Goal: Task Accomplishment & Management: Complete application form

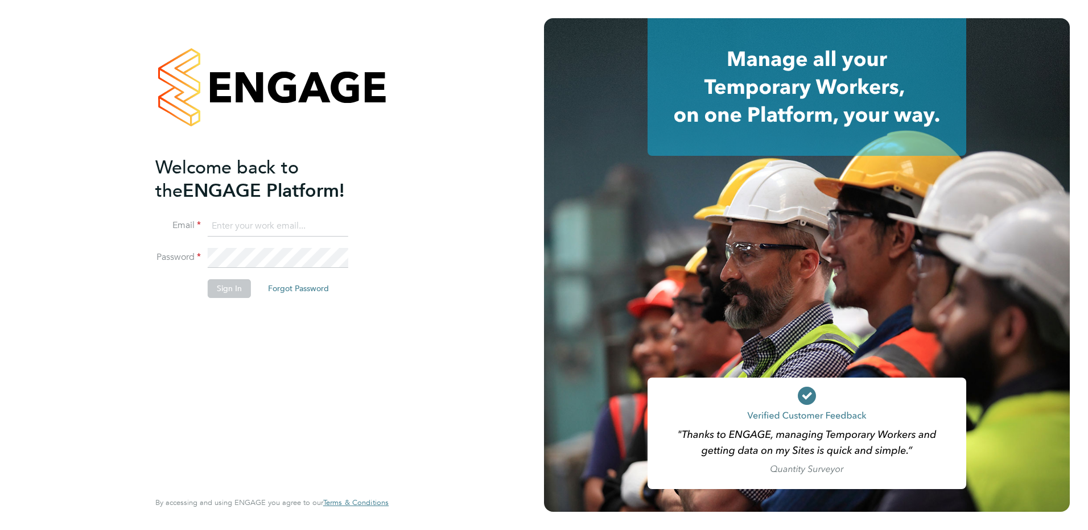
click at [267, 228] on input at bounding box center [278, 226] width 141 height 20
paste input "daniel.proudfoot@search.co.uk"
type input "daniel.proudfoot@search.co.uk"
click at [229, 287] on button "Sign In" at bounding box center [229, 288] width 43 height 18
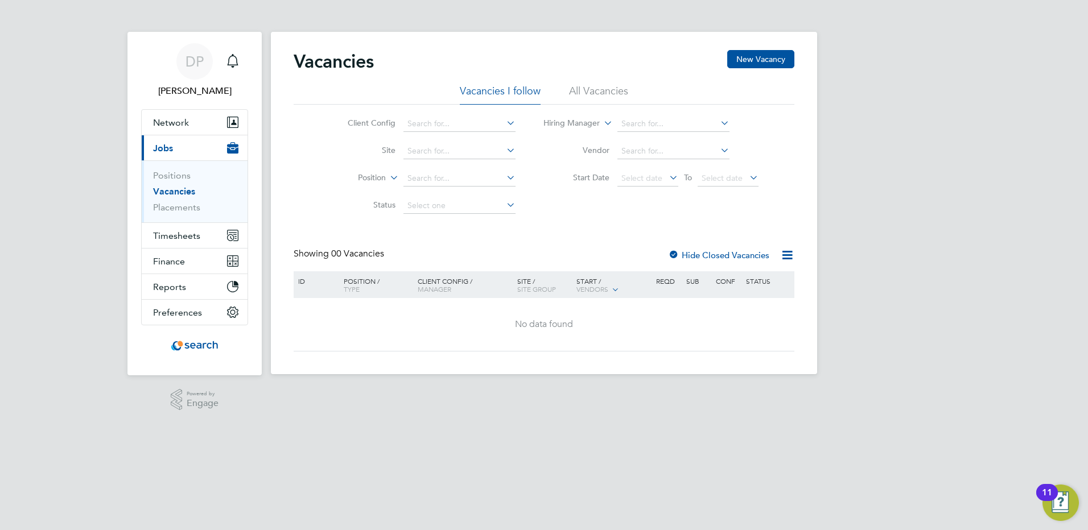
click at [504, 122] on icon at bounding box center [504, 123] width 0 height 16
click at [449, 326] on div "No data found" at bounding box center [543, 325] width 497 height 12
click at [497, 179] on input at bounding box center [459, 179] width 112 height 16
type input "labour"
click at [387, 175] on icon at bounding box center [387, 175] width 0 height 10
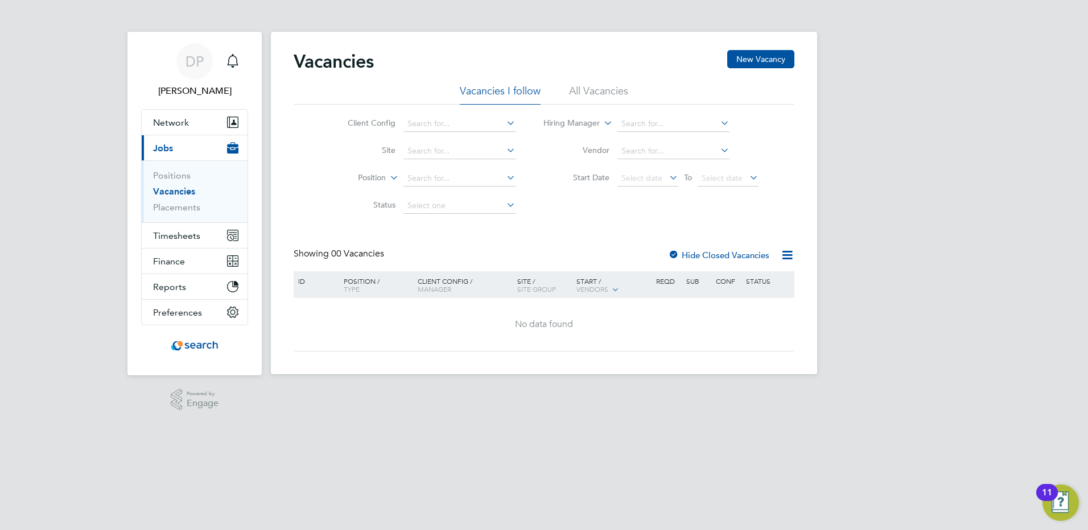
click at [365, 209] on li "Type" at bounding box center [350, 206] width 71 height 15
click at [387, 178] on icon at bounding box center [387, 175] width 0 height 10
click at [352, 194] on li "Position" at bounding box center [350, 191] width 71 height 15
click at [656, 154] on input at bounding box center [673, 151] width 112 height 16
type input "l"
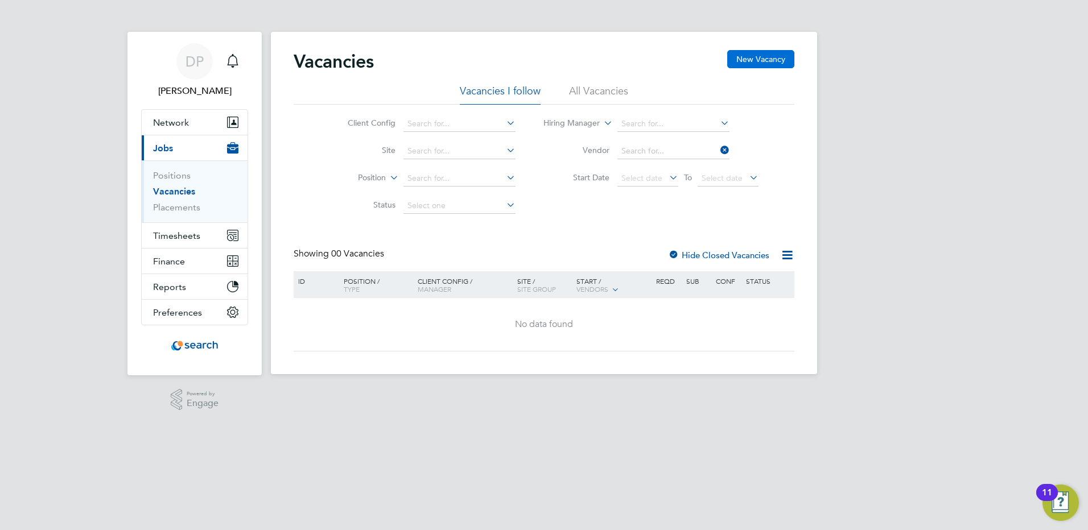
click at [760, 57] on button "New Vacancy" at bounding box center [760, 59] width 67 height 18
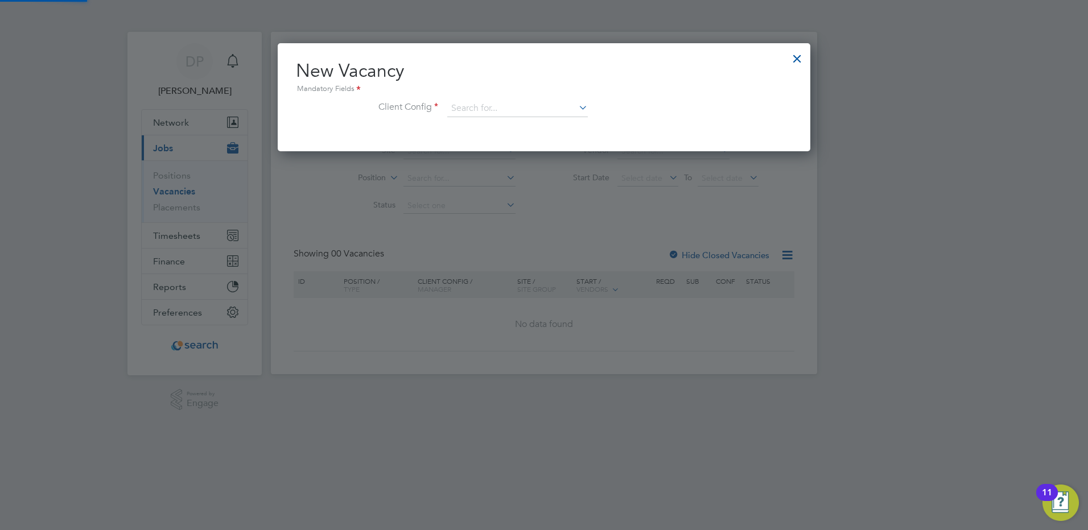
scroll to position [108, 533]
click at [796, 60] on div at bounding box center [797, 56] width 20 height 20
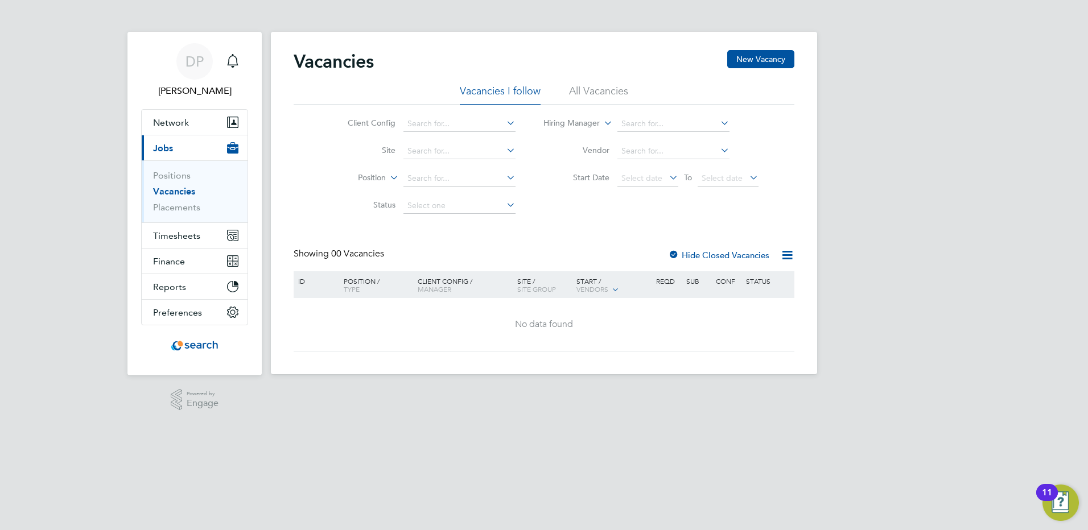
click at [594, 94] on li "All Vacancies" at bounding box center [598, 94] width 59 height 20
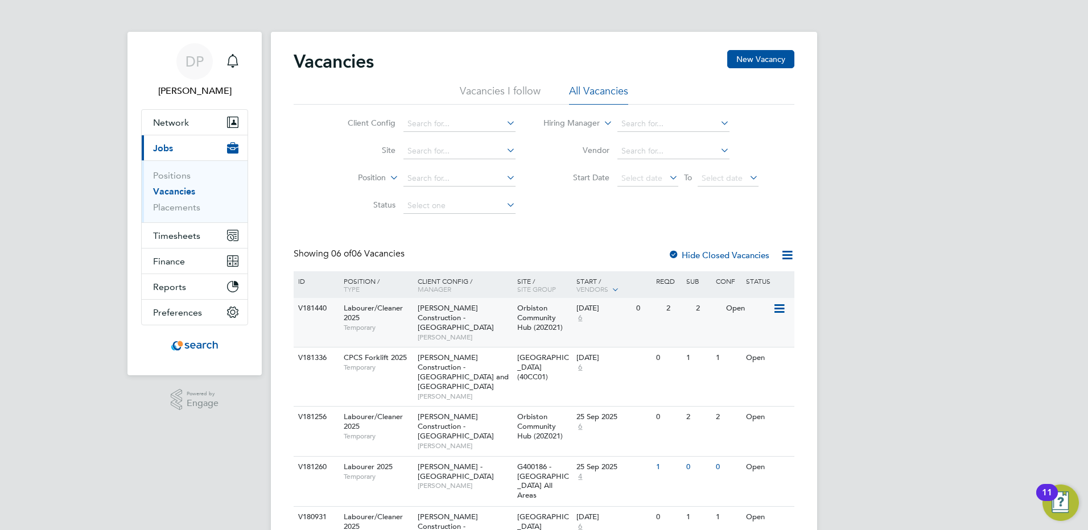
scroll to position [91, 0]
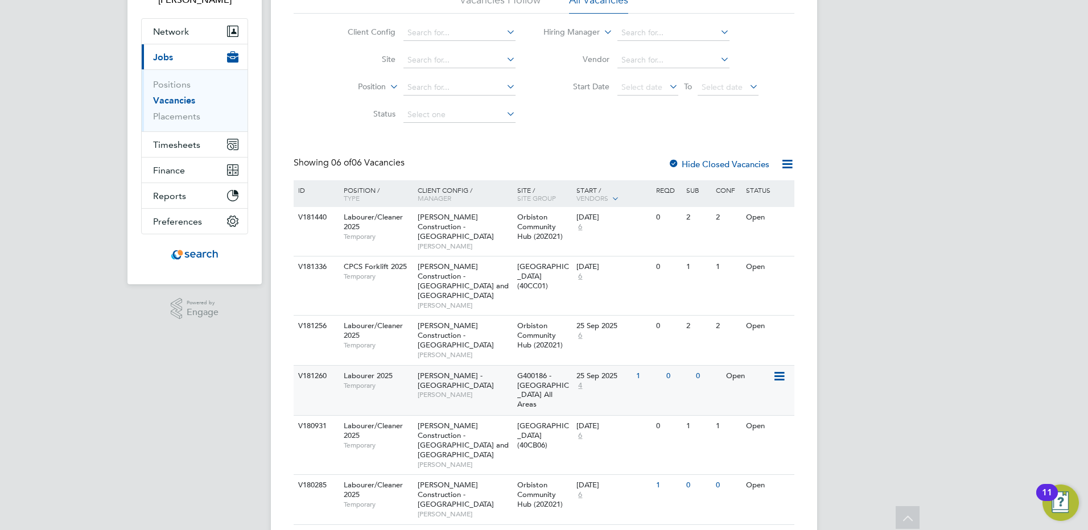
click at [782, 370] on icon at bounding box center [777, 377] width 11 height 14
click at [742, 389] on li "View Details" at bounding box center [752, 386] width 66 height 16
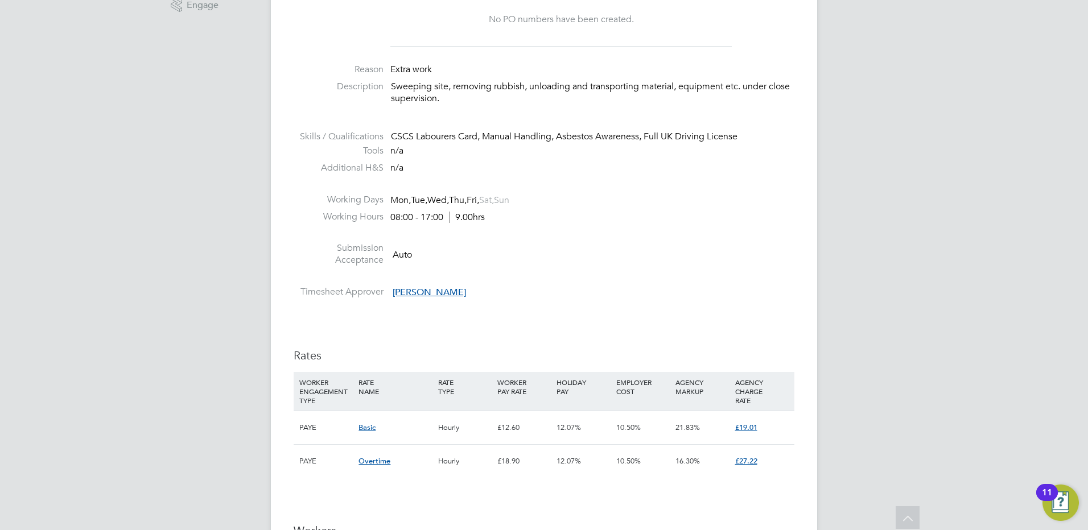
scroll to position [626, 0]
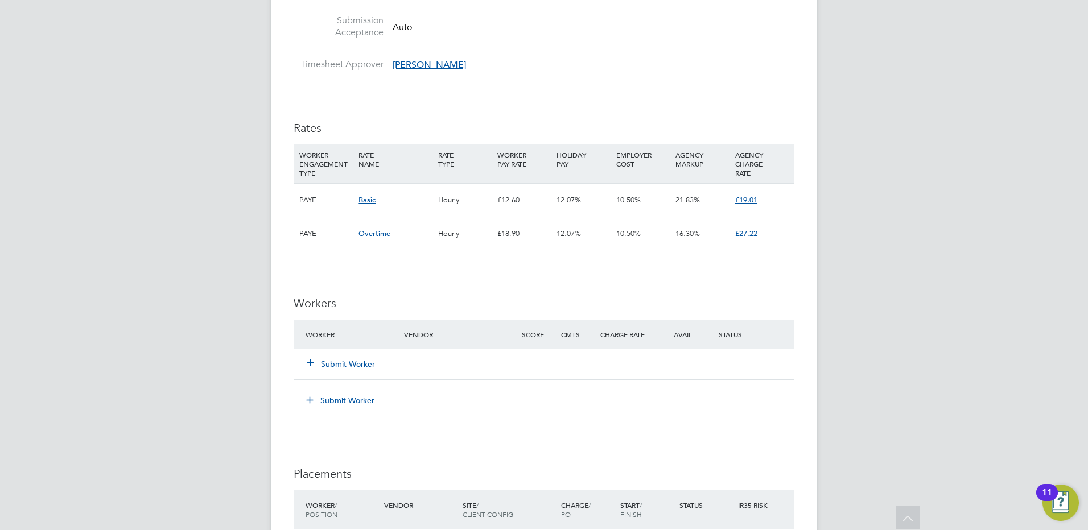
click at [311, 361] on icon at bounding box center [310, 362] width 9 height 9
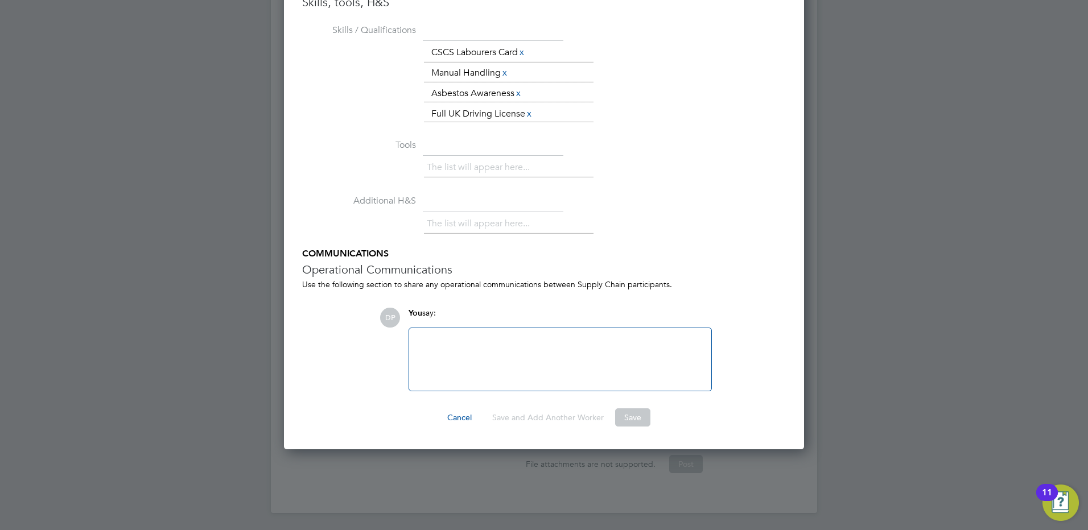
scroll to position [688, 0]
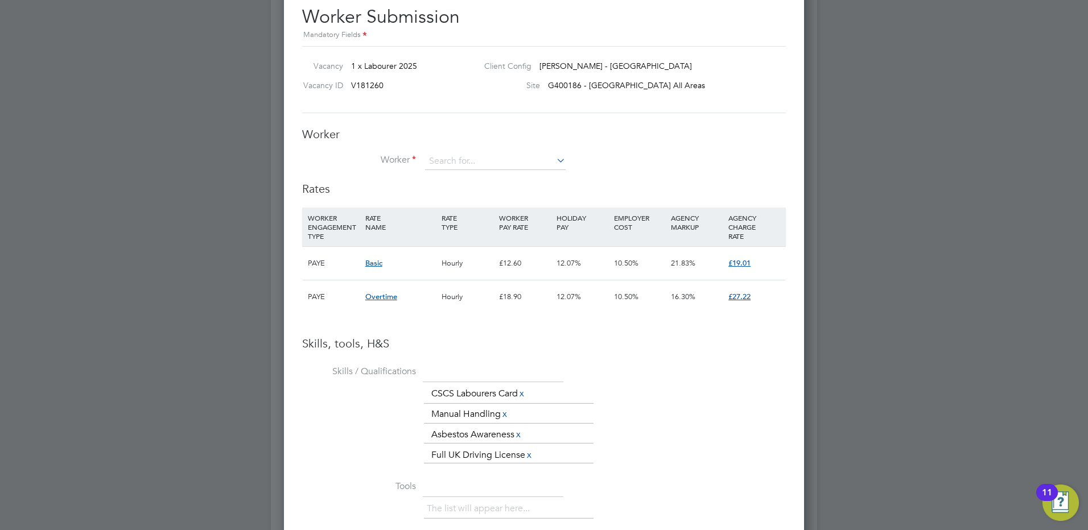
click at [373, 261] on span "Basic" at bounding box center [373, 263] width 17 height 10
click at [602, 376] on li "Skills / Qualifications The list will appear here... CSCS Labourers Card x Manu…" at bounding box center [544, 419] width 484 height 115
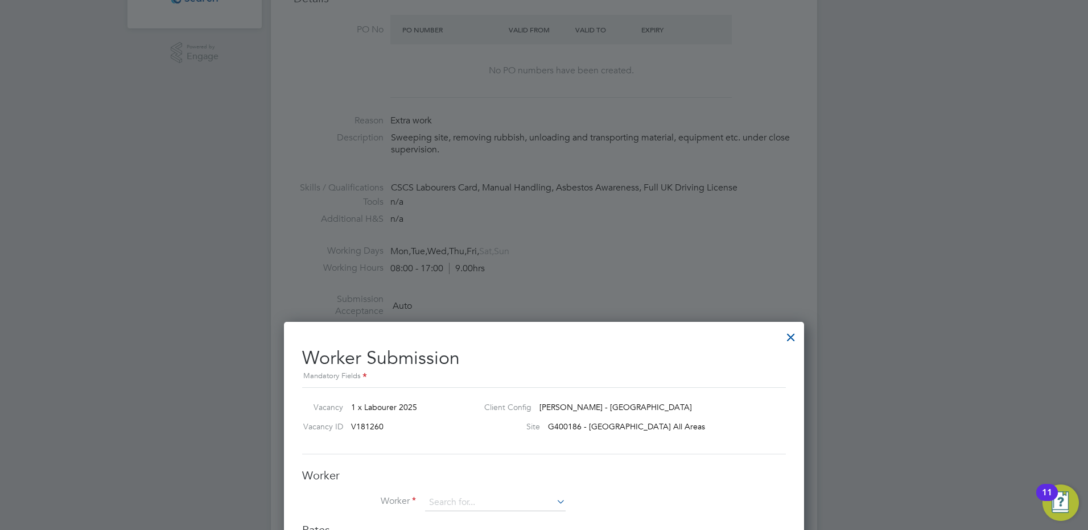
scroll to position [631, 0]
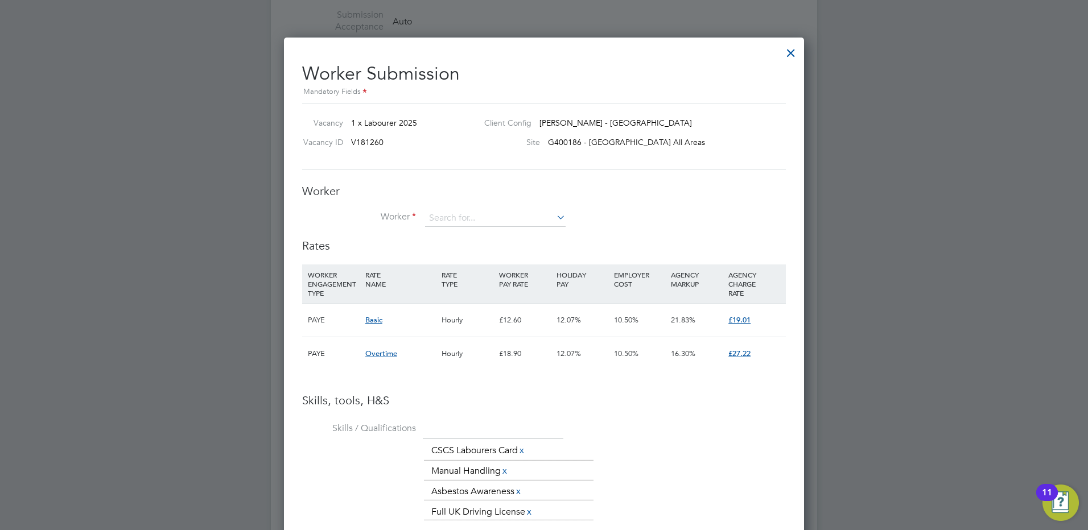
click at [792, 53] on div at bounding box center [790, 50] width 20 height 20
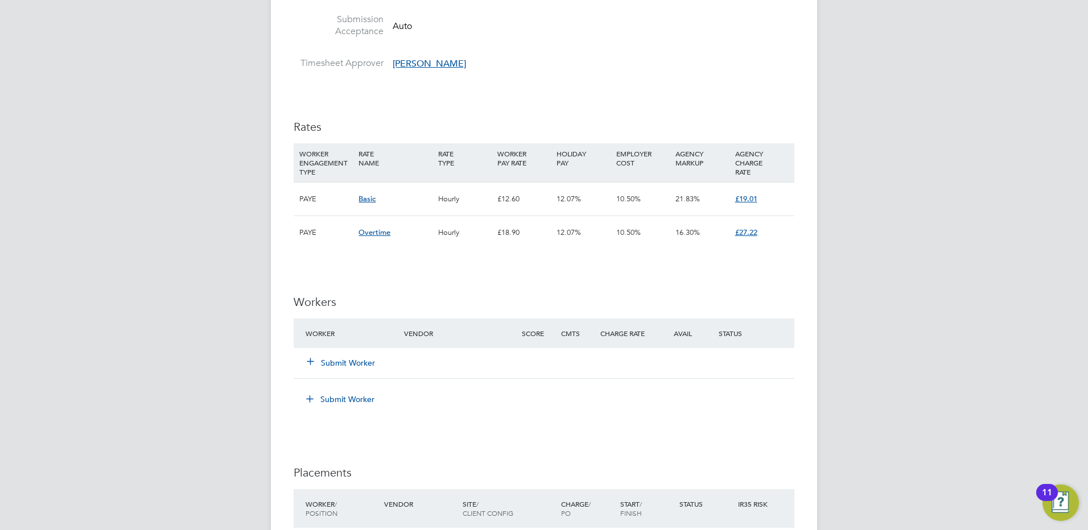
scroll to position [626, 0]
click at [311, 366] on icon at bounding box center [310, 362] width 9 height 9
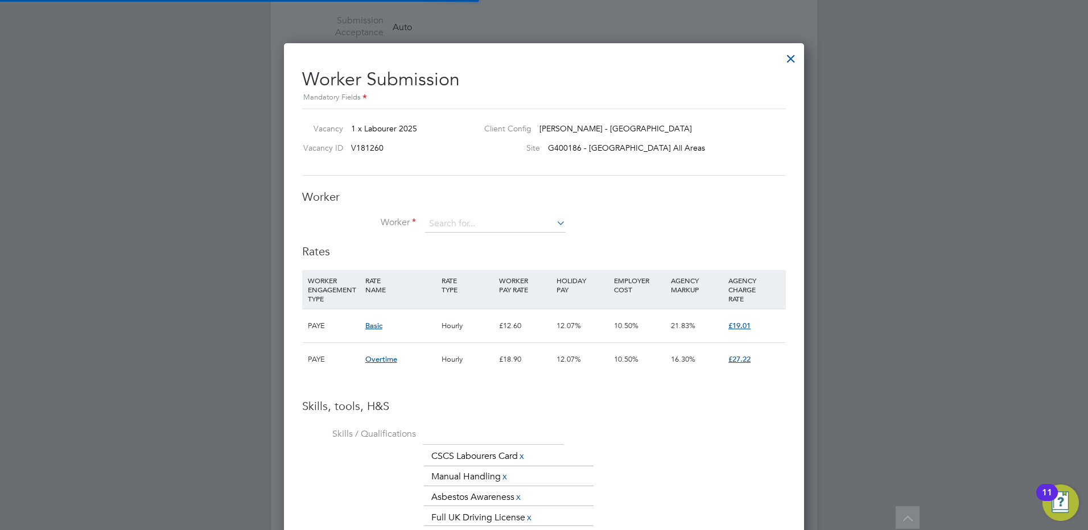
scroll to position [34, 77]
click at [554, 225] on icon at bounding box center [554, 223] width 0 height 16
click at [792, 61] on div at bounding box center [790, 56] width 20 height 20
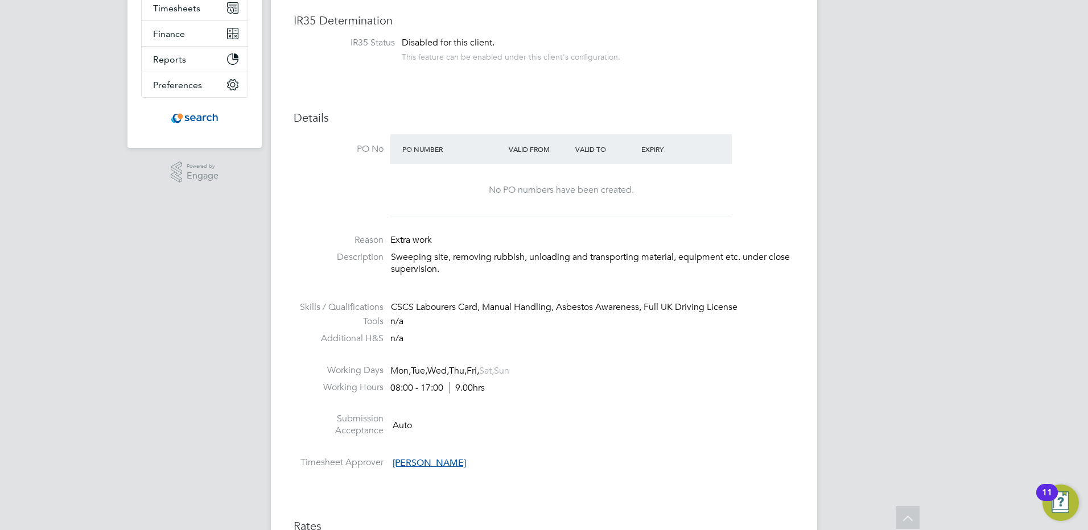
scroll to position [0, 0]
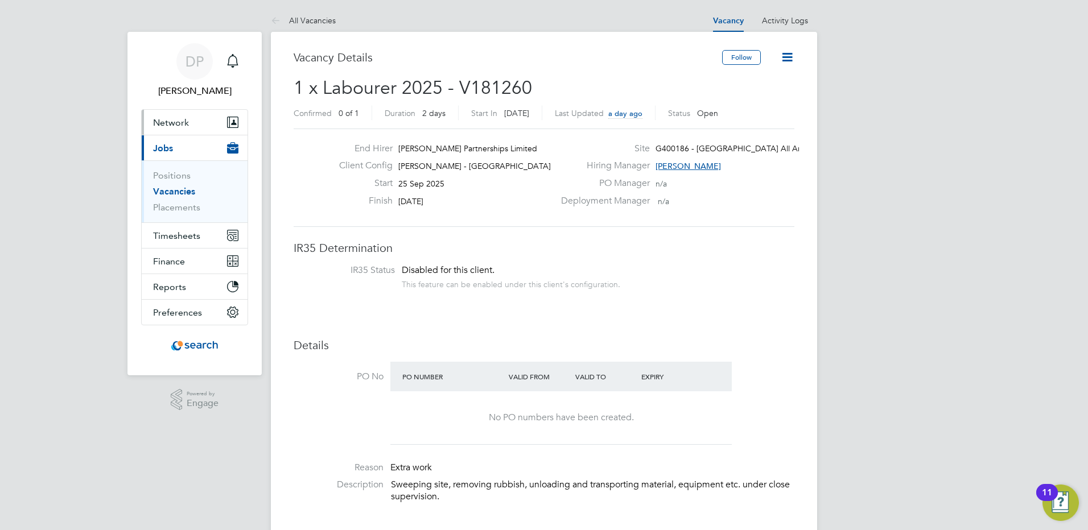
click at [182, 126] on span "Network" at bounding box center [171, 122] width 36 height 11
click at [186, 129] on button "Network" at bounding box center [195, 122] width 106 height 25
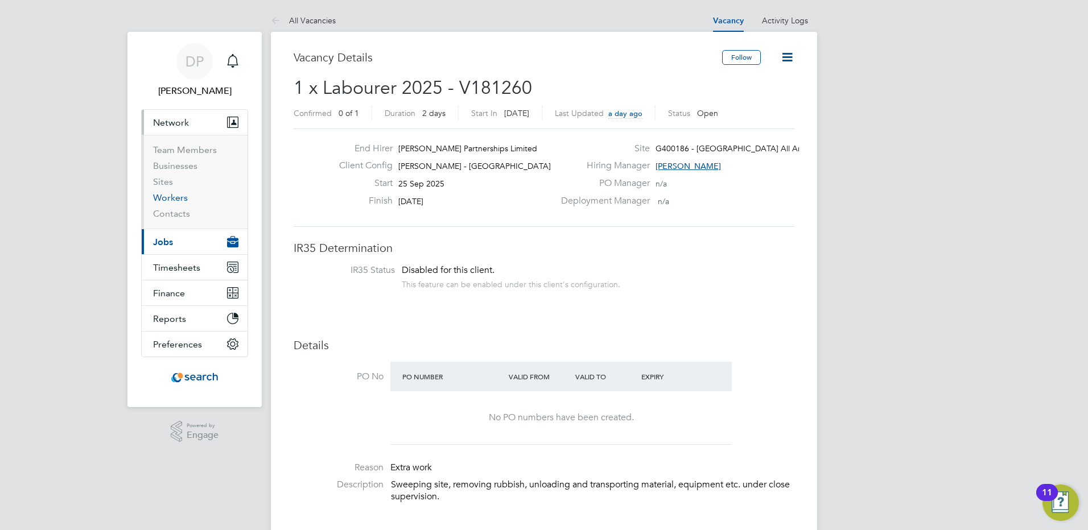
click at [175, 198] on link "Workers" at bounding box center [170, 197] width 35 height 11
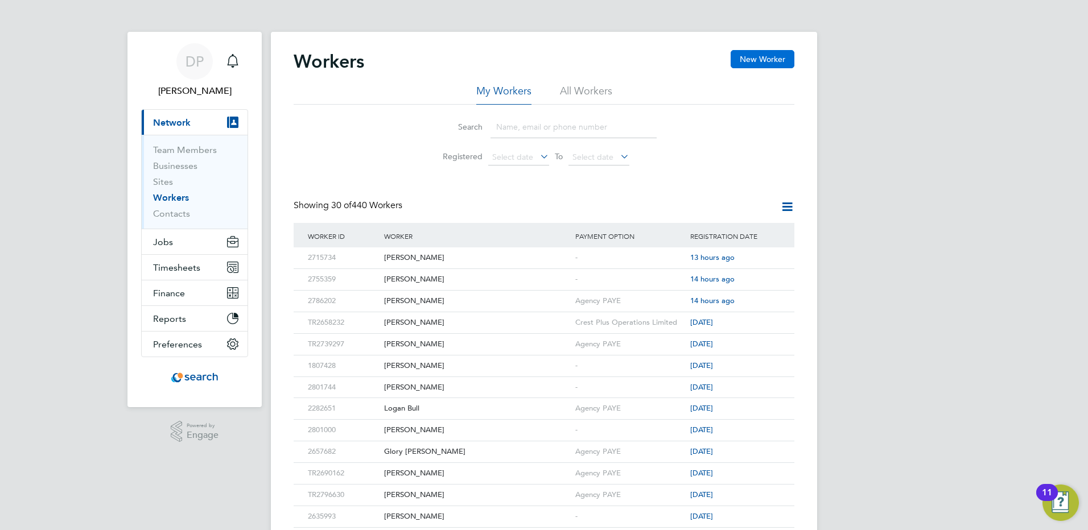
click at [769, 56] on button "New Worker" at bounding box center [762, 59] width 64 height 18
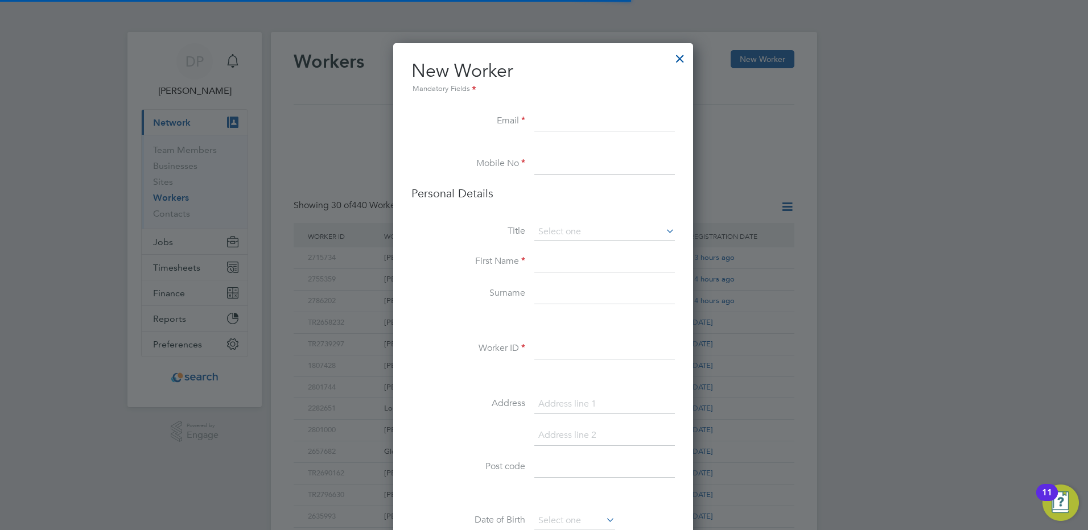
scroll to position [962, 301]
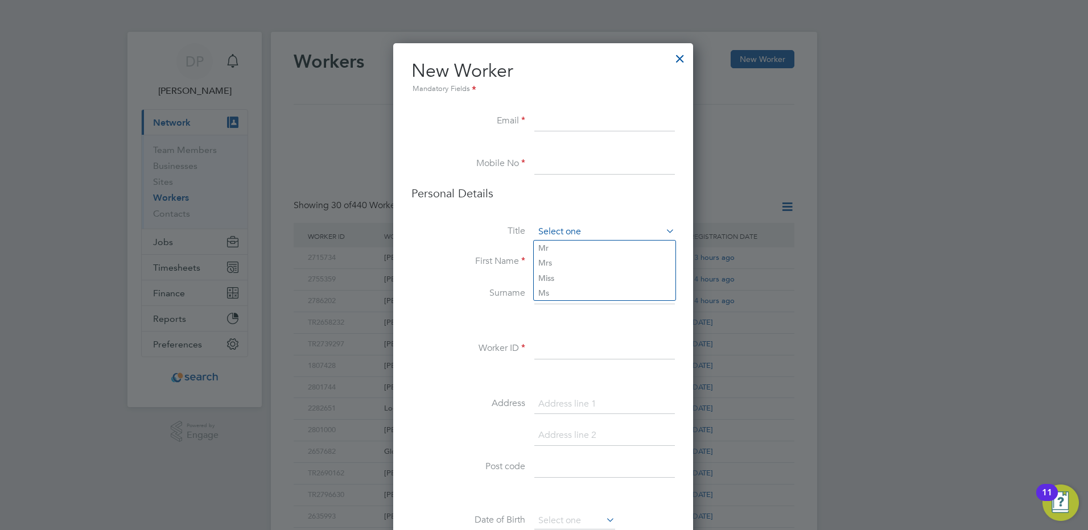
click at [565, 231] on input at bounding box center [604, 232] width 141 height 17
click at [557, 250] on li "Mr" at bounding box center [605, 248] width 142 height 15
type input "Mr"
click at [572, 265] on input at bounding box center [604, 262] width 141 height 20
type input "[PERSON_NAME]"
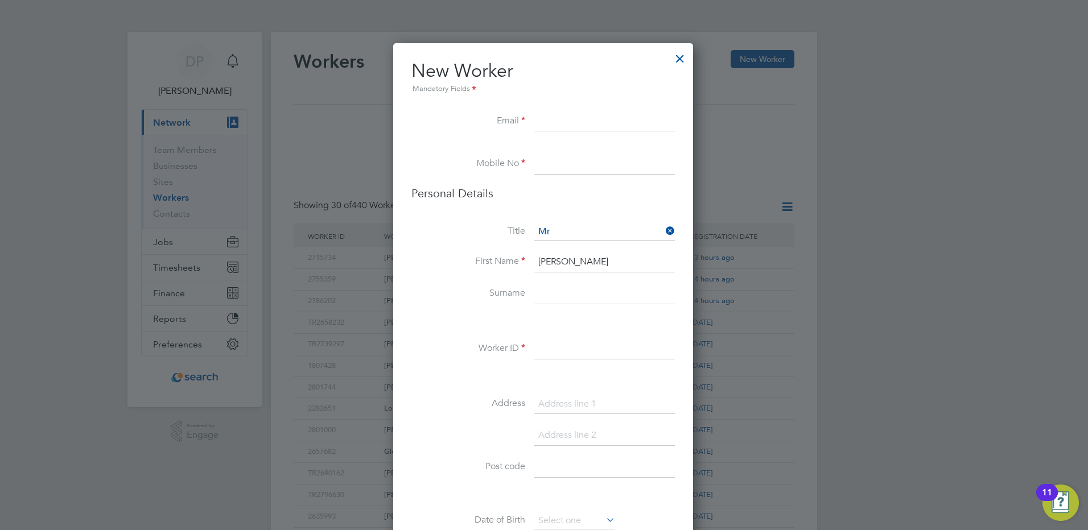
click at [569, 289] on input at bounding box center [604, 294] width 141 height 20
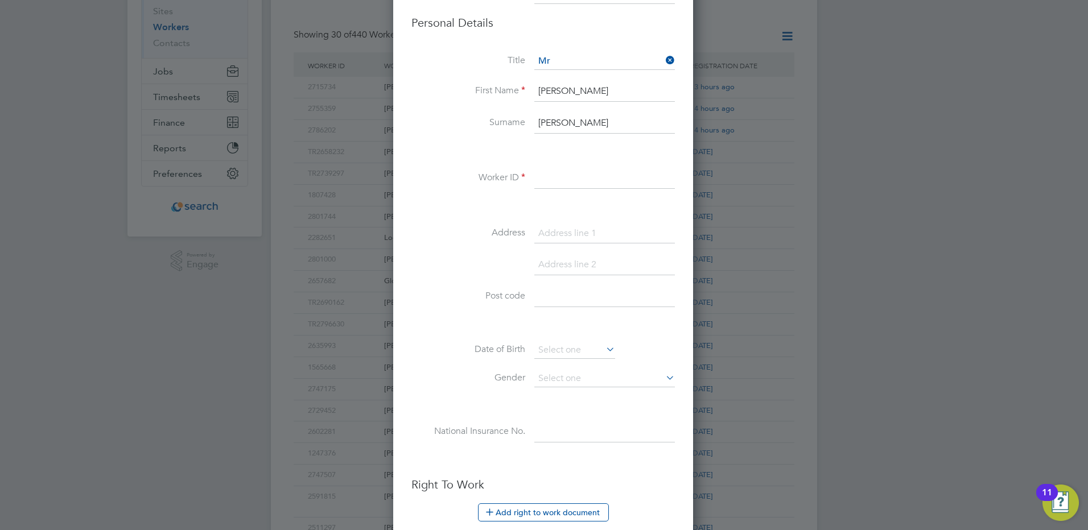
scroll to position [284, 0]
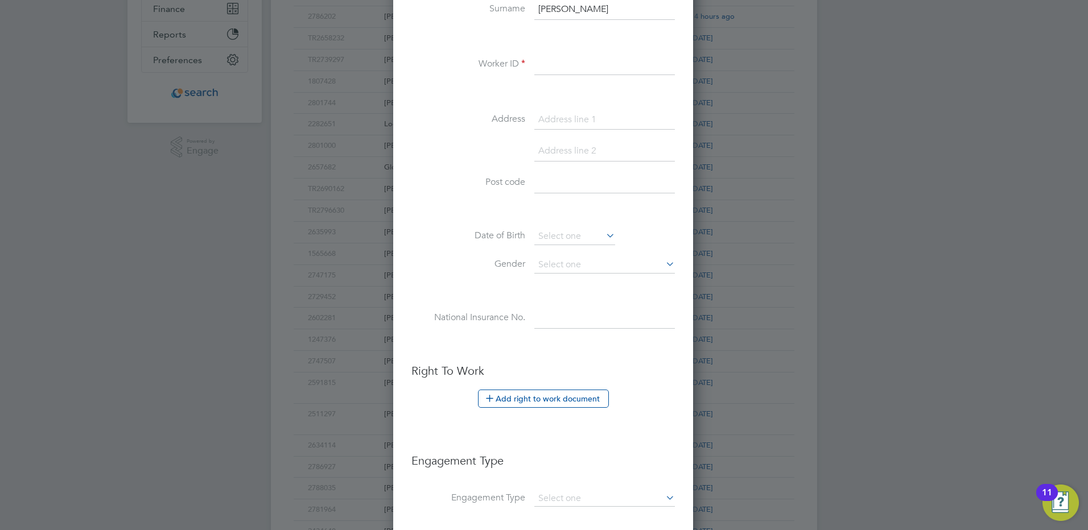
type input "[PERSON_NAME]"
click at [555, 319] on input at bounding box center [604, 318] width 141 height 20
paste input "PH388271D"
type input "PH 38 82 71 D"
click at [570, 267] on input at bounding box center [604, 265] width 141 height 17
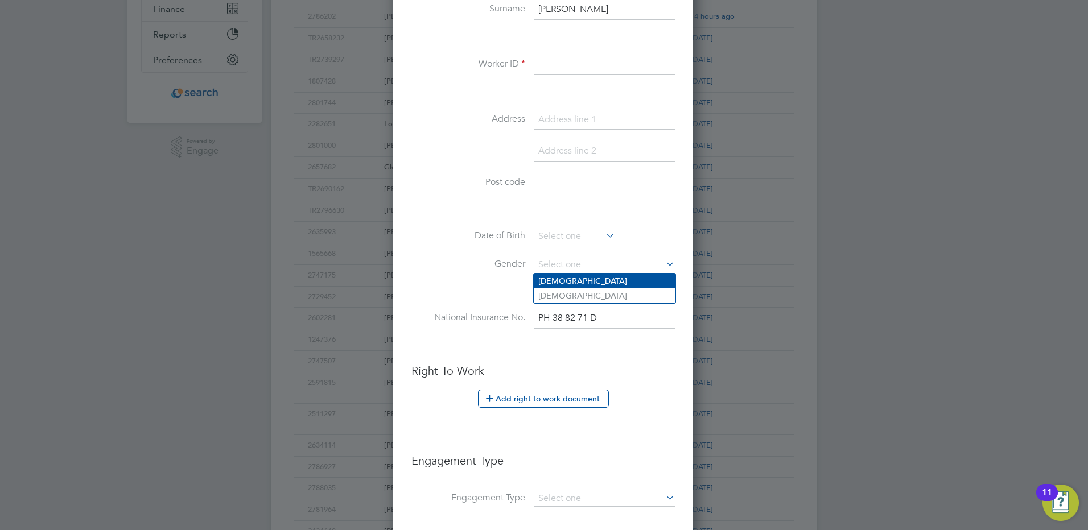
click at [568, 282] on li "Male" at bounding box center [605, 281] width 142 height 15
type input "Male"
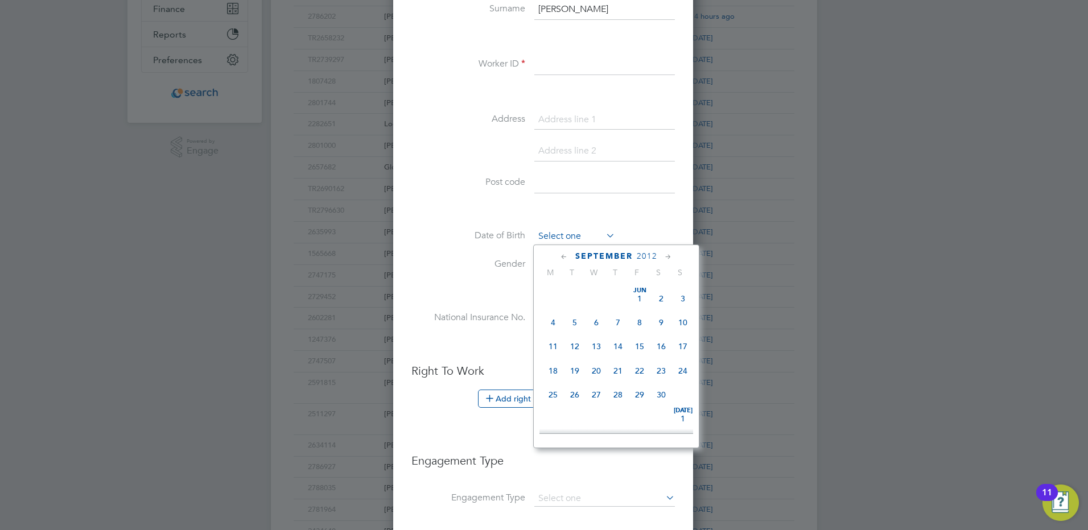
click at [561, 233] on input at bounding box center [574, 236] width 81 height 17
click at [659, 345] on span "29" at bounding box center [661, 336] width 22 height 22
type input "29 Sep 2012"
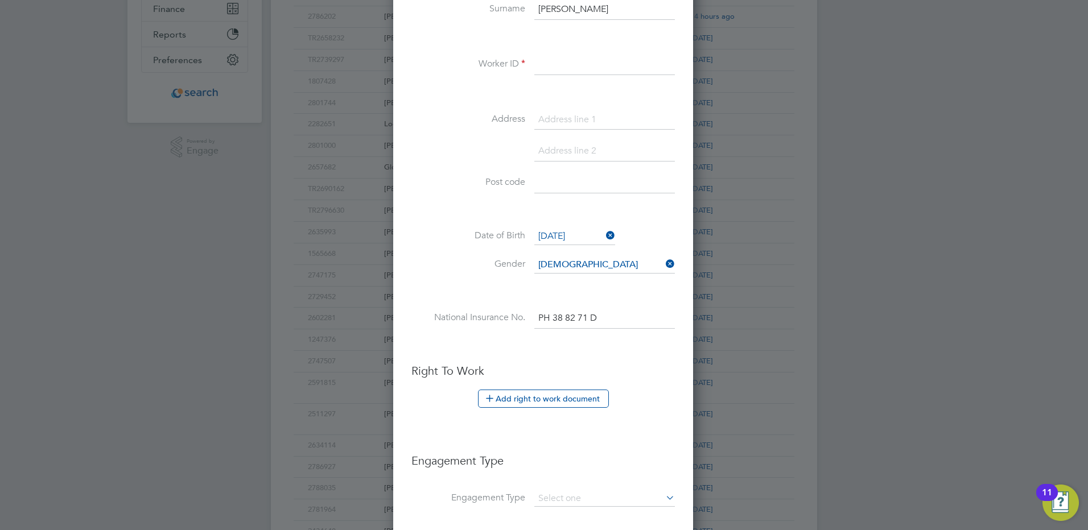
click at [604, 239] on icon at bounding box center [604, 236] width 0 height 16
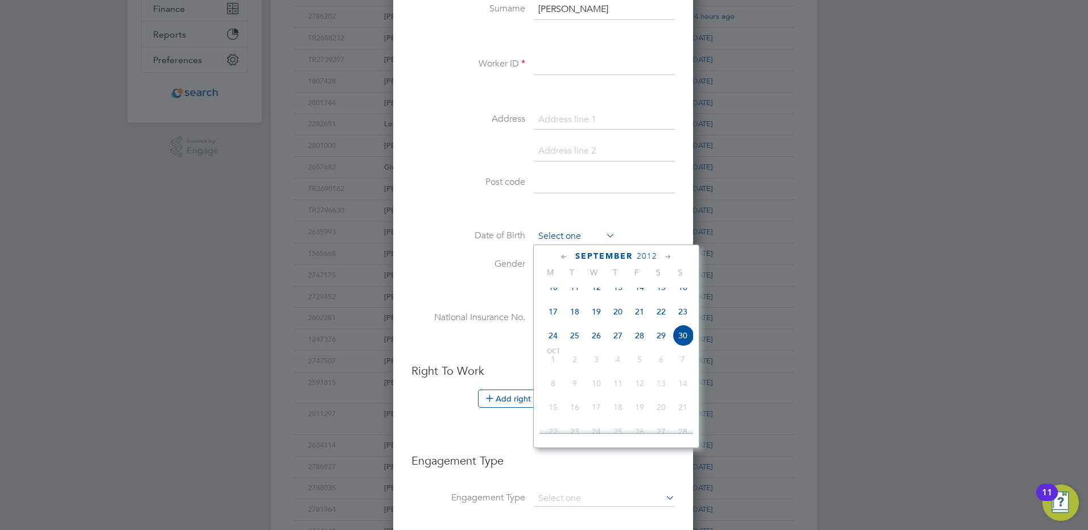
click at [583, 239] on input at bounding box center [574, 236] width 81 height 17
click at [612, 258] on span "September" at bounding box center [603, 256] width 57 height 10
click at [638, 258] on span "2025" at bounding box center [647, 256] width 20 height 10
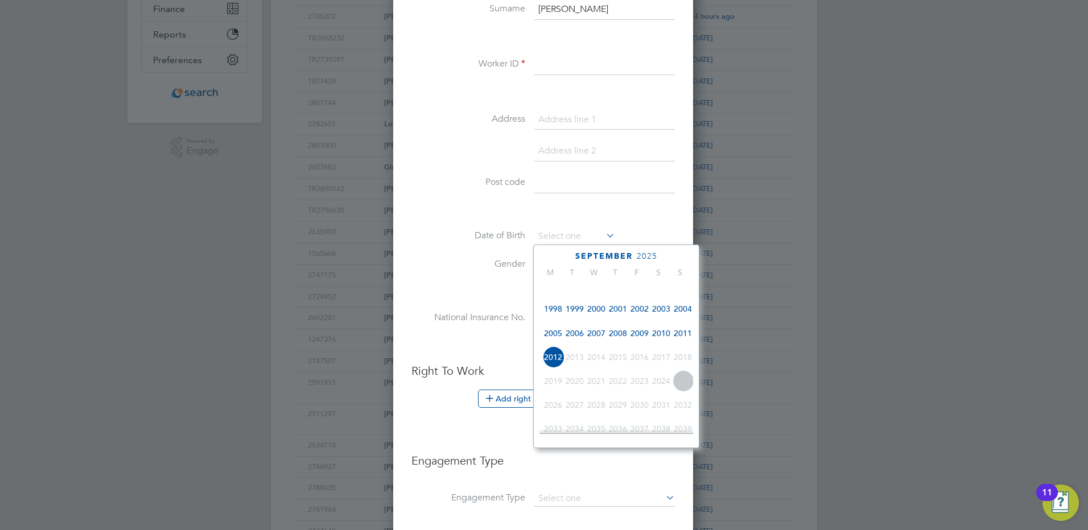
click at [623, 316] on span "2001" at bounding box center [618, 309] width 22 height 22
click at [666, 255] on icon at bounding box center [668, 257] width 11 height 13
click at [663, 393] on span "29" at bounding box center [661, 386] width 22 height 22
type input "29 Sep 2001"
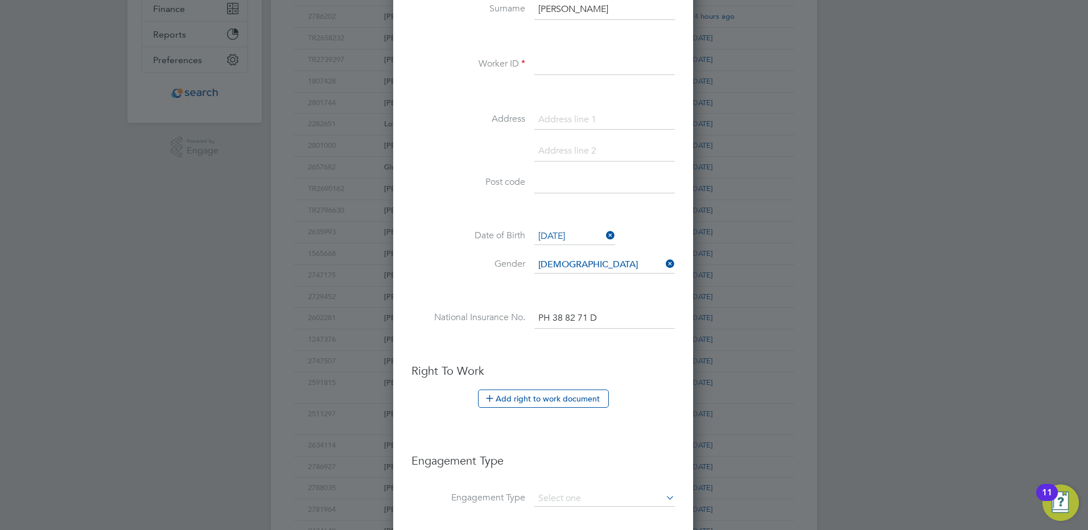
click at [568, 184] on input at bounding box center [604, 183] width 141 height 20
paste input "EH4 2TB"
type input "EH4 2TB"
click at [552, 107] on div "Title Mr First Name Jay Surname Thorburn Worker ID Address Post code EH4 2TB Da…" at bounding box center [542, 145] width 263 height 413
click at [552, 118] on input at bounding box center [604, 120] width 141 height 20
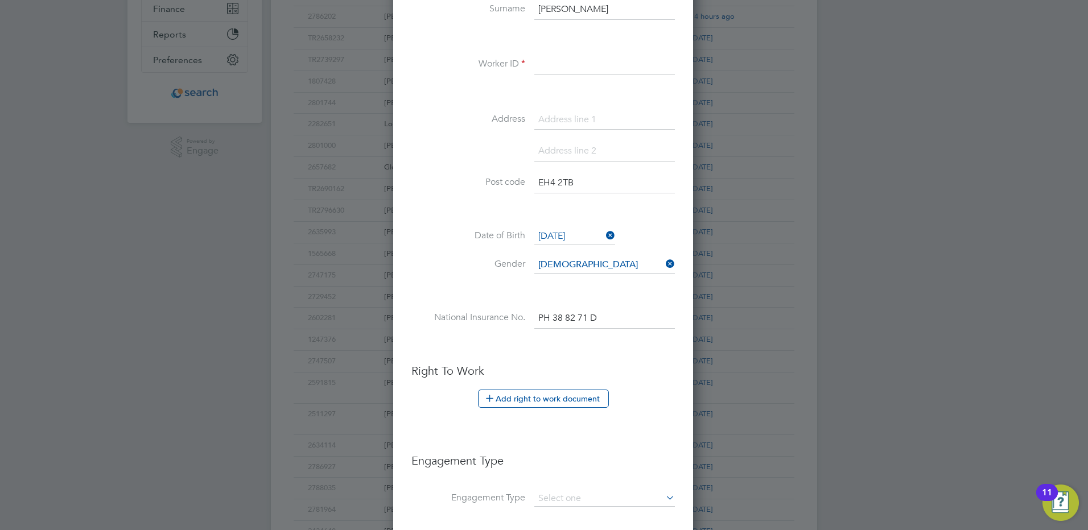
paste input "164/4 Wester Drylaw Drive"
type input "164/4 Wester Drylaw Drive"
click at [612, 145] on input at bounding box center [604, 151] width 141 height 20
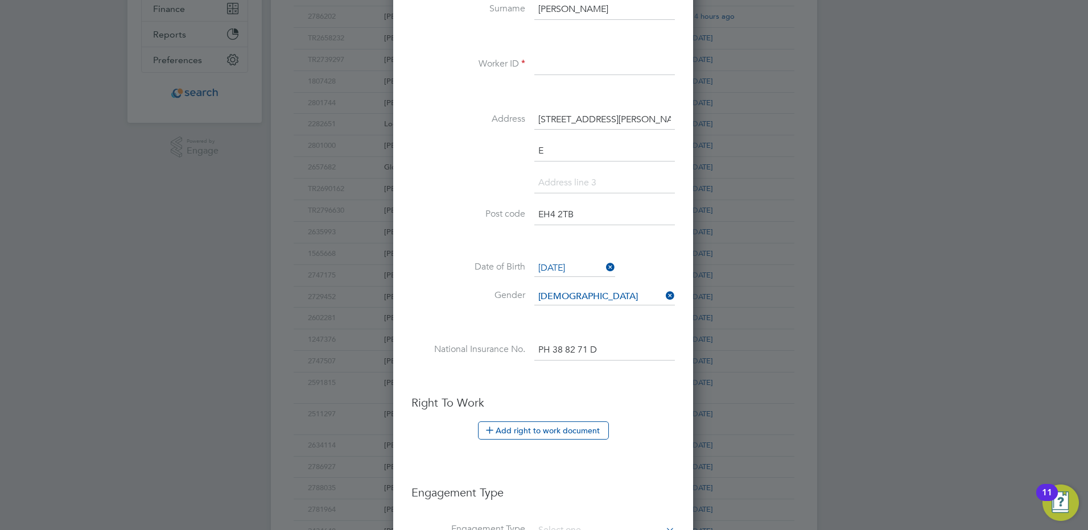
scroll to position [994, 301]
type input "Edinburgh"
click at [590, 60] on input at bounding box center [604, 65] width 141 height 20
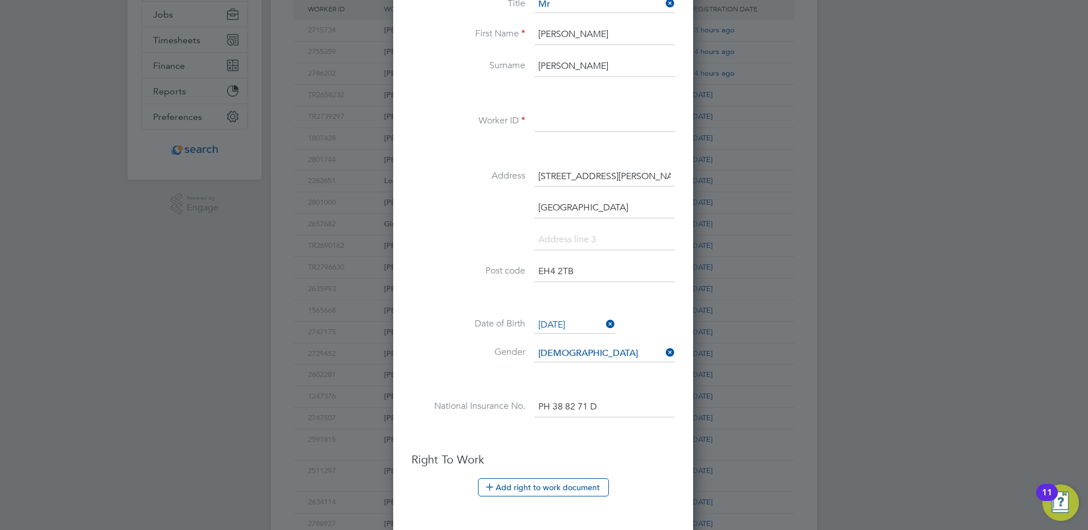
scroll to position [0, 0]
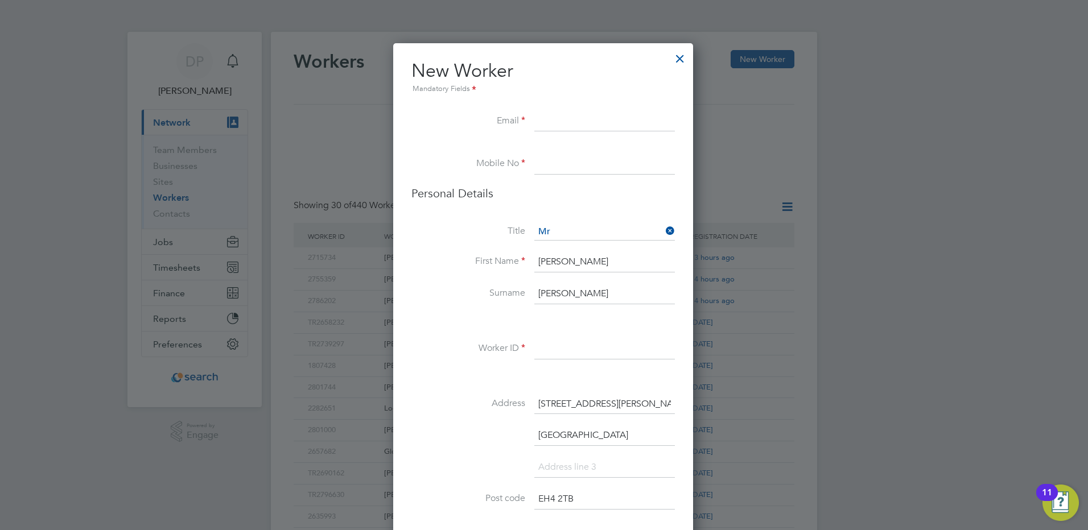
click at [557, 121] on input at bounding box center [604, 121] width 141 height 20
paste input "jayhmfc@outlook.com"
type input "jayhmfc@outlook.com"
click at [584, 166] on input at bounding box center [604, 164] width 141 height 20
paste input "07743592060"
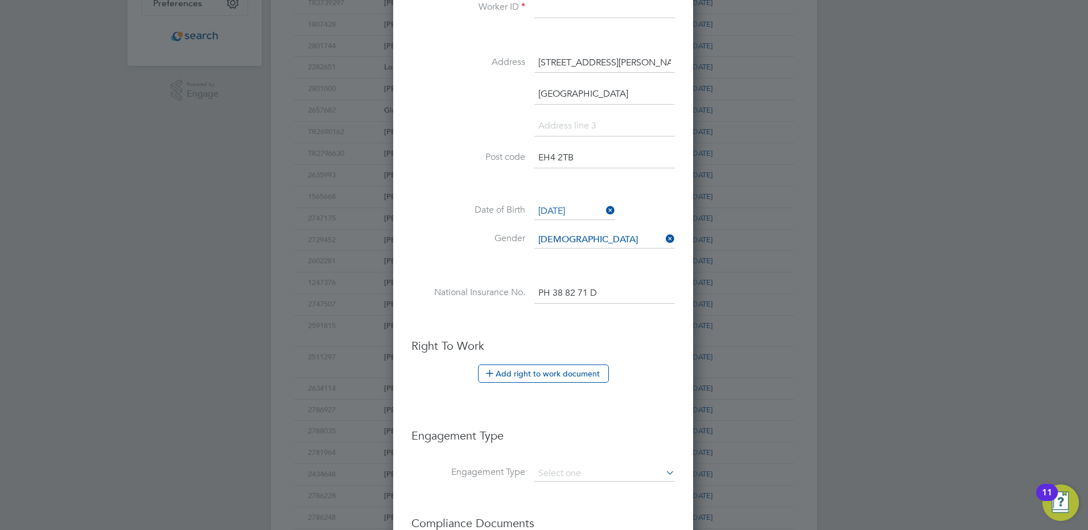
scroll to position [455, 0]
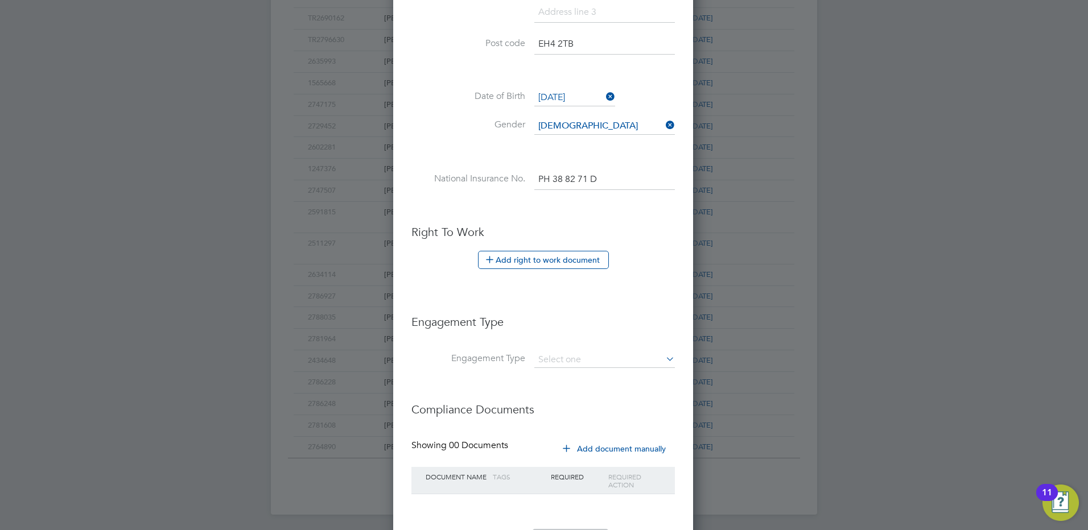
type input "07743592060"
click at [518, 258] on button "Add right to work document" at bounding box center [543, 260] width 131 height 18
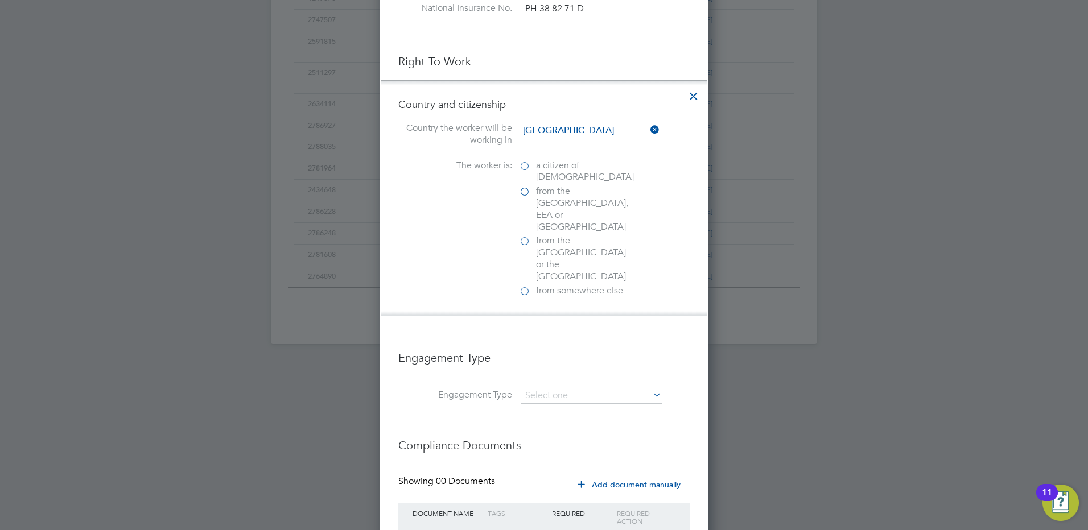
scroll to position [677, 0]
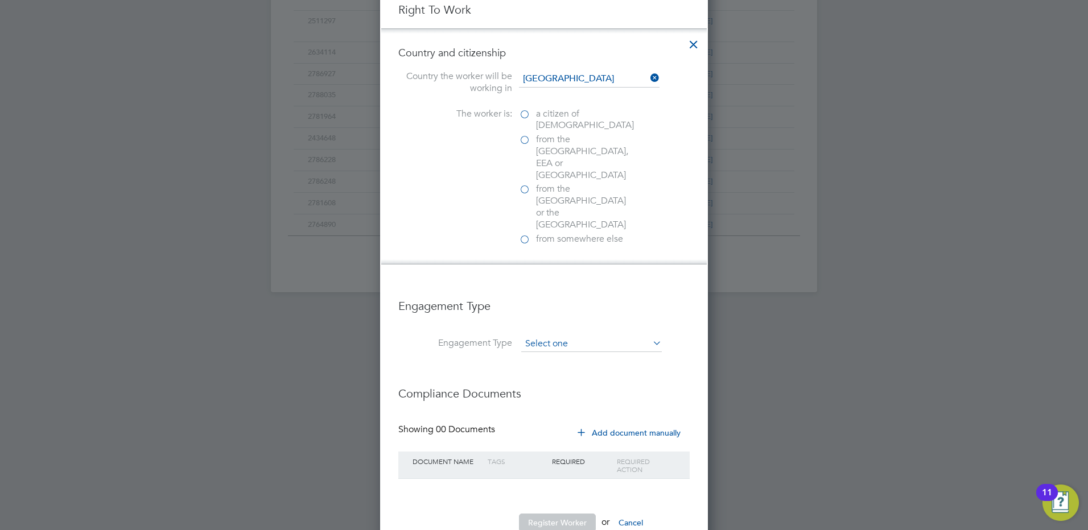
click at [621, 336] on input at bounding box center [591, 344] width 141 height 16
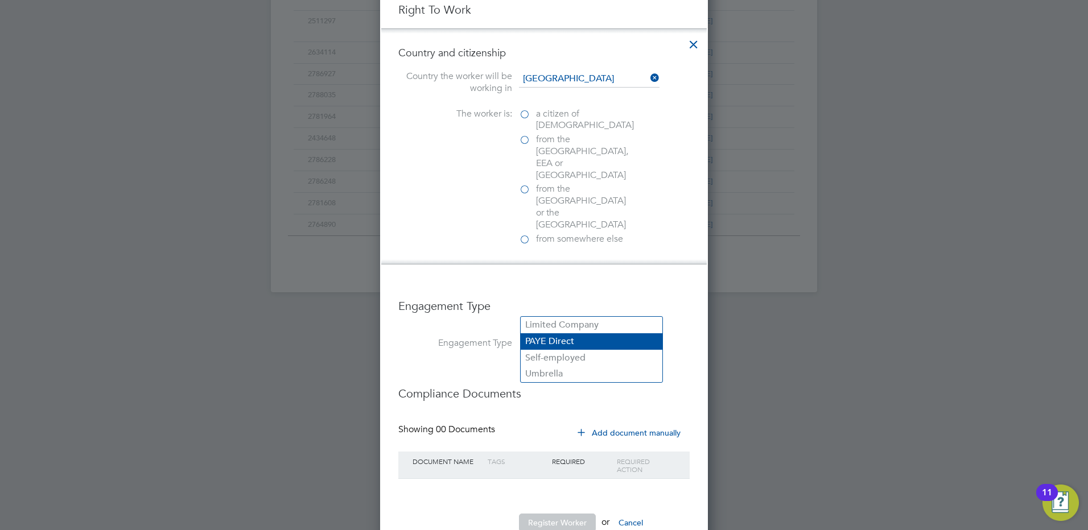
click at [572, 338] on li "PAYE Direct" at bounding box center [591, 341] width 142 height 16
type input "PAYE Direct"
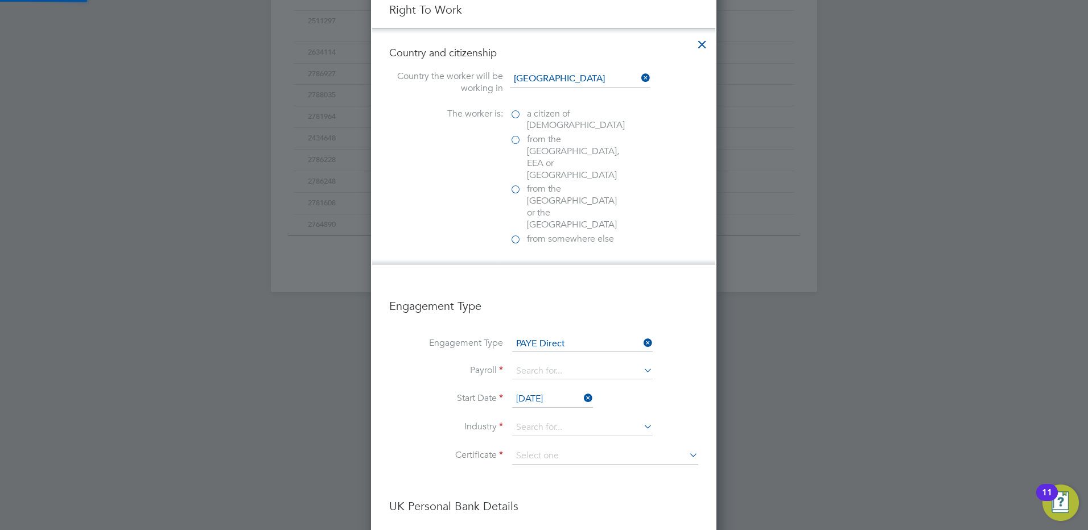
scroll to position [1497, 346]
click at [517, 115] on label "a citizen of United Kingdom" at bounding box center [567, 120] width 114 height 24
click at [0, 0] on input "a citizen of United Kingdom" at bounding box center [0, 0] width 0 height 0
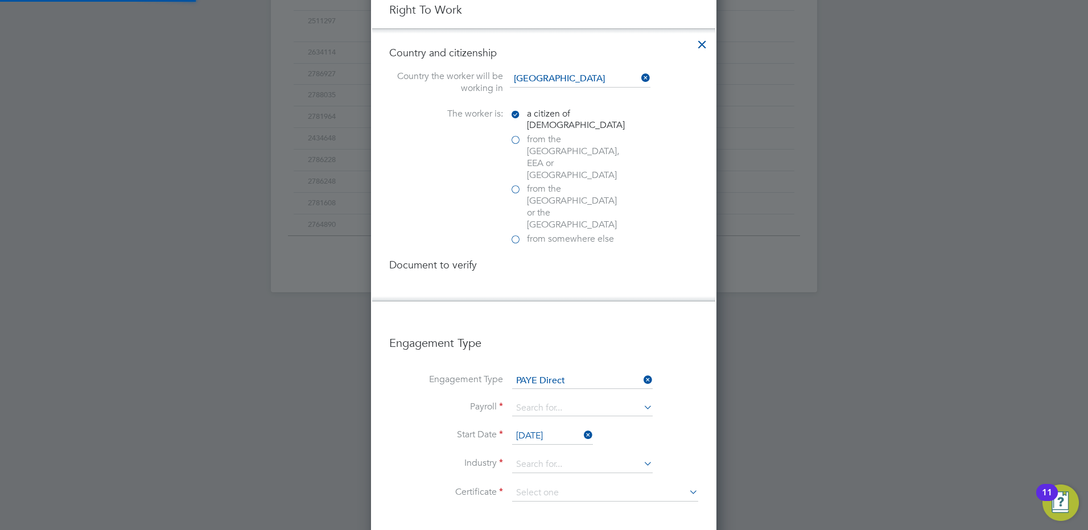
scroll to position [1559, 346]
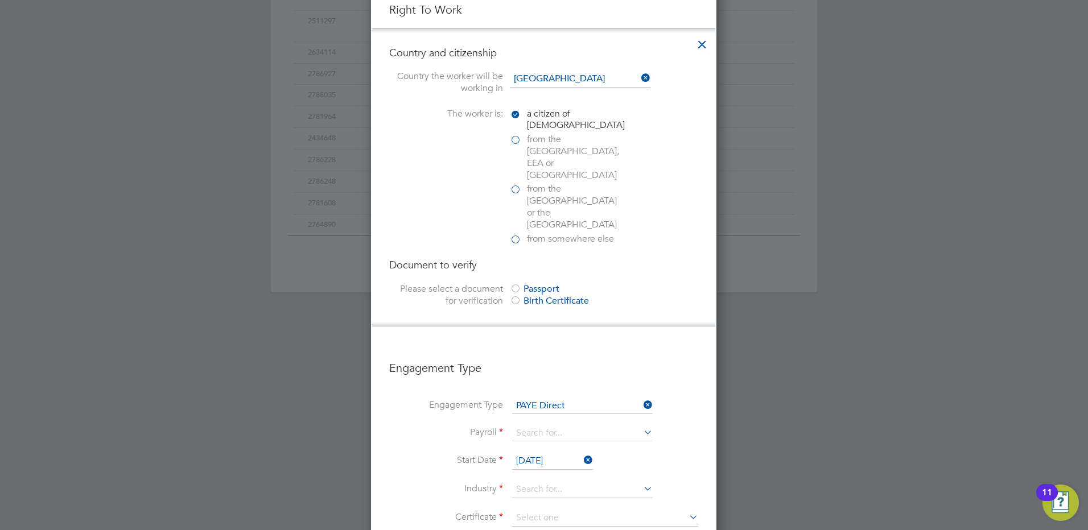
click at [518, 296] on div at bounding box center [515, 301] width 11 height 11
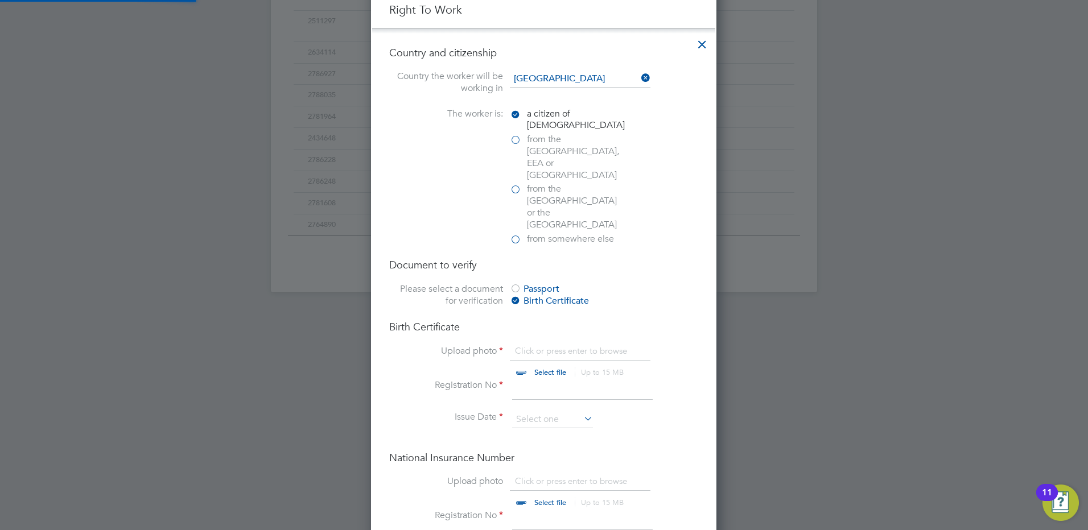
scroll to position [15, 141]
click at [539, 345] on input "file" at bounding box center [561, 362] width 179 height 34
type input "C:\fakepath\JT BC.jpg"
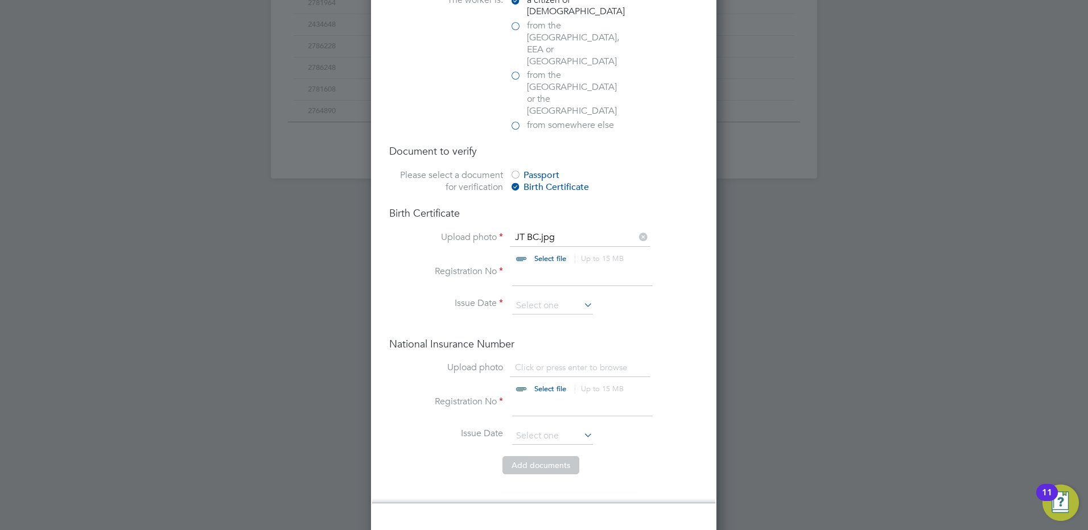
click at [520, 362] on input "file" at bounding box center [561, 379] width 179 height 34
type input "C:\fakepath\JT NI.jpg"
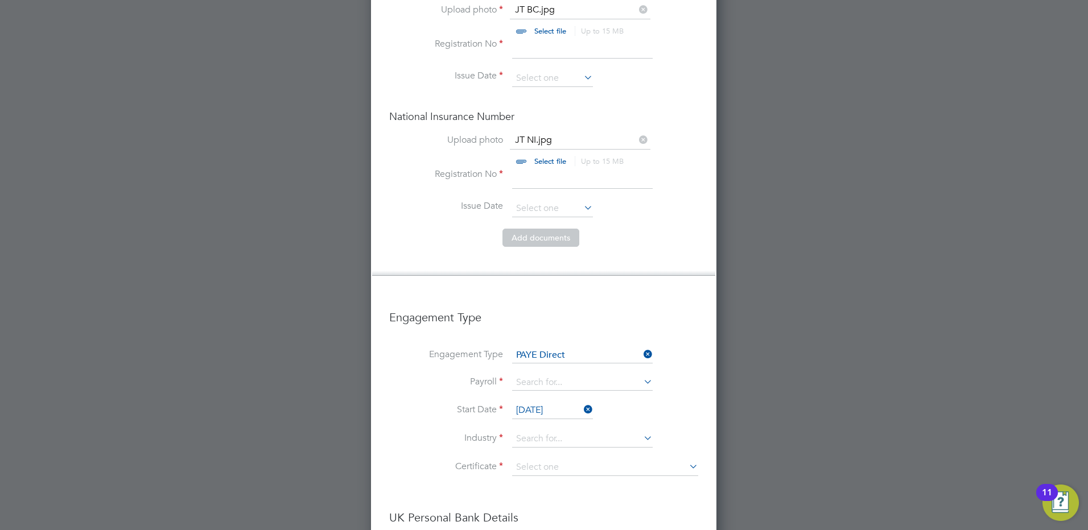
scroll to position [1076, 0]
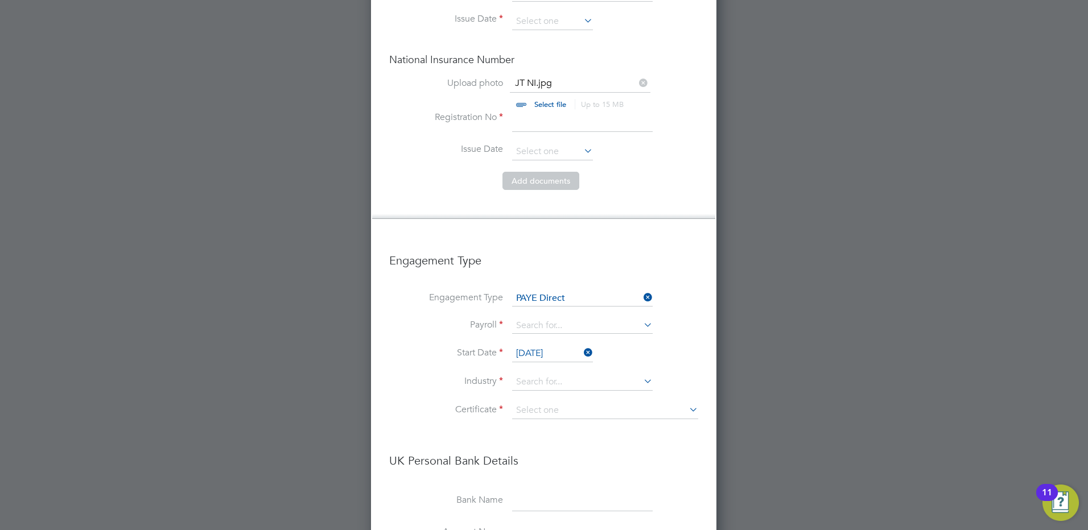
click at [566, 345] on input "[DATE]" at bounding box center [552, 353] width 81 height 17
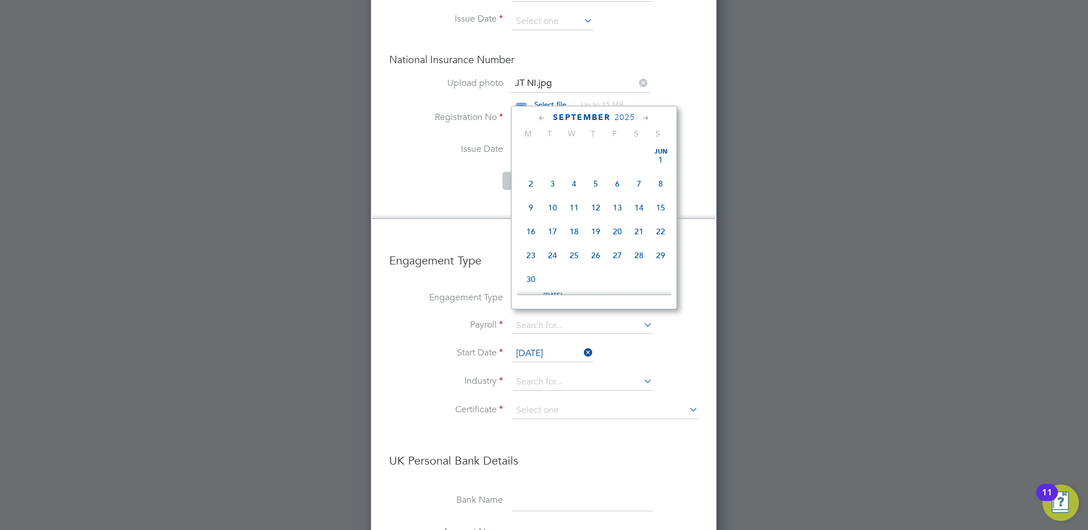
scroll to position [443, 0]
click at [590, 183] on span "25" at bounding box center [596, 173] width 22 height 22
type input "25 Sep 2025"
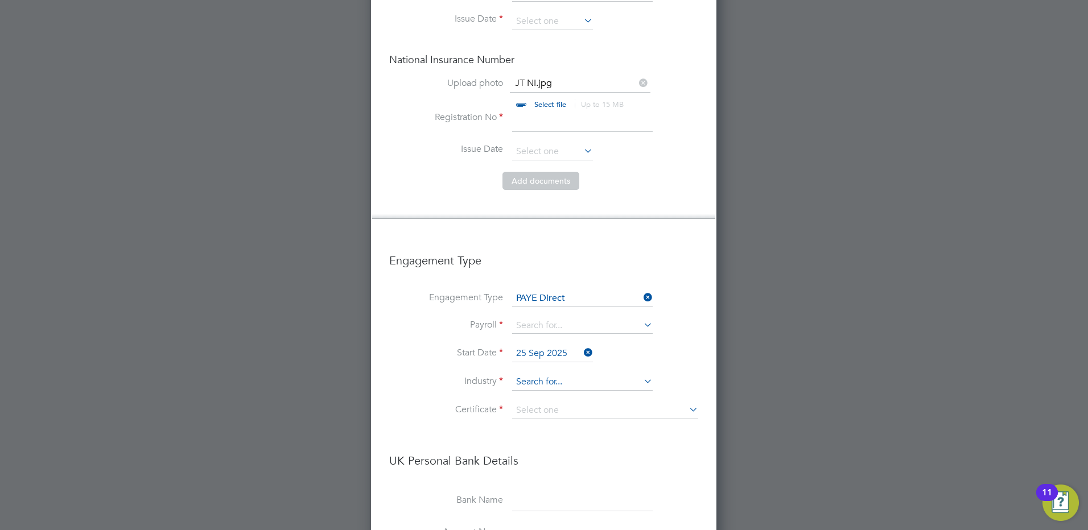
click at [598, 374] on input at bounding box center [582, 382] width 141 height 17
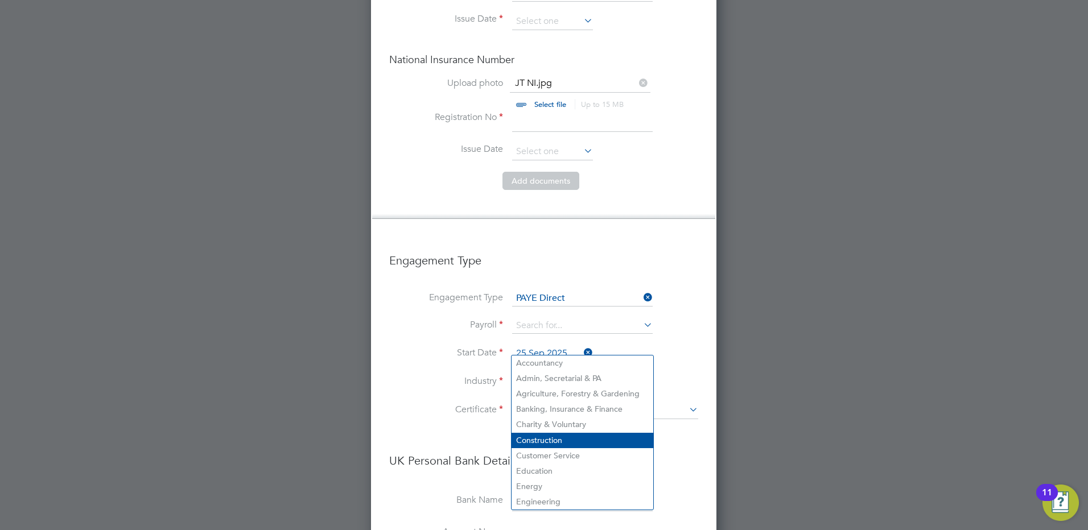
click at [582, 433] on li "Construction" at bounding box center [582, 440] width 142 height 15
type input "Construction"
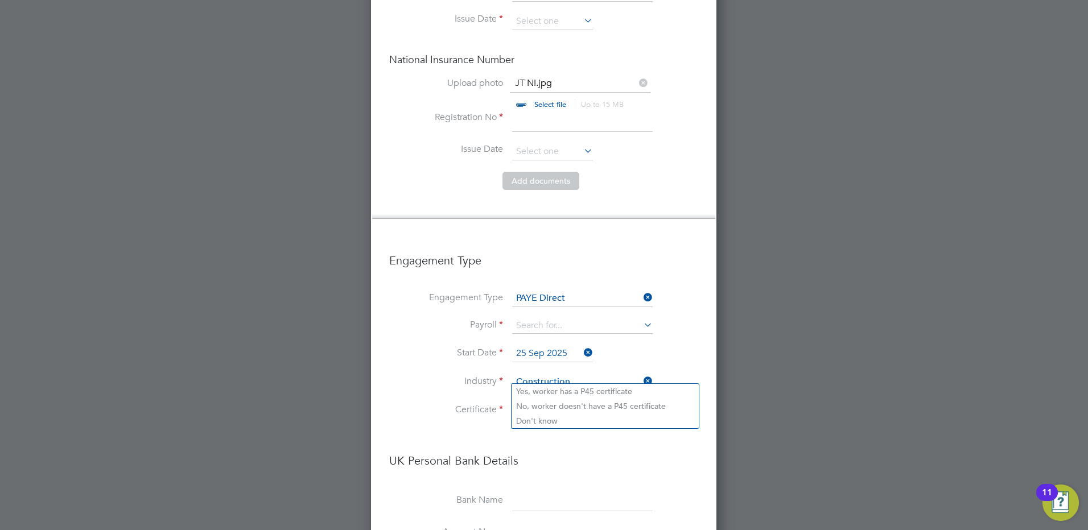
click at [598, 402] on input at bounding box center [605, 410] width 186 height 17
click at [627, 389] on li "Yes, worker has a P45 certificate" at bounding box center [604, 391] width 187 height 15
type input "Yes, worker has a P45 certificate"
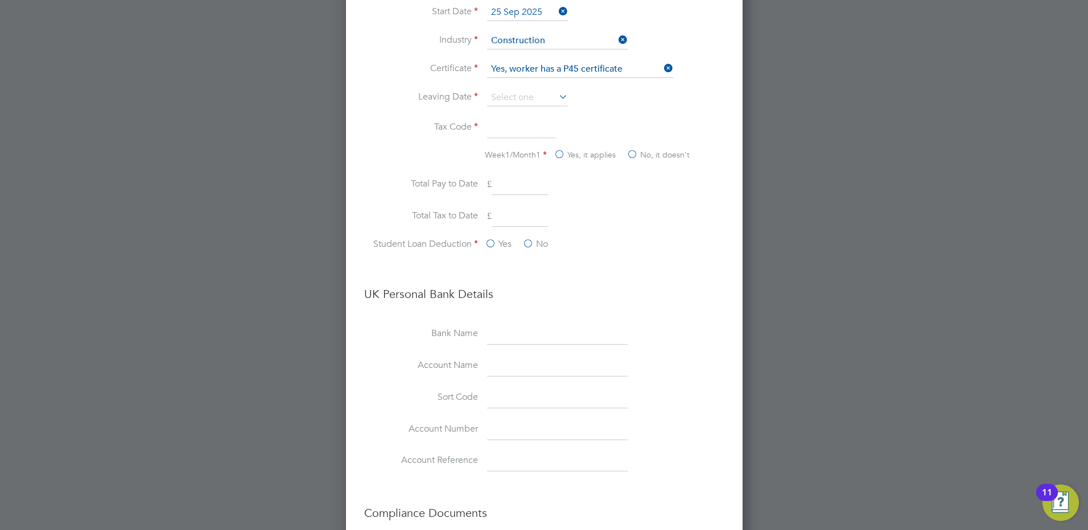
scroll to position [1536, 0]
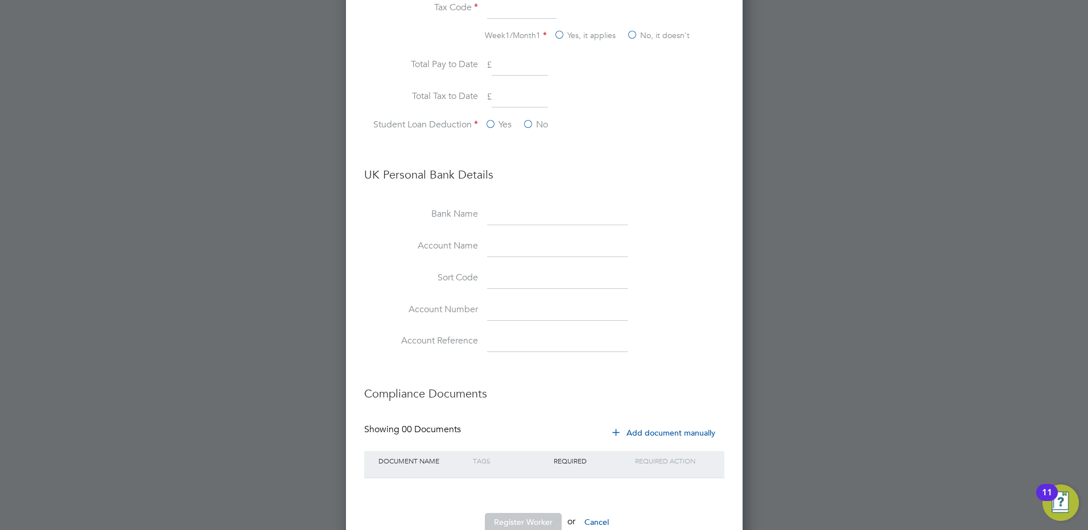
click at [532, 205] on input at bounding box center [557, 215] width 141 height 20
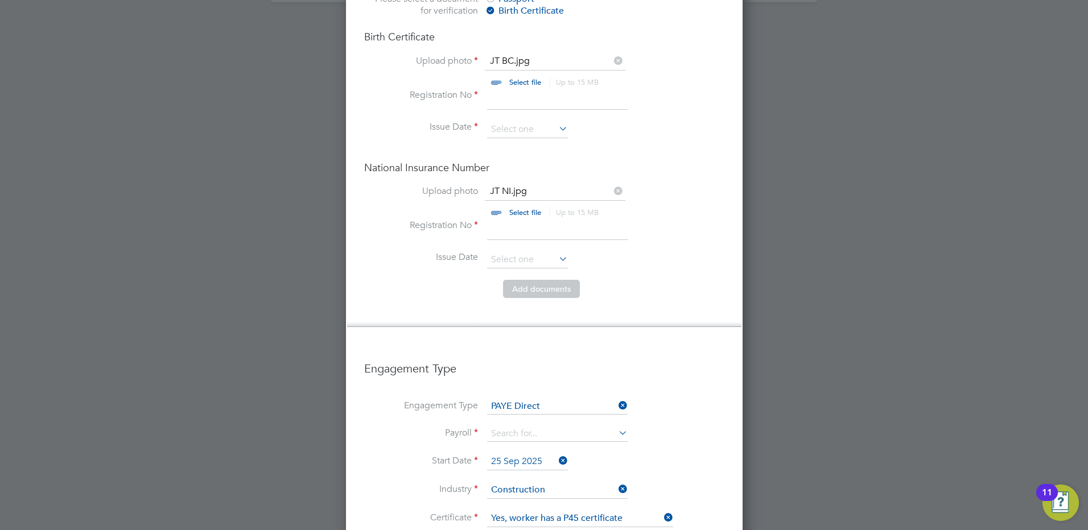
scroll to position [1138, 0]
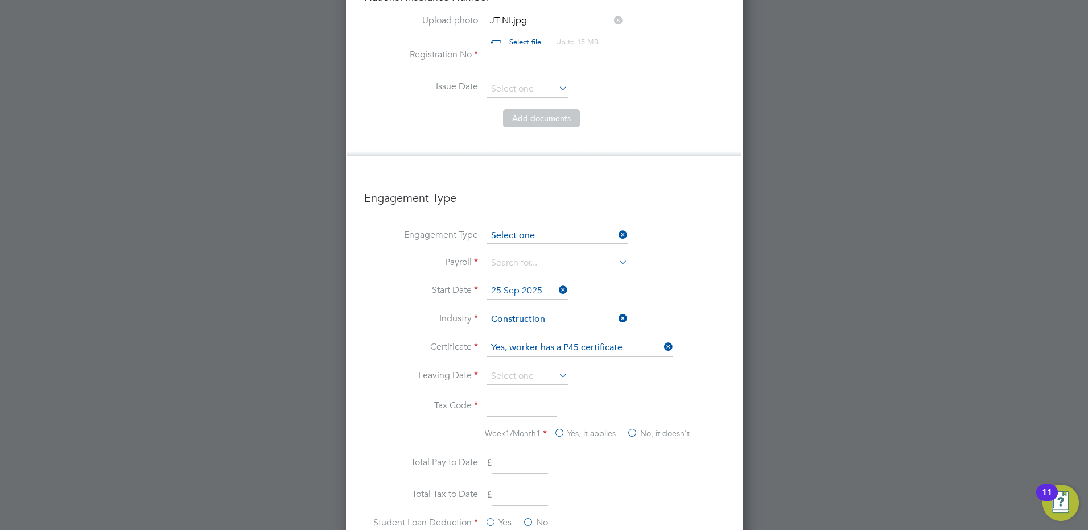
click at [557, 228] on input at bounding box center [557, 236] width 141 height 16
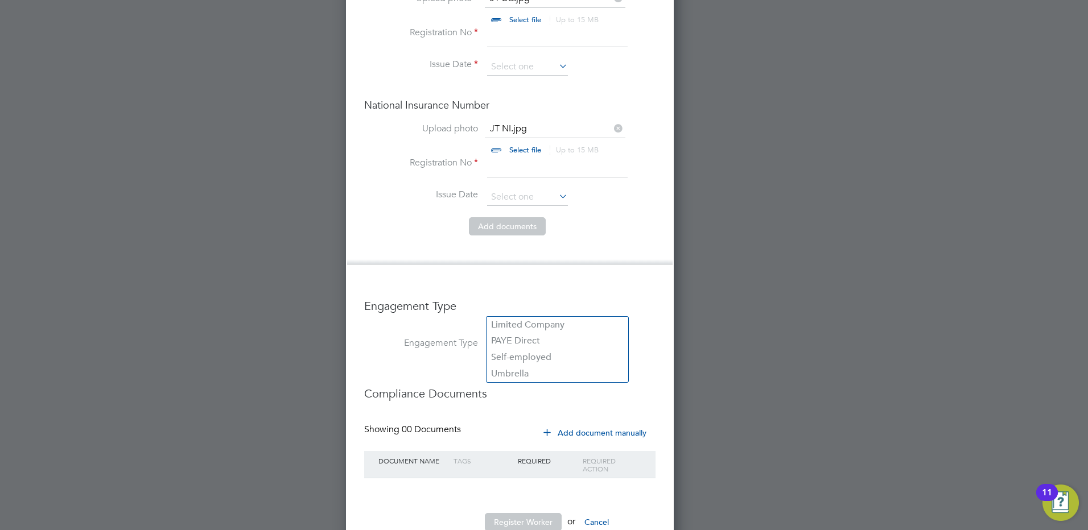
scroll to position [1518, 328]
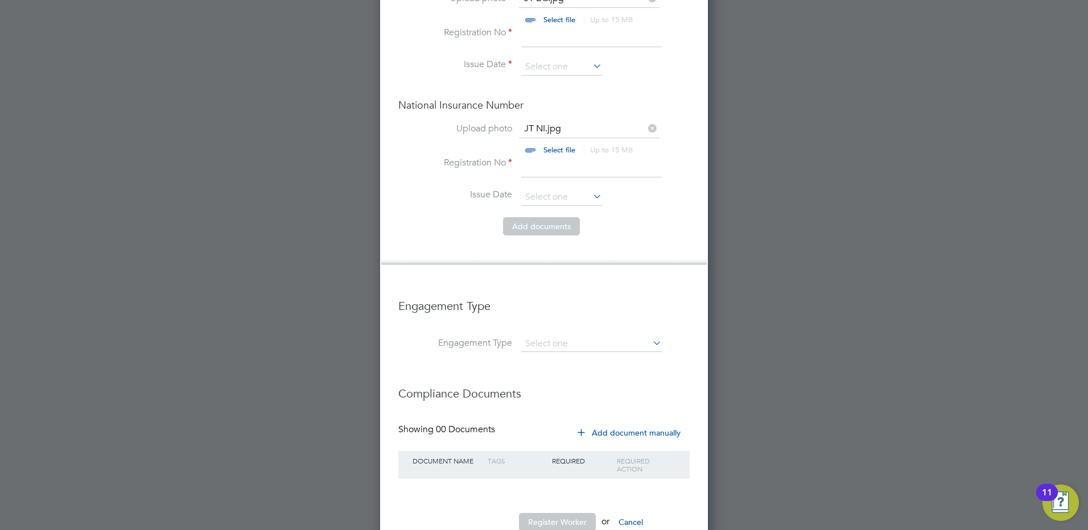
click at [608, 287] on h3 "Engagement Type" at bounding box center [543, 300] width 291 height 26
click at [601, 336] on input at bounding box center [591, 344] width 141 height 16
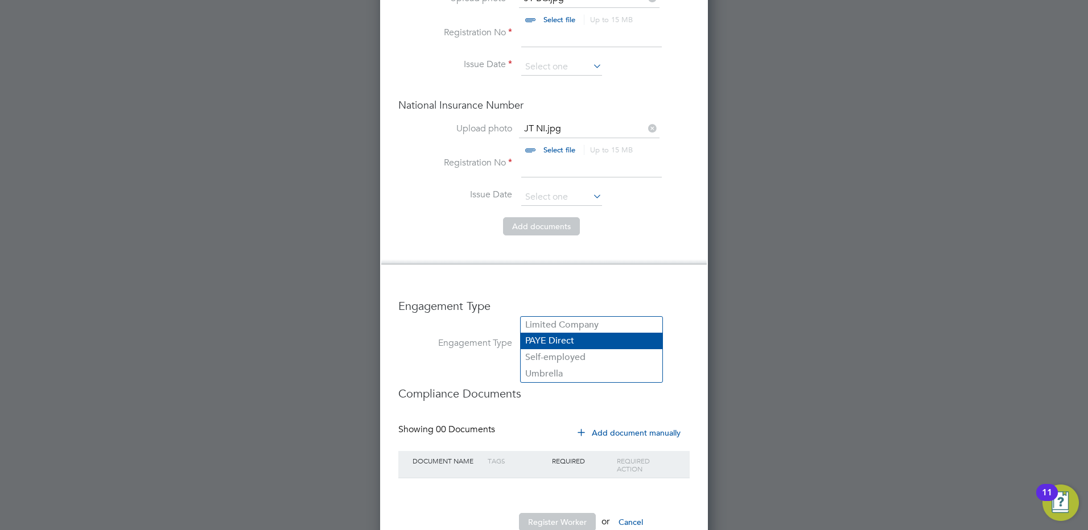
click at [576, 344] on li "PAYE Direct" at bounding box center [591, 341] width 142 height 16
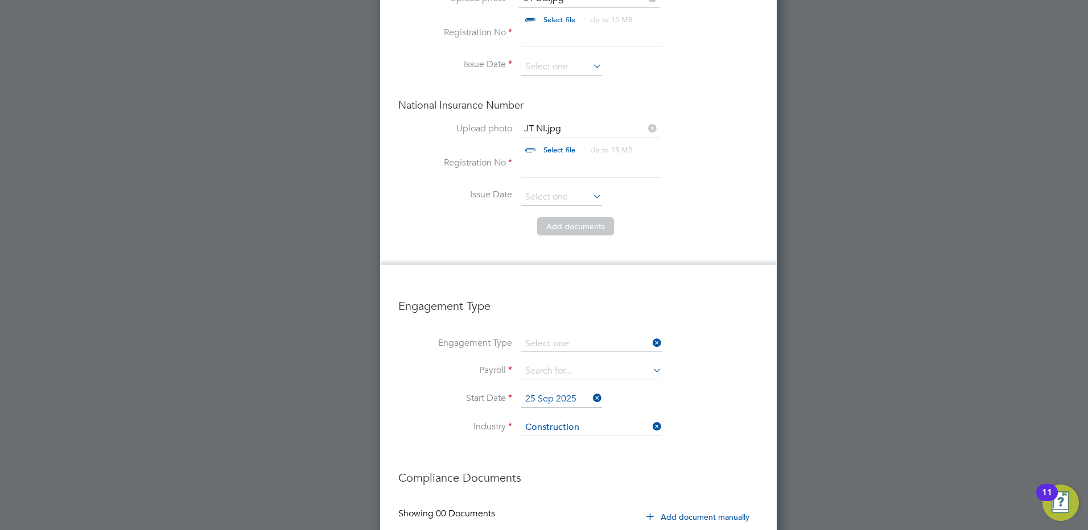
type input "PAYE Direct"
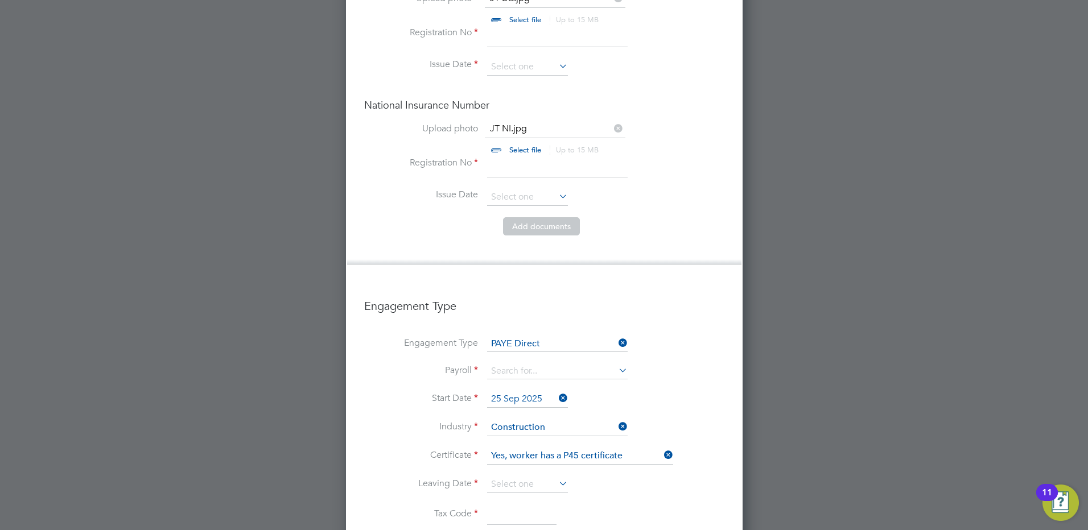
scroll to position [1144, 0]
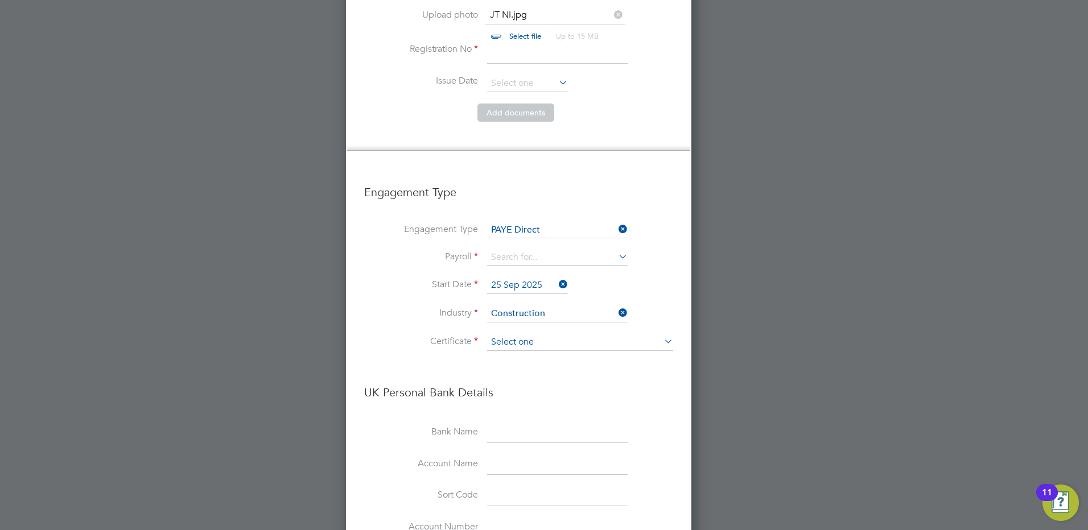
click at [589, 334] on input at bounding box center [580, 342] width 186 height 17
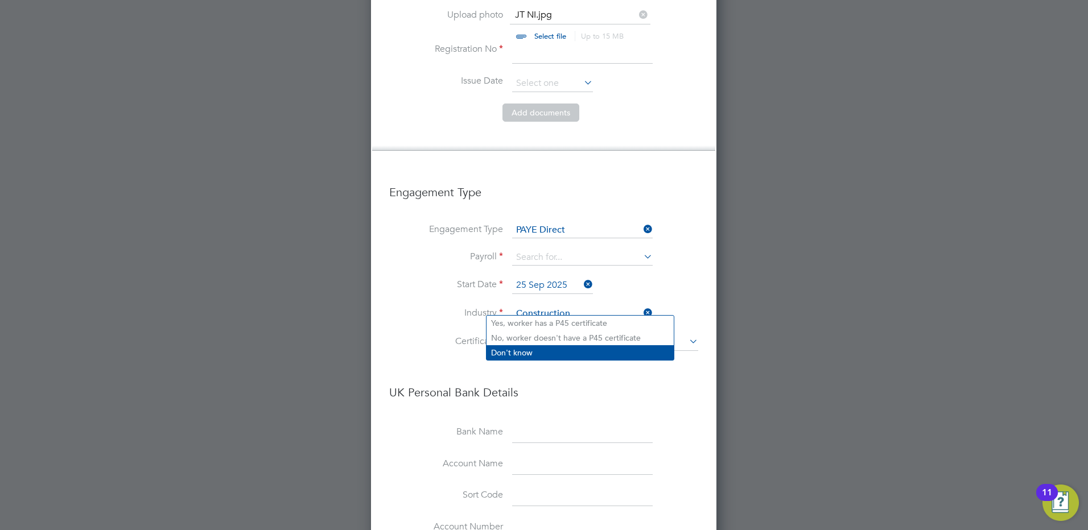
click at [531, 354] on li "Don't know" at bounding box center [579, 352] width 187 height 15
type input "Don't know"
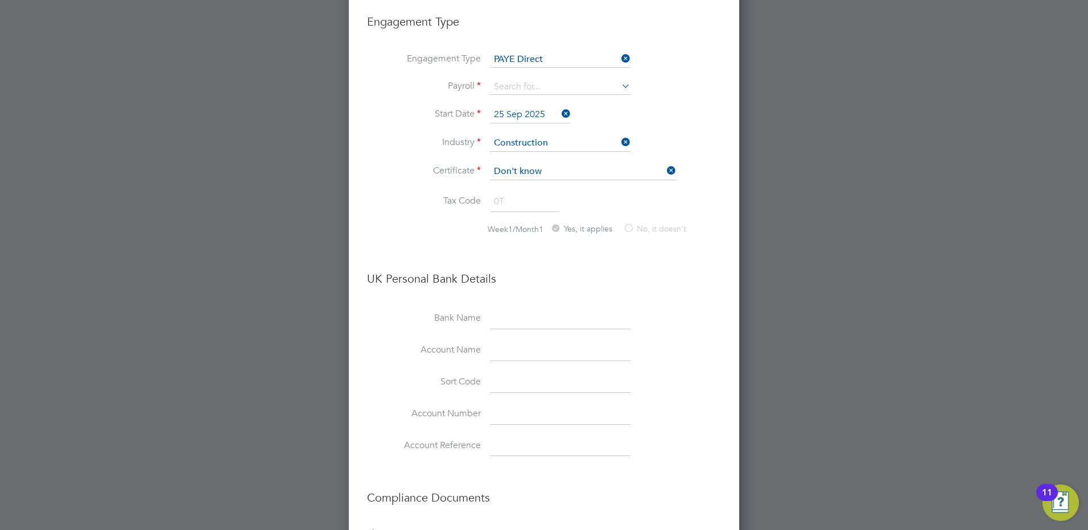
scroll to position [1419, 0]
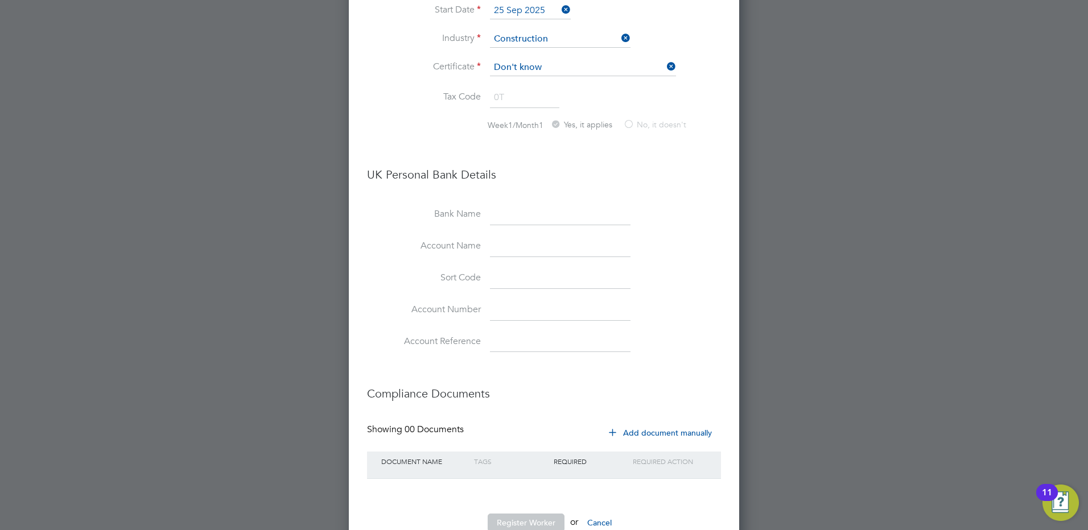
click at [618, 490] on li at bounding box center [544, 496] width 354 height 12
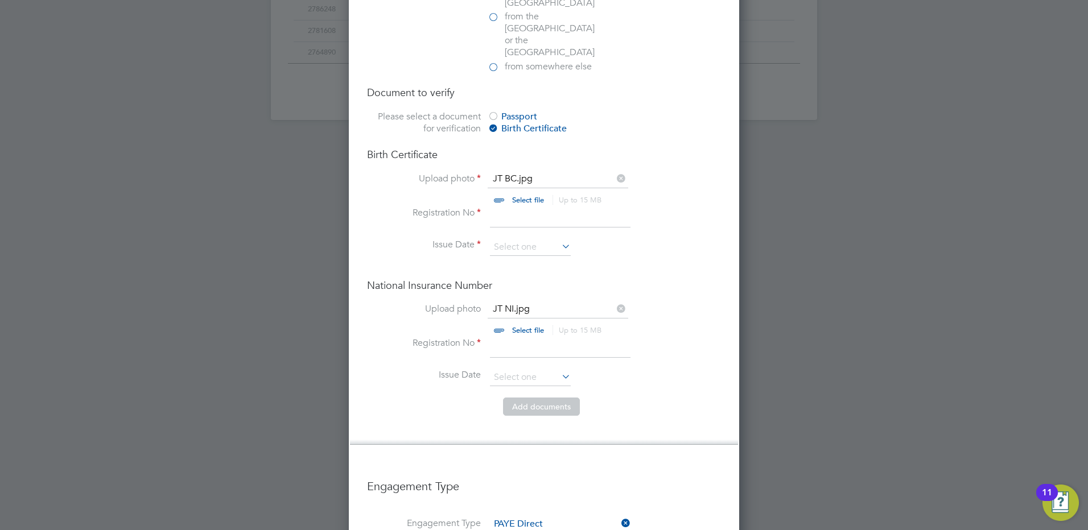
scroll to position [793, 0]
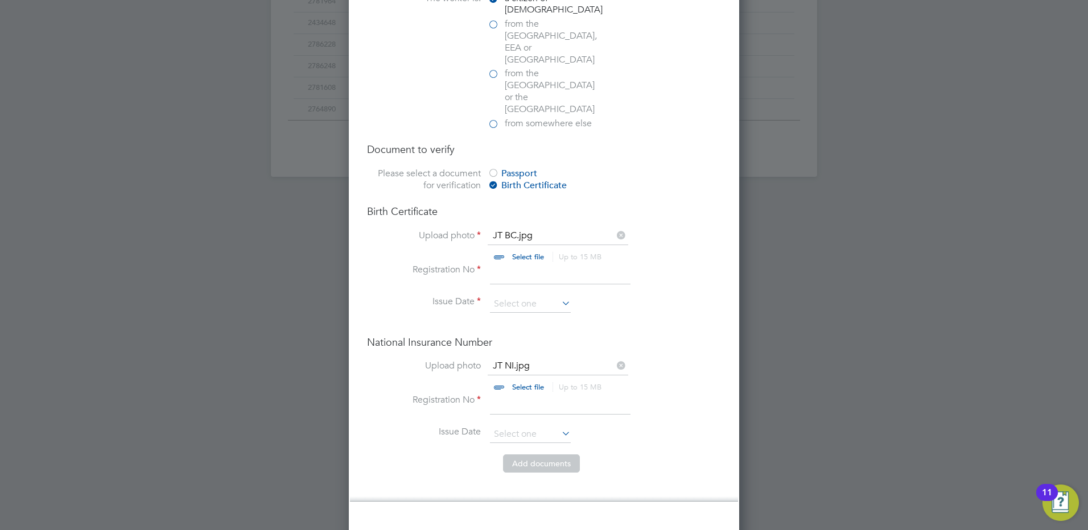
click at [530, 230] on input "file" at bounding box center [538, 247] width 179 height 34
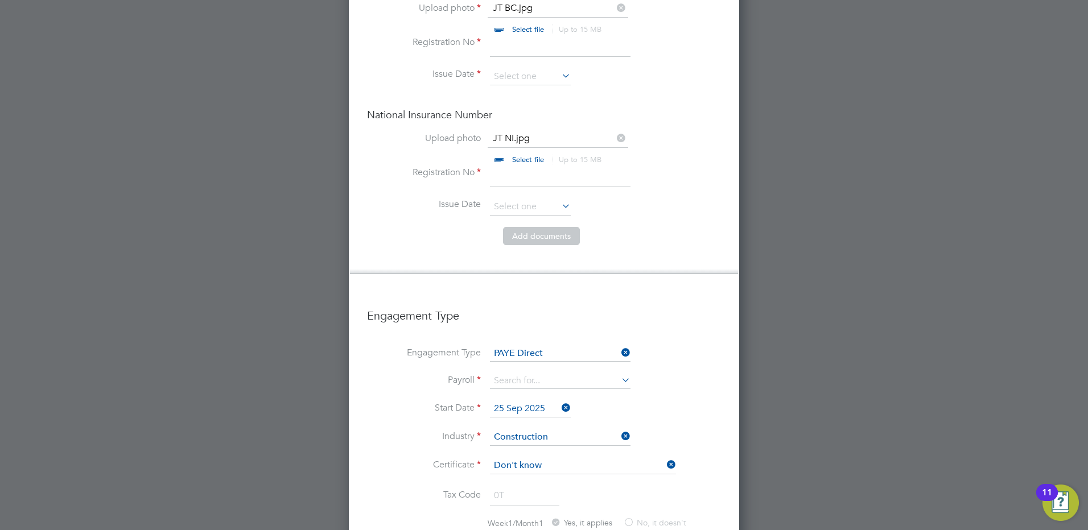
scroll to position [850, 0]
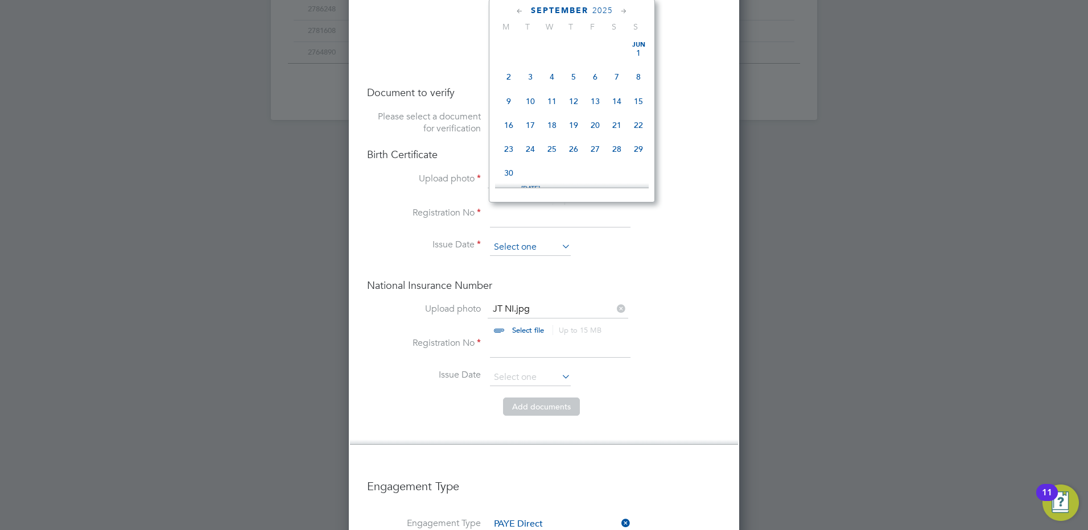
click at [503, 239] on input at bounding box center [530, 247] width 81 height 17
click at [601, 11] on span "2025" at bounding box center [602, 11] width 20 height 10
click at [575, 94] on span "2021" at bounding box center [574, 88] width 22 height 22
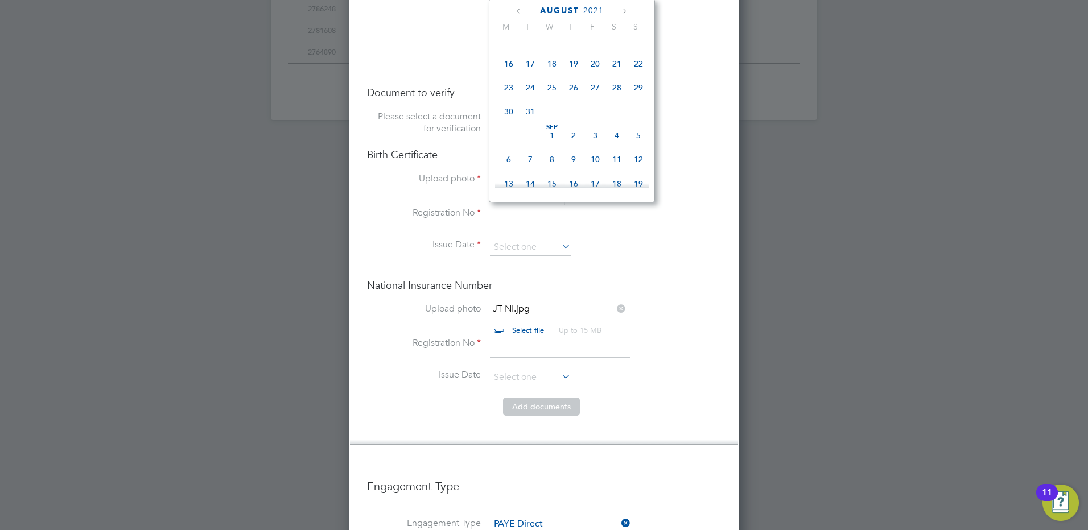
click at [625, 10] on icon at bounding box center [623, 11] width 11 height 13
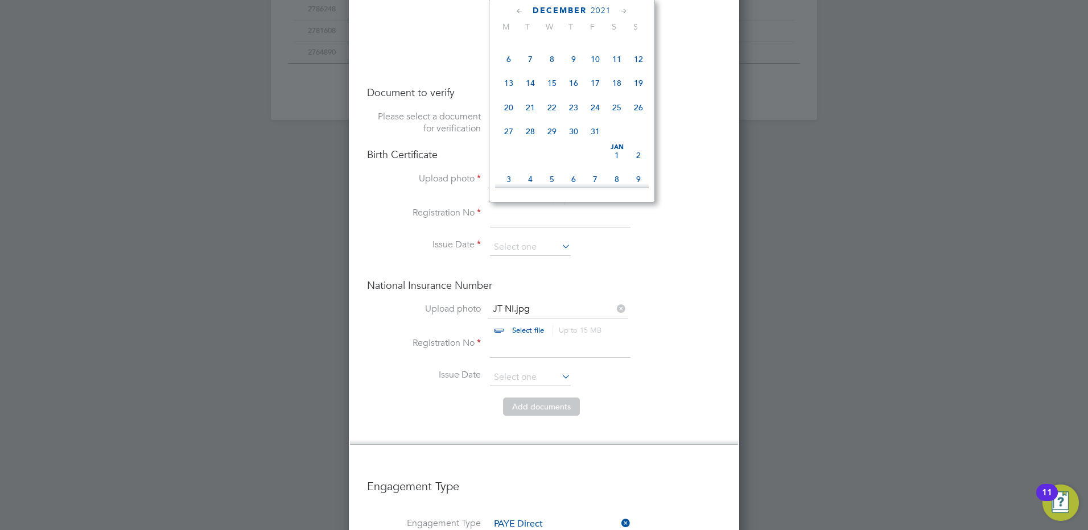
click at [531, 94] on span "14" at bounding box center [530, 83] width 22 height 22
type input "[DATE]"
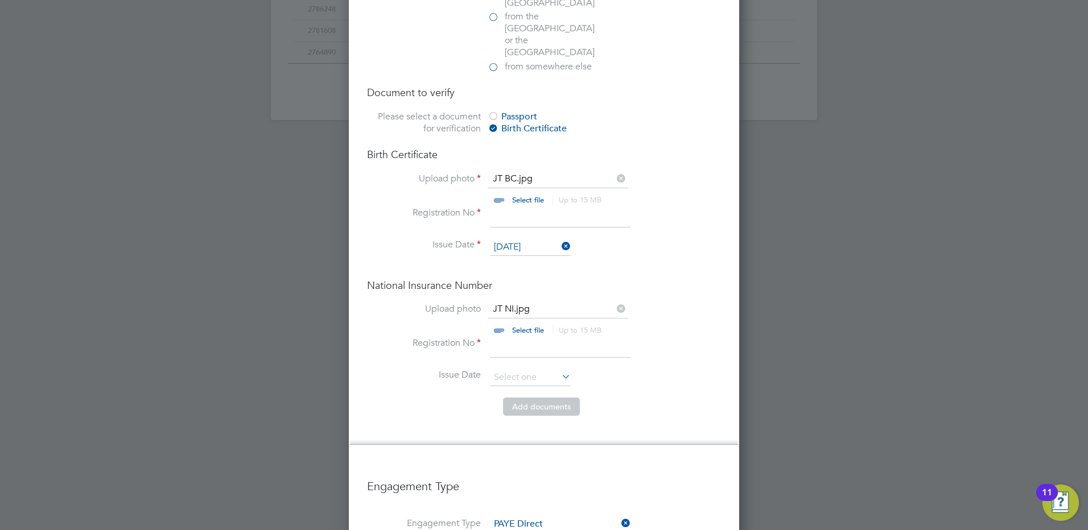
click at [649, 239] on li "Issue Date 14 Dec 2021" at bounding box center [544, 253] width 354 height 28
click at [521, 369] on input at bounding box center [530, 377] width 81 height 17
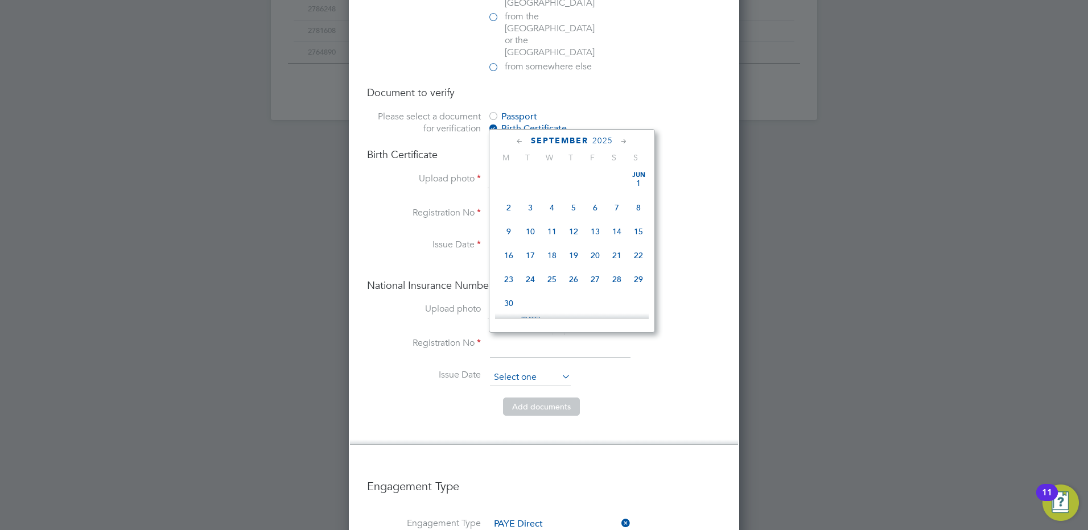
scroll to position [443, 0]
click at [601, 140] on span "2025" at bounding box center [602, 141] width 20 height 10
click at [645, 200] on span "2017" at bounding box center [638, 194] width 22 height 22
click at [622, 143] on icon at bounding box center [623, 141] width 11 height 13
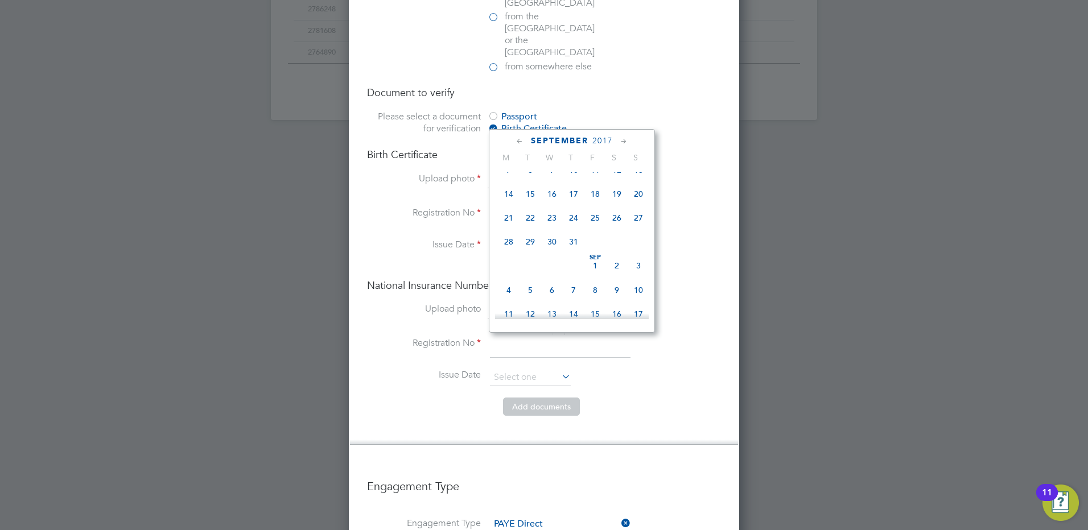
scroll to position [393, 0]
click at [622, 143] on icon at bounding box center [623, 141] width 11 height 13
click at [552, 179] on span "Nov 1" at bounding box center [552, 168] width 22 height 22
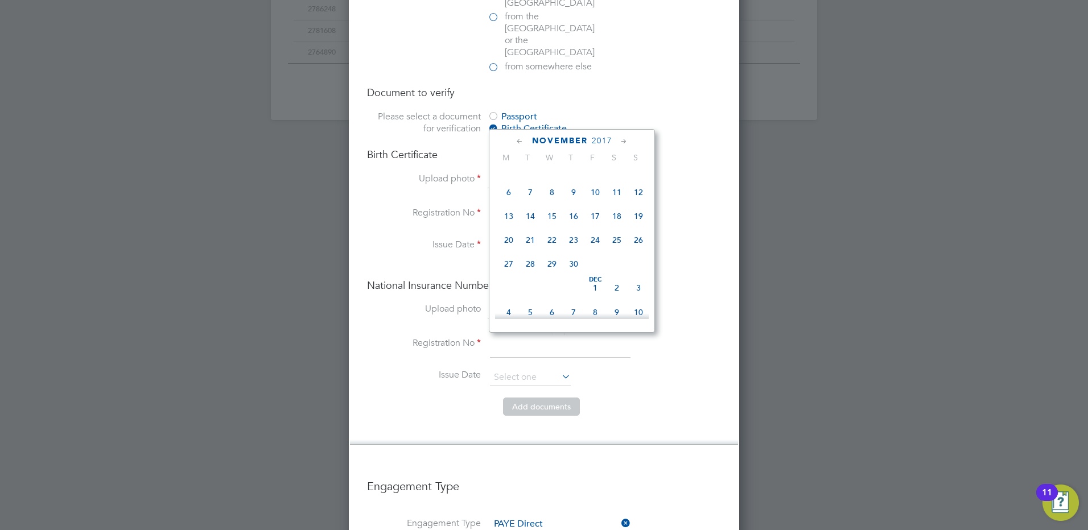
type input "[DATE]"
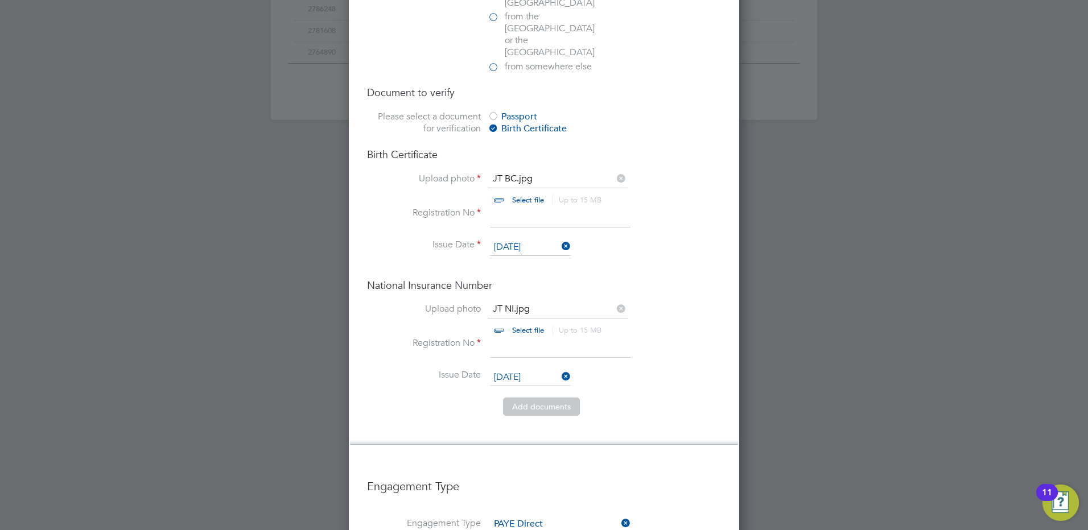
click at [536, 337] on input at bounding box center [560, 347] width 141 height 20
paste input "PH388271D"
type input "PH388271D"
click at [696, 369] on li "Issue Date 01 Nov 2017" at bounding box center [544, 383] width 354 height 28
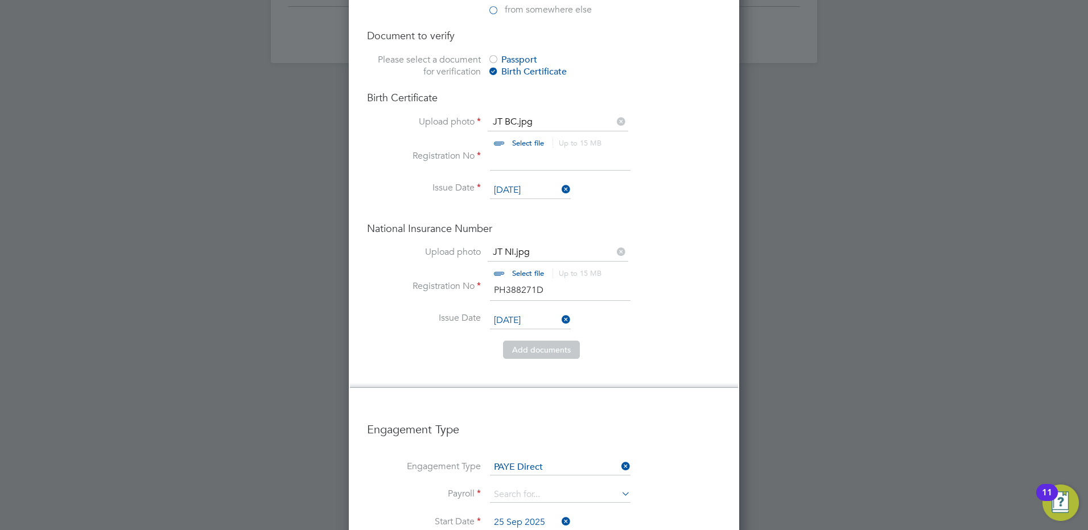
scroll to position [850, 0]
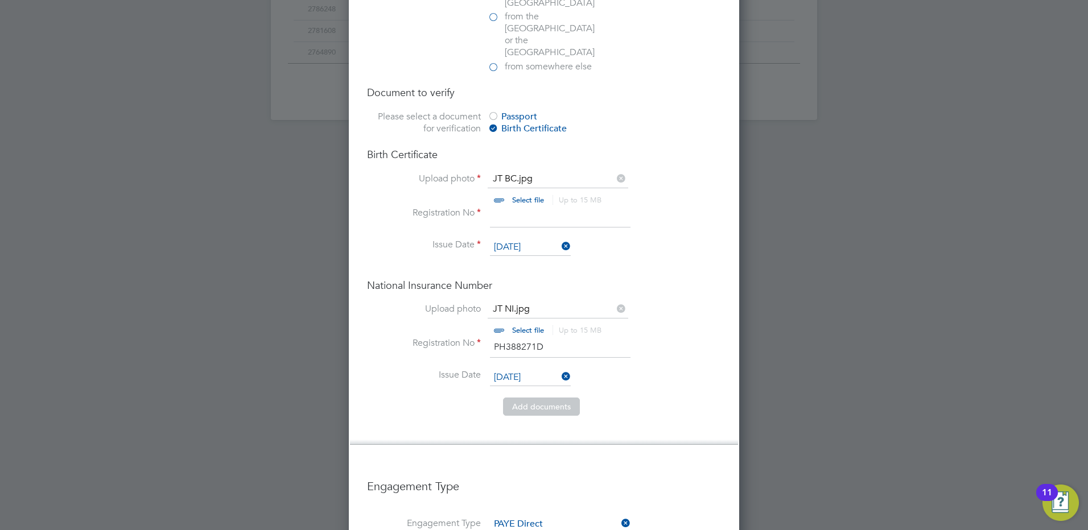
click at [679, 239] on li "Issue Date 14 Dec 2021" at bounding box center [544, 253] width 354 height 28
click at [532, 207] on input at bounding box center [560, 217] width 141 height 20
click at [526, 207] on input at bounding box center [560, 217] width 141 height 20
type input "5722803"
click at [675, 279] on h4 "National Insurance Number" at bounding box center [544, 285] width 354 height 13
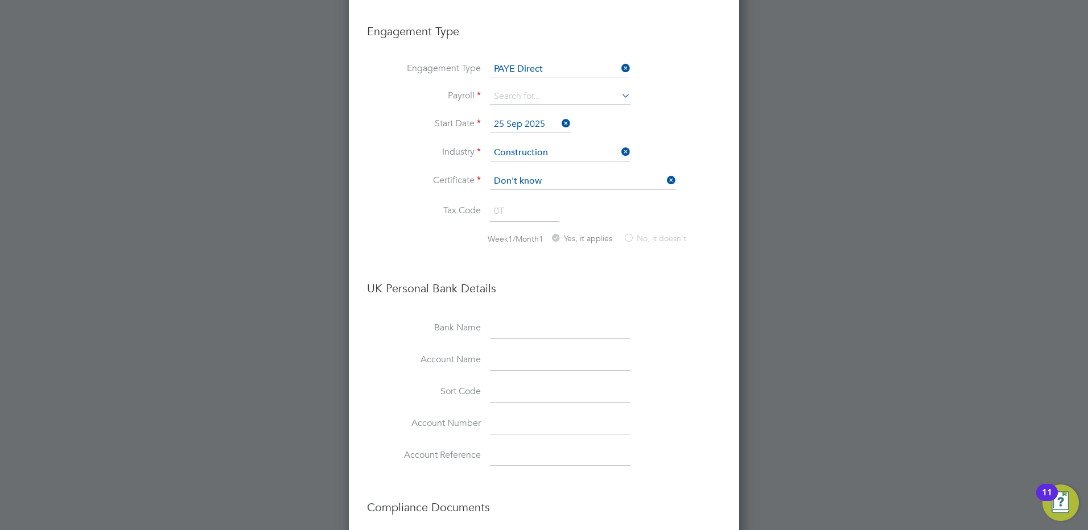
scroll to position [1248, 0]
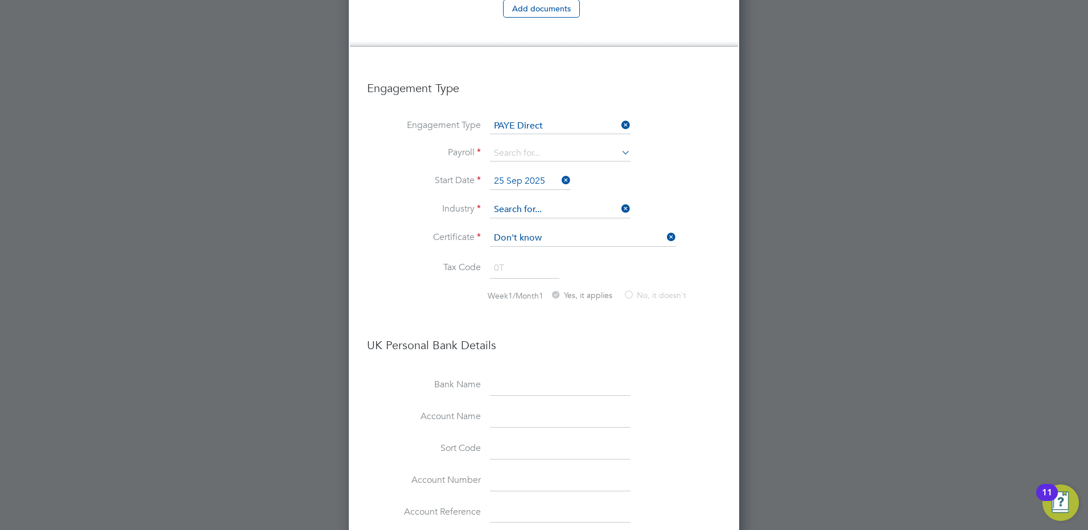
click at [577, 201] on input at bounding box center [560, 209] width 141 height 17
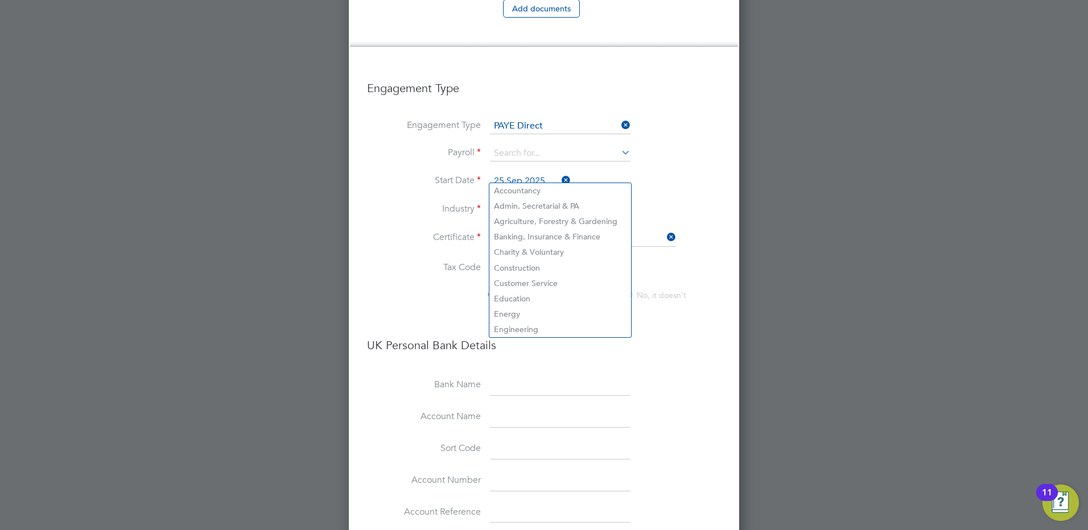
click at [619, 144] on icon at bounding box center [619, 152] width 0 height 16
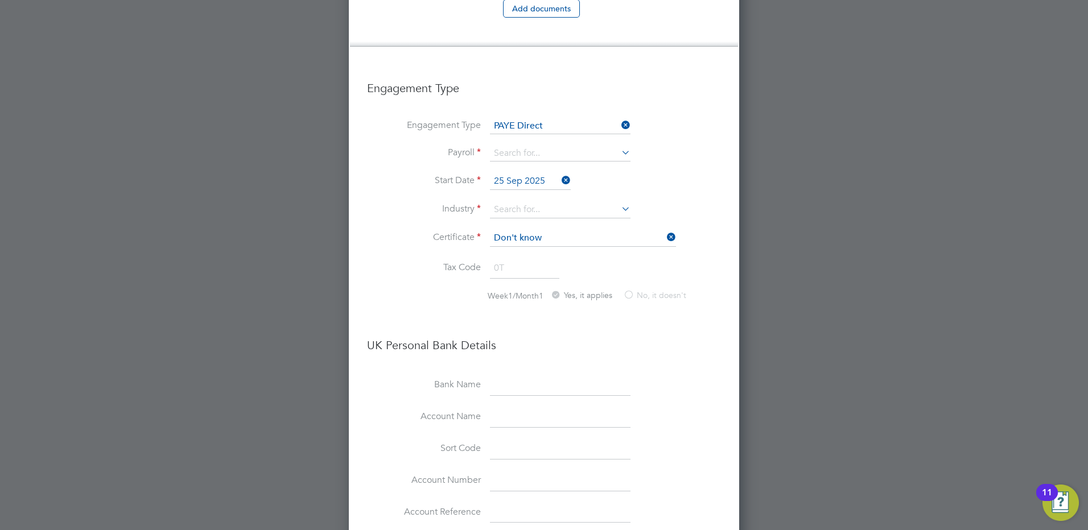
click at [550, 135] on li "Agency PAYE" at bounding box center [560, 134] width 142 height 16
type input "Agency PAYE"
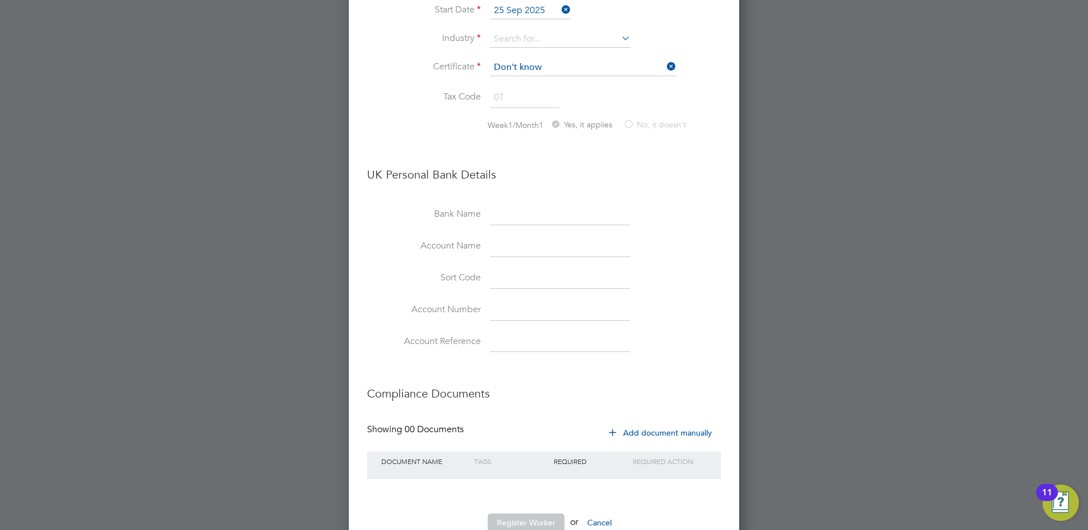
scroll to position [1191, 0]
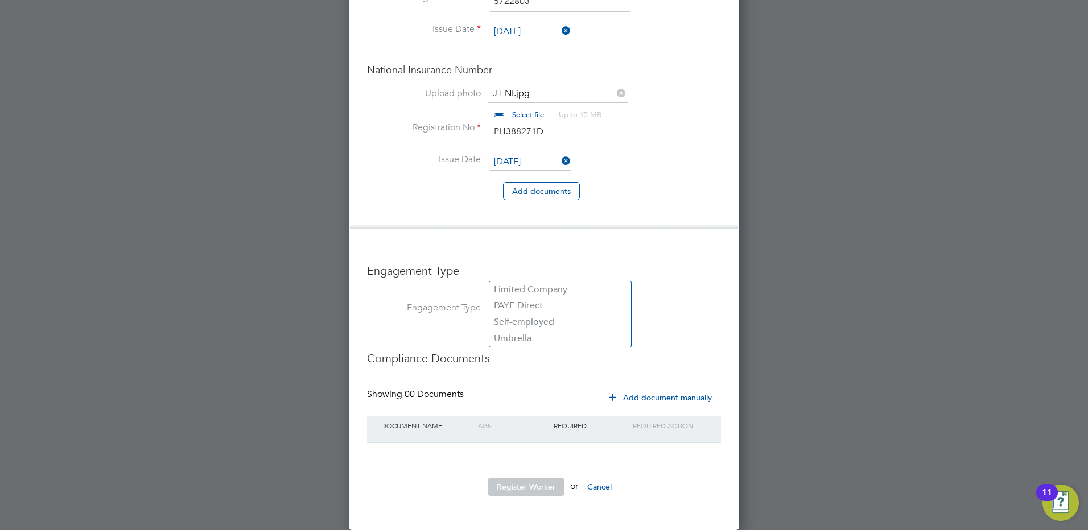
click at [598, 301] on input at bounding box center [560, 309] width 141 height 16
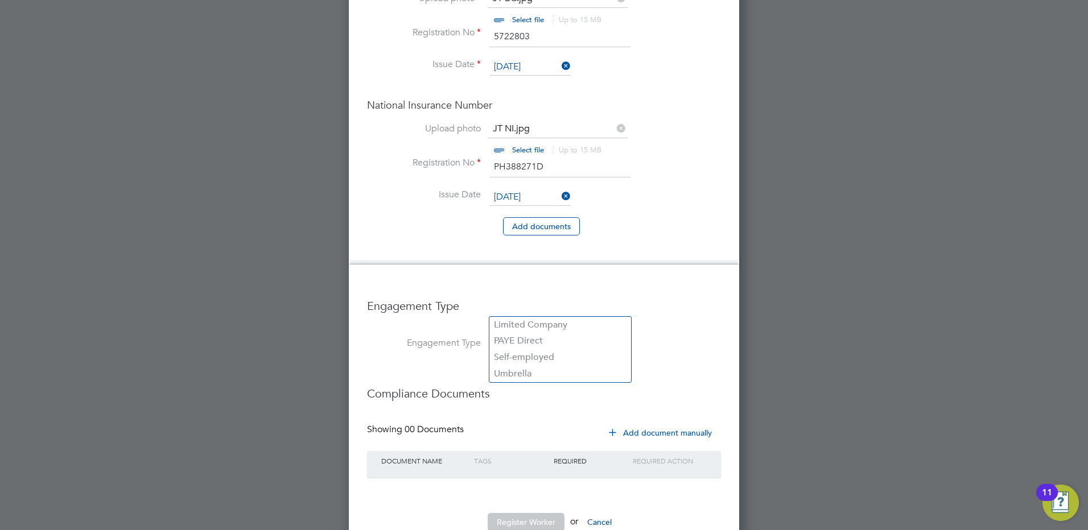
scroll to position [1518, 328]
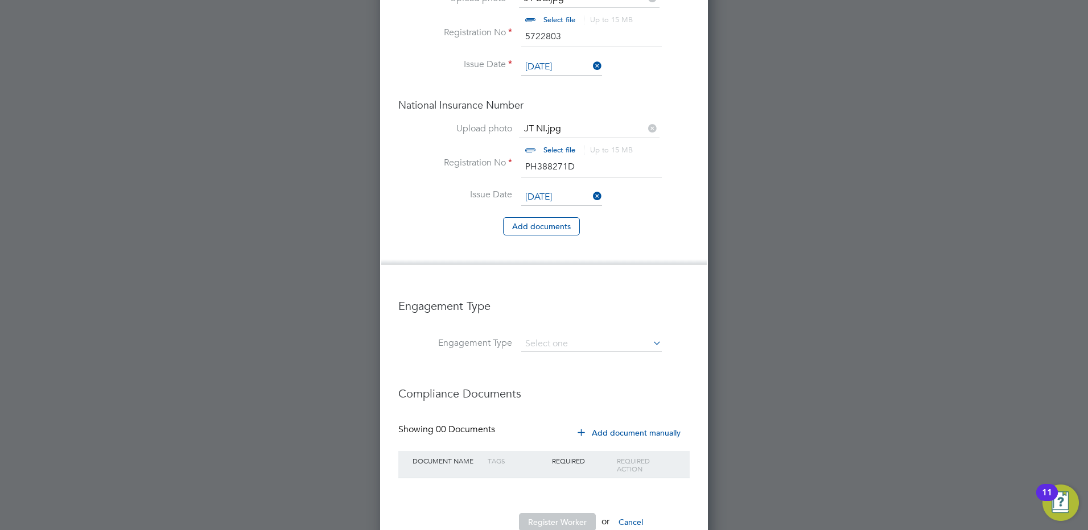
click at [570, 340] on li "PAYE Direct" at bounding box center [560, 341] width 142 height 16
type input "PAYE Direct"
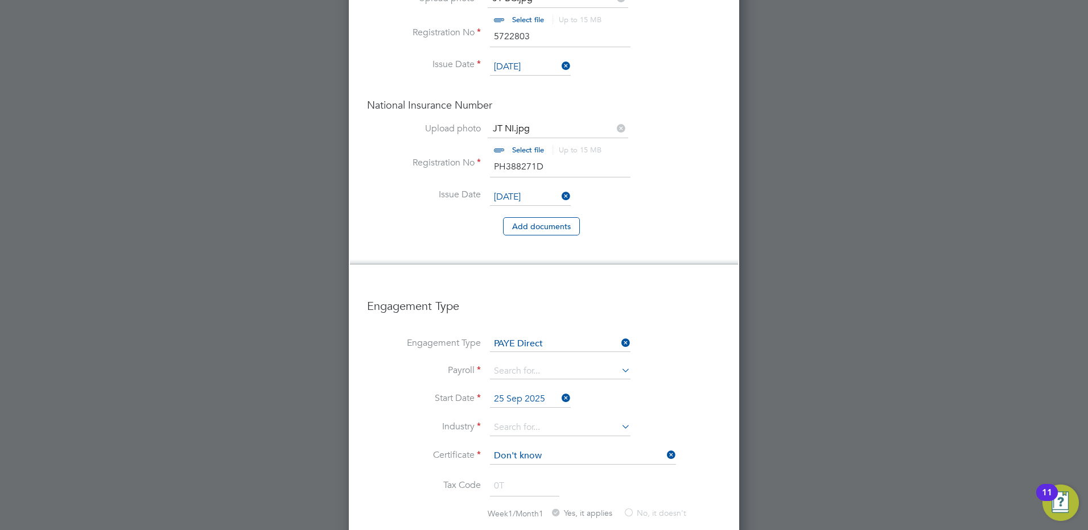
scroll to position [1906, 390]
click at [619, 362] on icon at bounding box center [619, 370] width 0 height 16
click at [597, 363] on input at bounding box center [560, 371] width 141 height 16
click at [532, 356] on li "Agency PAYE" at bounding box center [560, 352] width 142 height 16
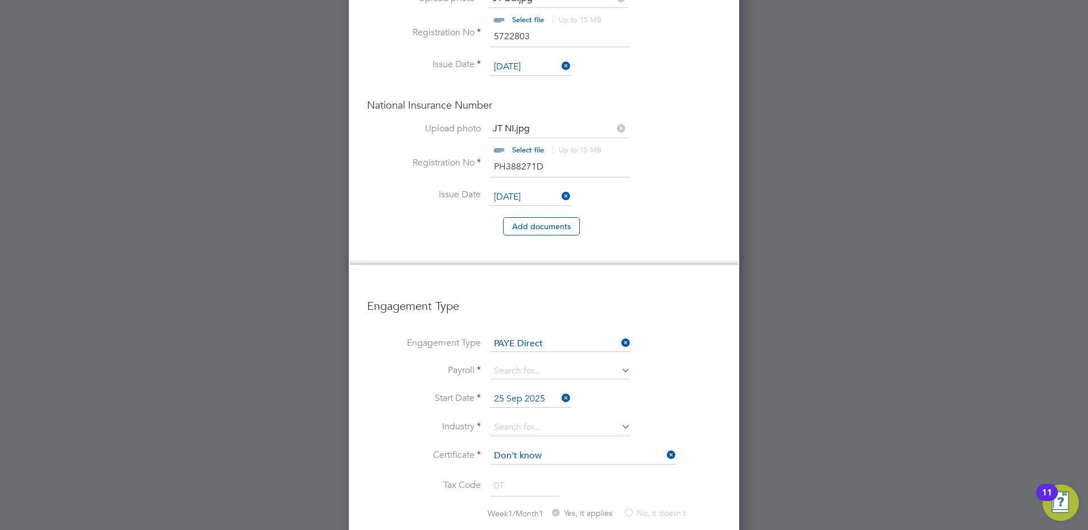
type input "Agency PAYE"
click at [605, 419] on input at bounding box center [560, 427] width 141 height 17
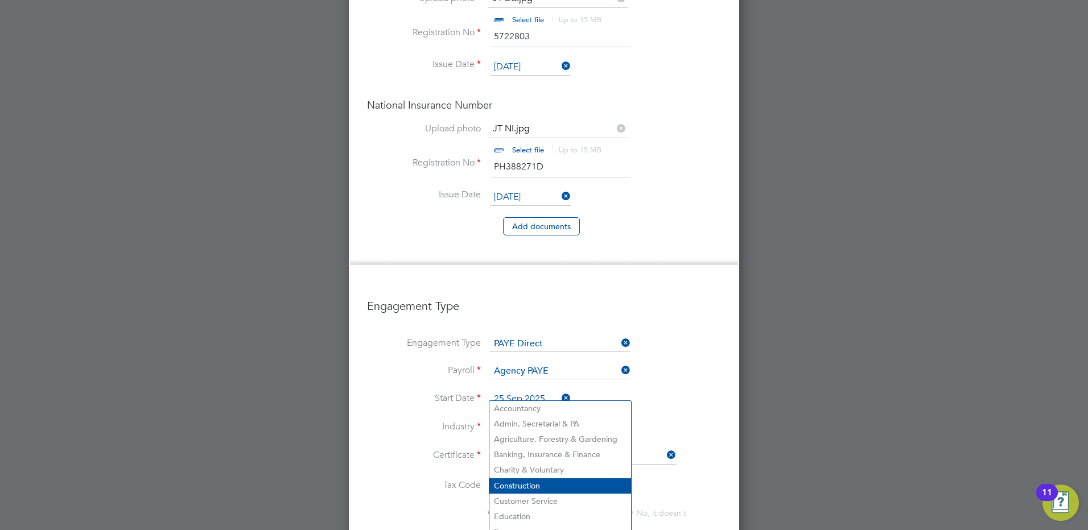
click at [549, 481] on li "Construction" at bounding box center [560, 485] width 142 height 15
type input "Construction"
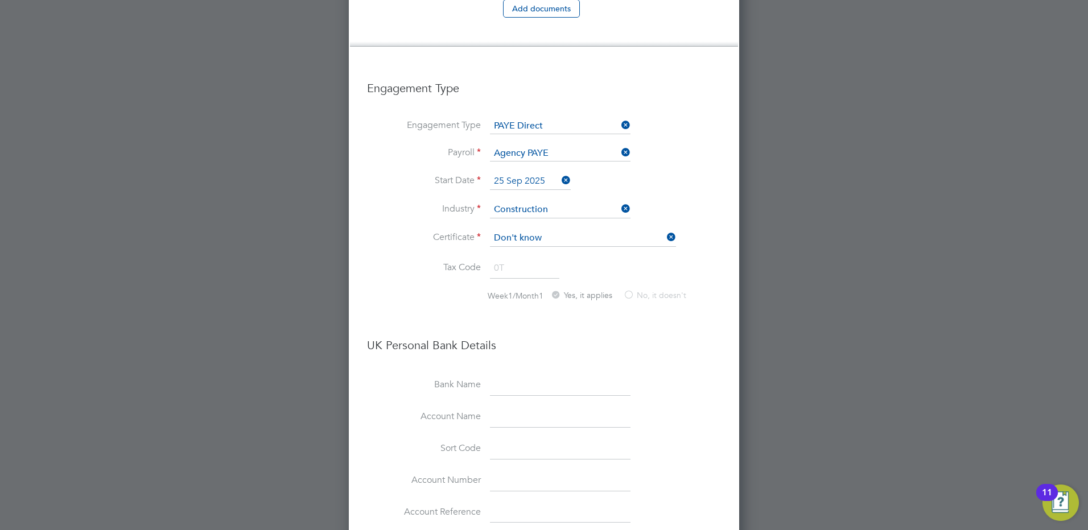
scroll to position [1419, 0]
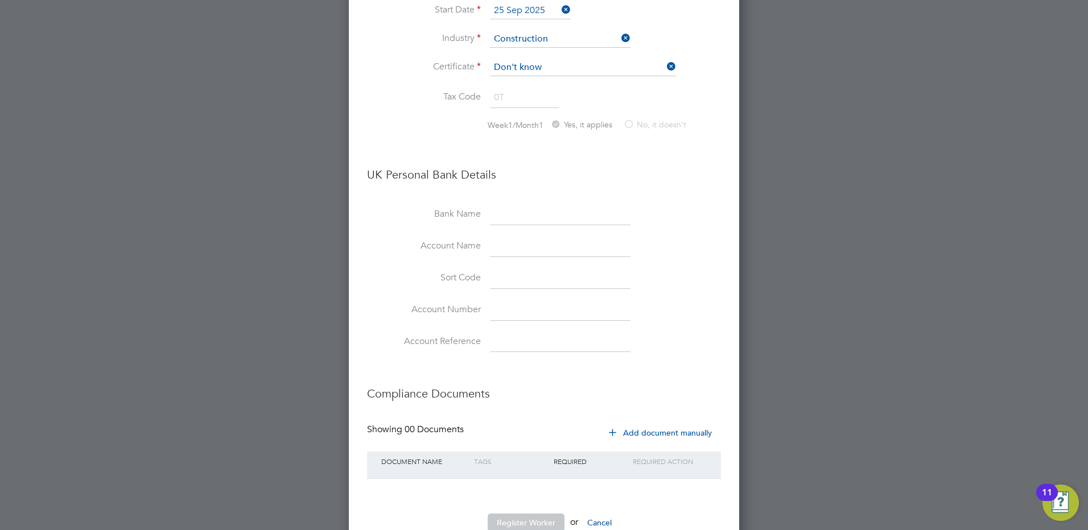
click at [612, 428] on icon at bounding box center [612, 432] width 9 height 9
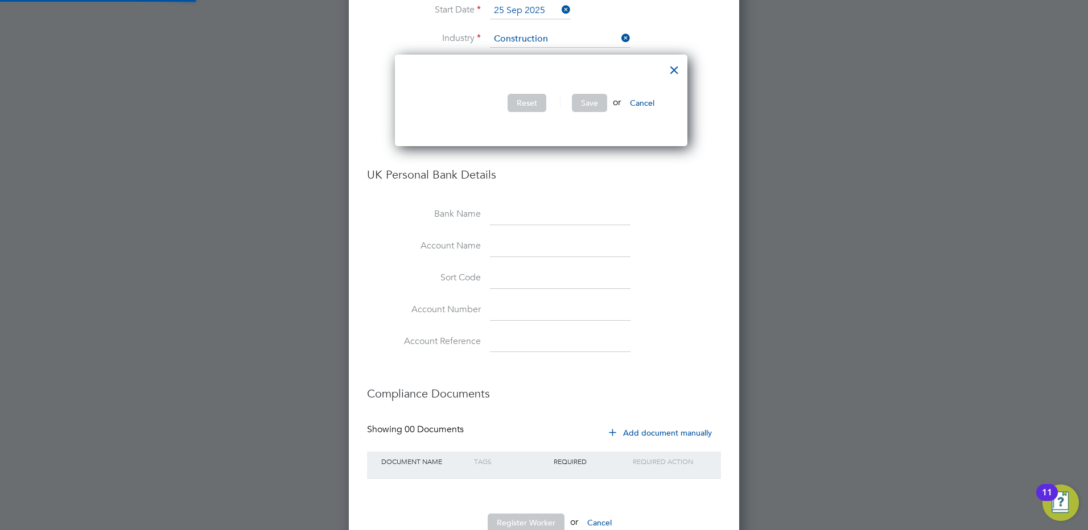
scroll to position [92, 299]
click at [663, 424] on button "Add document manually" at bounding box center [661, 433] width 120 height 18
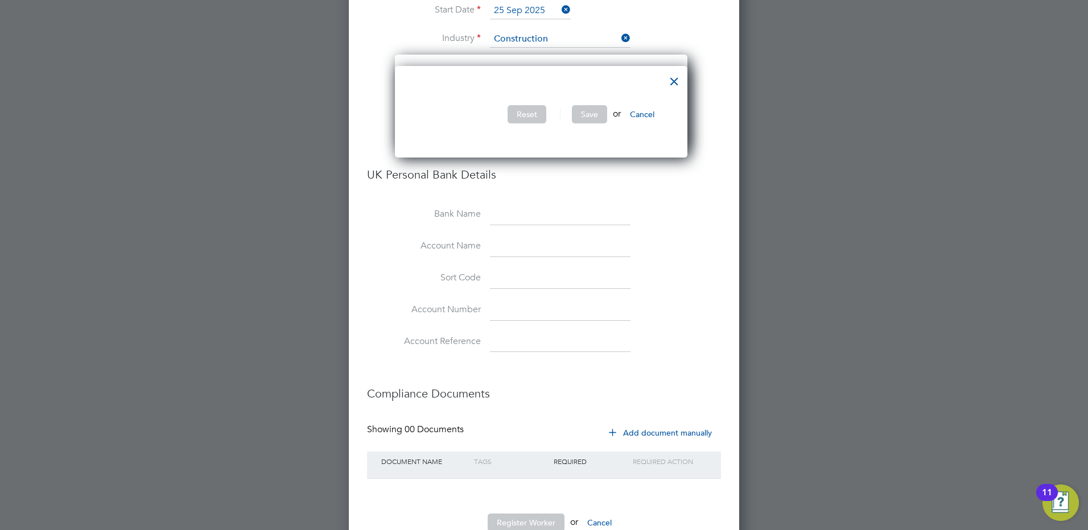
click at [678, 81] on div at bounding box center [674, 78] width 20 height 20
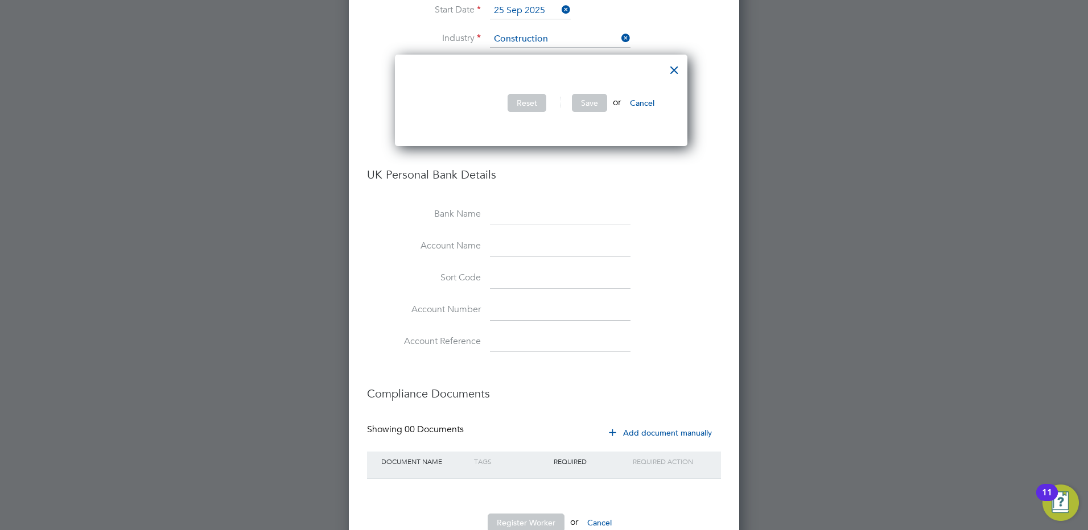
click at [679, 71] on div at bounding box center [674, 67] width 20 height 20
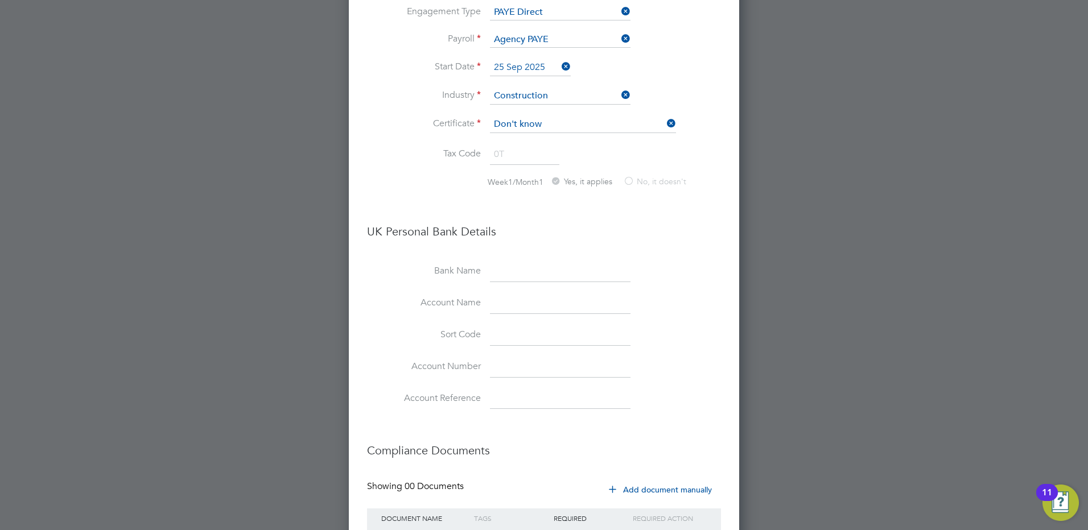
scroll to position [1419, 0]
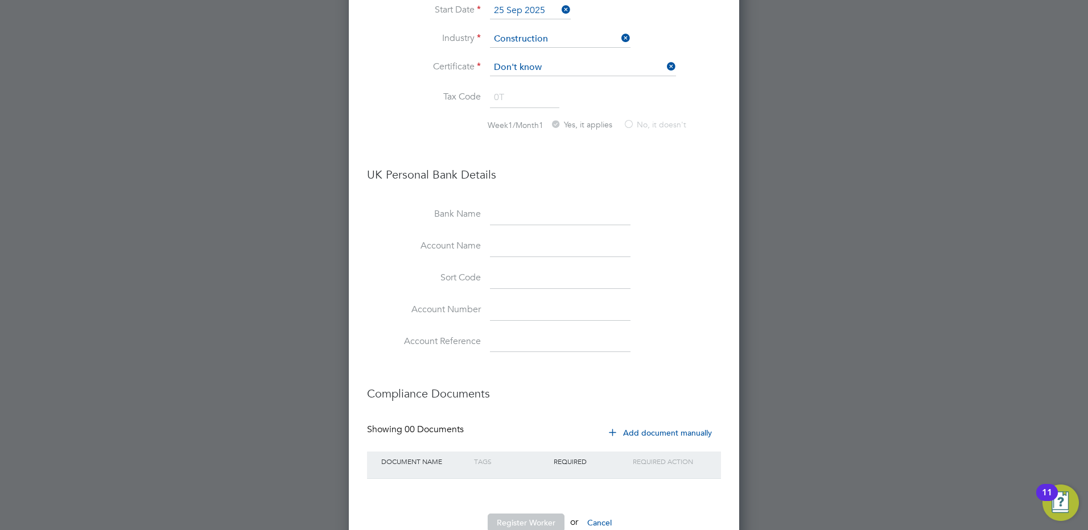
click at [637, 424] on button "Add document manually" at bounding box center [661, 433] width 120 height 18
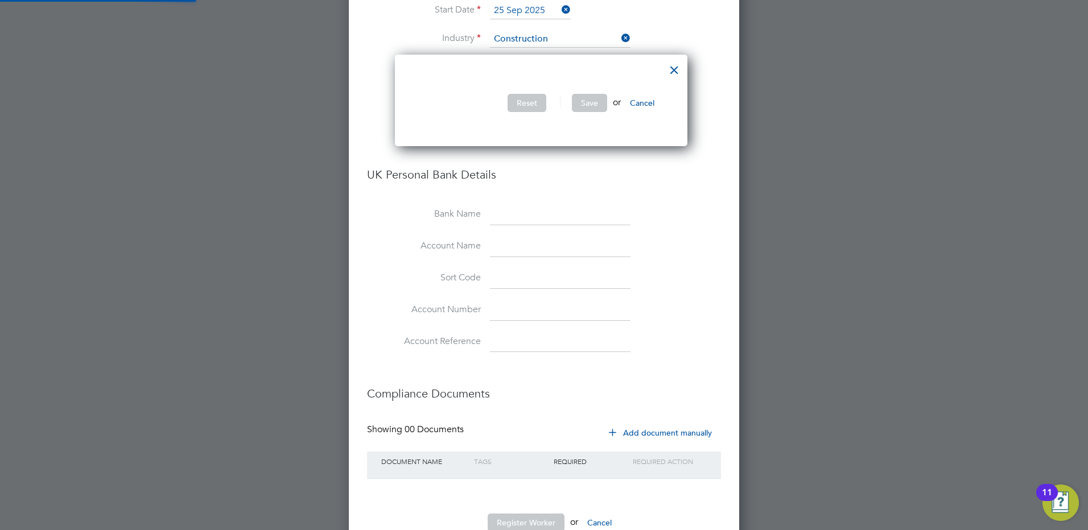
scroll to position [92, 299]
click at [675, 70] on div at bounding box center [674, 67] width 20 height 20
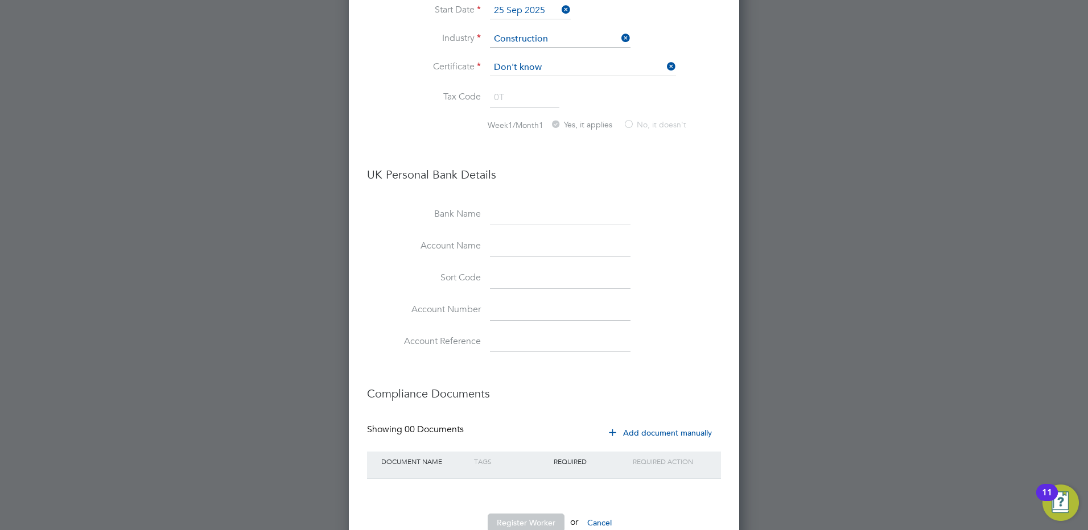
click at [494, 452] on div "Tags" at bounding box center [511, 461] width 80 height 19
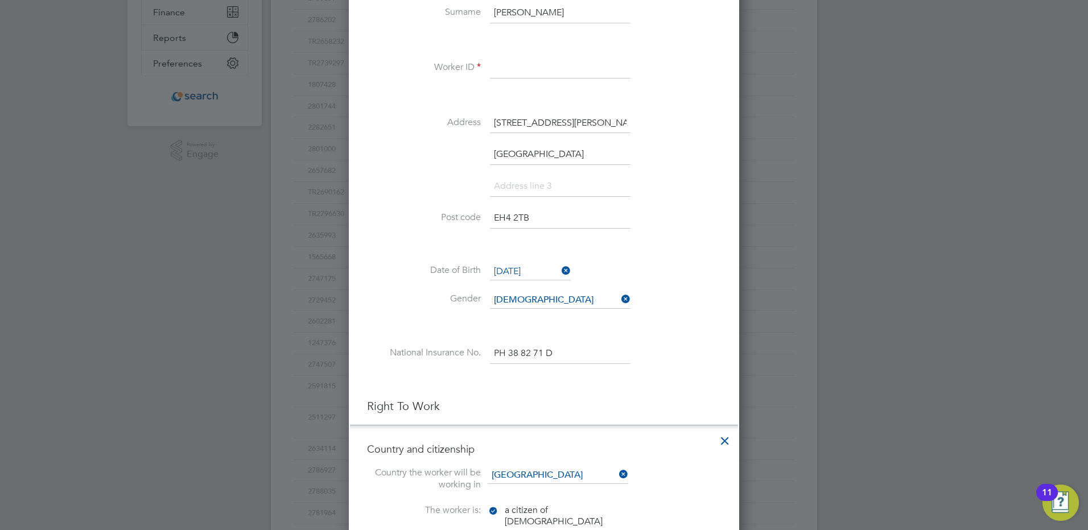
scroll to position [224, 0]
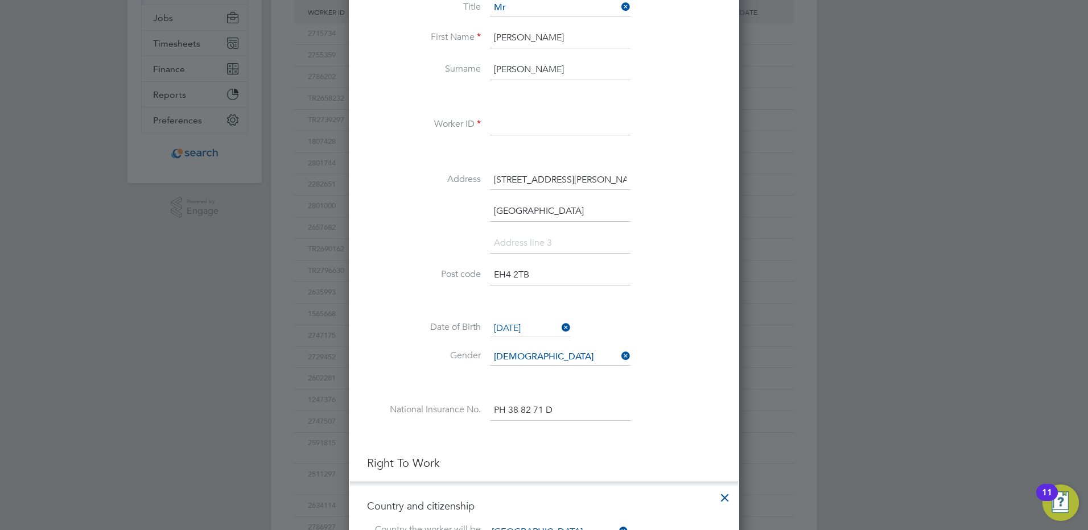
click at [550, 127] on input at bounding box center [560, 125] width 141 height 20
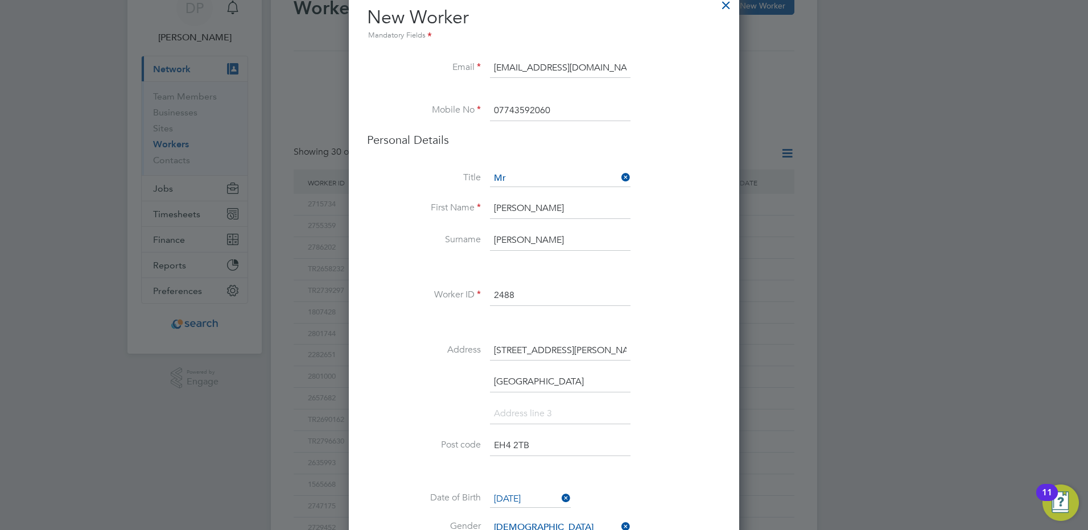
drag, startPoint x: 521, startPoint y: 289, endPoint x: 469, endPoint y: 292, distance: 52.4
click at [469, 292] on li "Worker ID 2488" at bounding box center [544, 302] width 354 height 32
type input "2428824"
click at [647, 327] on li at bounding box center [544, 323] width 354 height 12
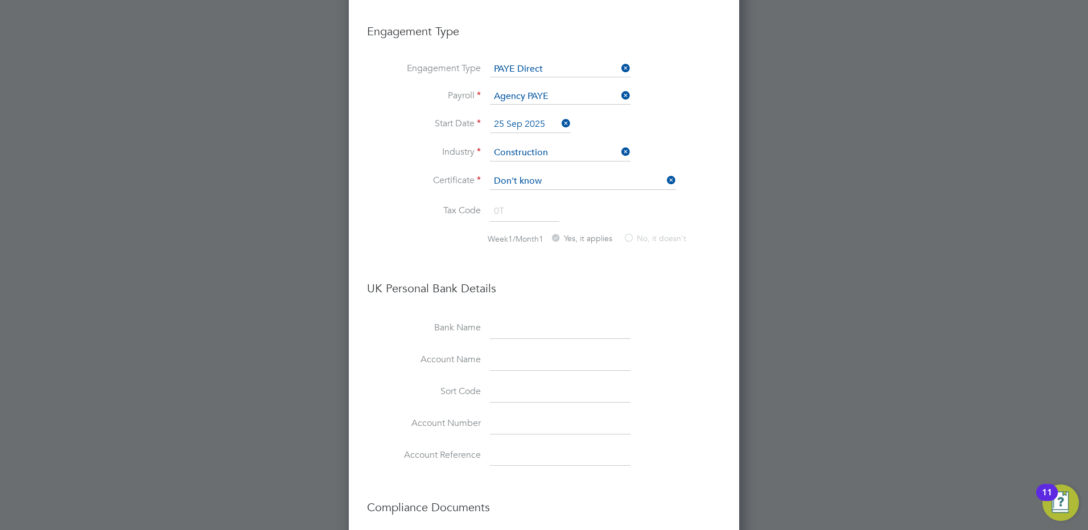
scroll to position [1419, 0]
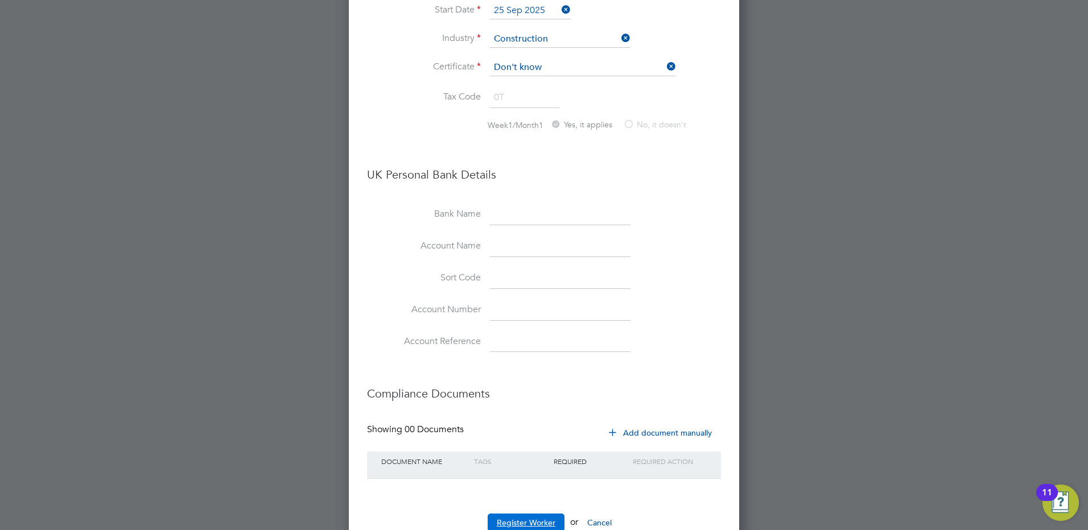
click at [535, 514] on button "Register Worker" at bounding box center [525, 523] width 77 height 18
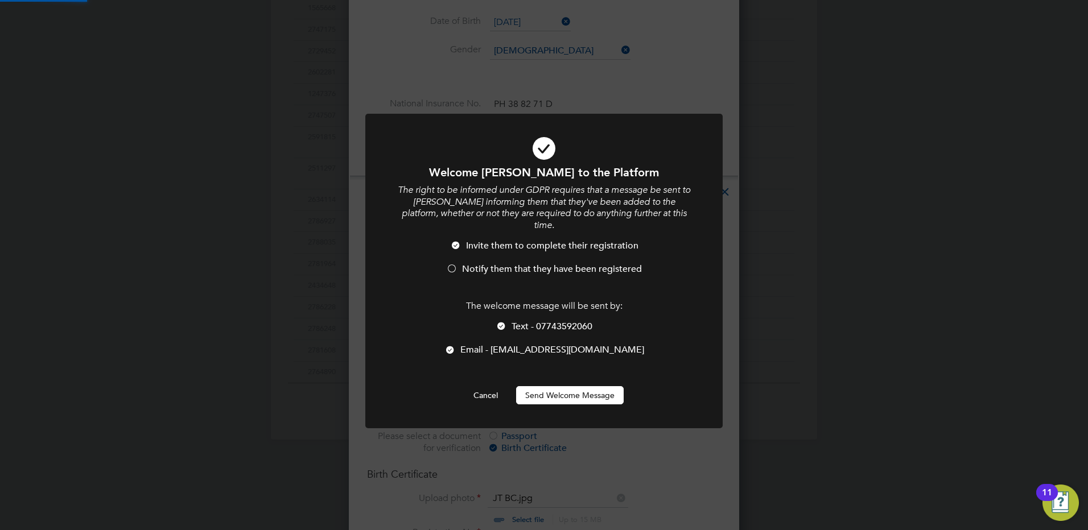
scroll to position [0, 0]
click at [579, 386] on button "Send Welcome Message" at bounding box center [570, 395] width 108 height 18
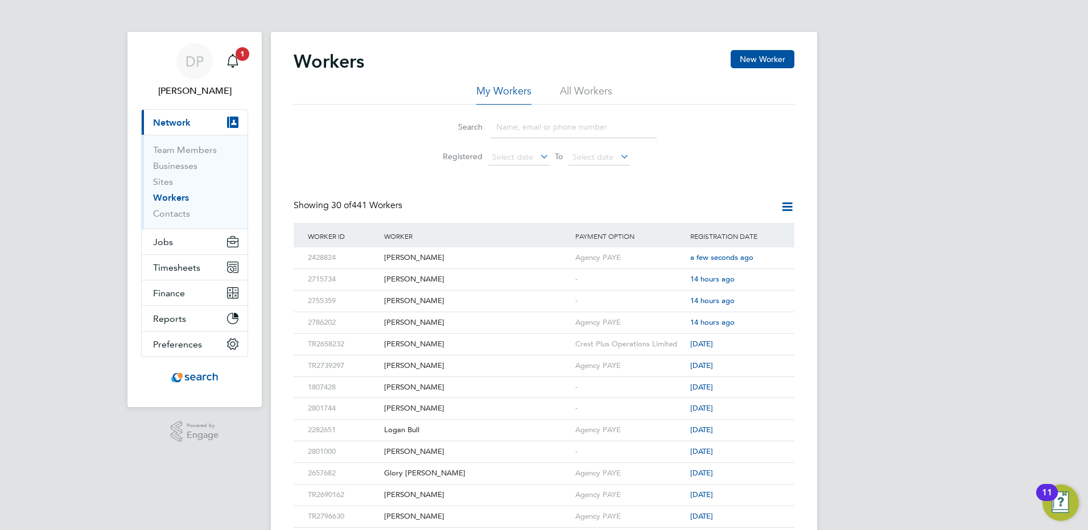
click at [586, 94] on li "All Workers" at bounding box center [586, 94] width 52 height 20
click at [162, 245] on span "Jobs" at bounding box center [163, 242] width 20 height 11
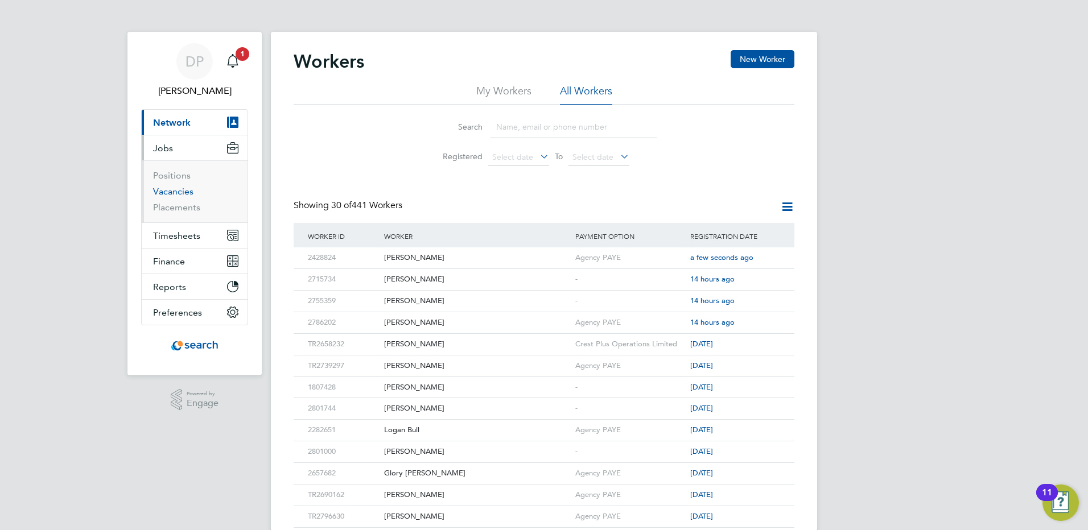
click at [181, 195] on link "Vacancies" at bounding box center [173, 191] width 40 height 11
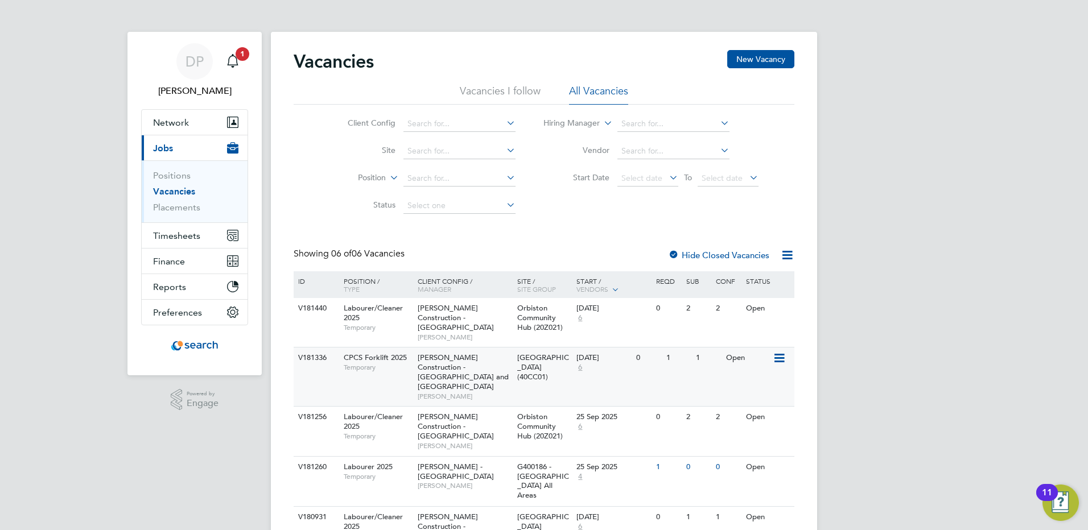
scroll to position [91, 0]
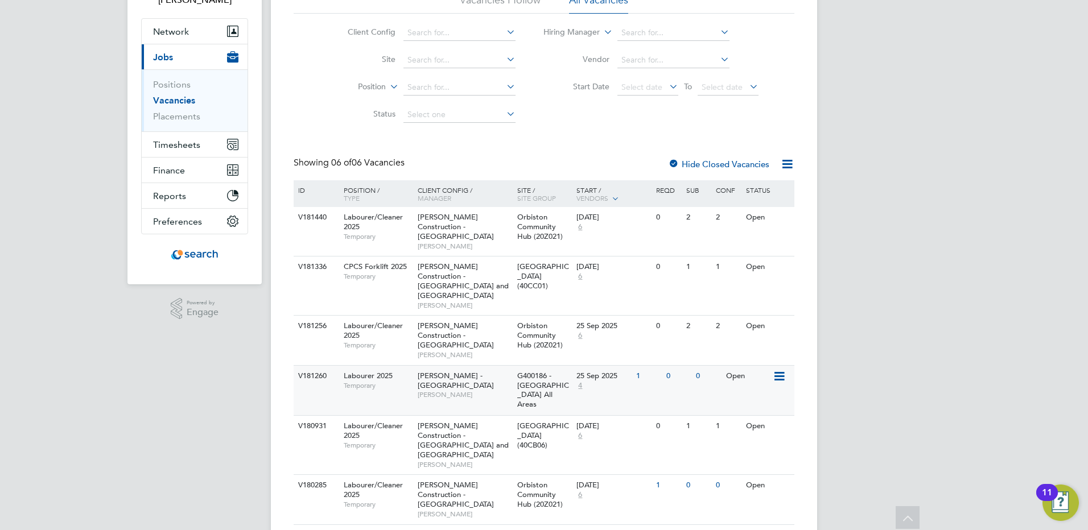
click at [781, 370] on icon at bounding box center [777, 377] width 11 height 14
click at [749, 387] on li "View Details" at bounding box center [752, 386] width 66 height 16
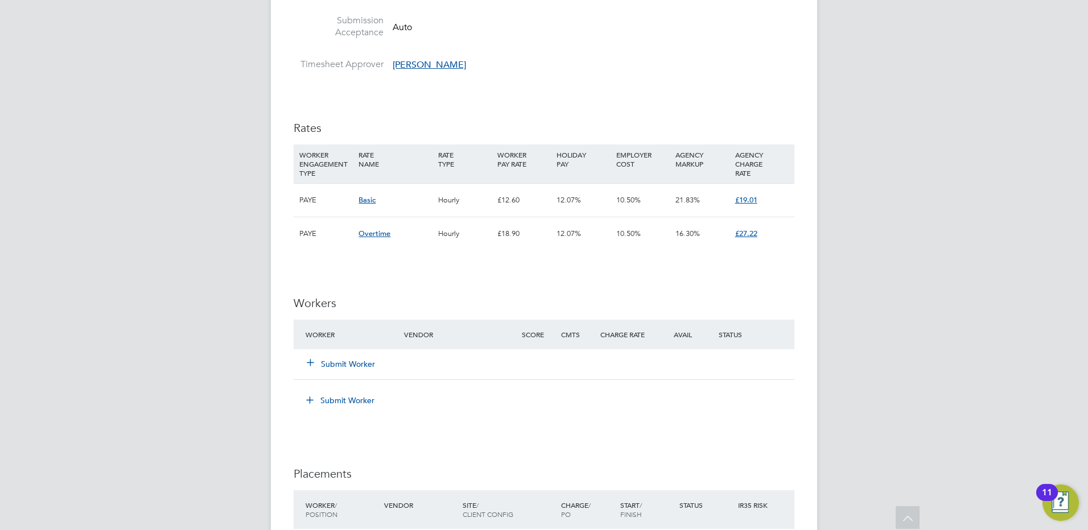
scroll to position [683, 0]
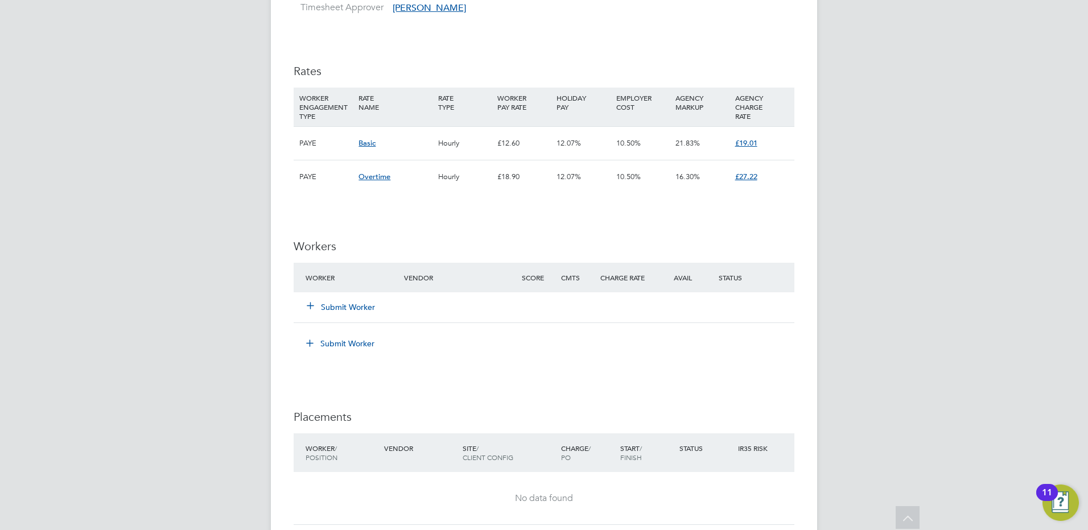
click at [330, 307] on button "Submit Worker" at bounding box center [341, 306] width 68 height 11
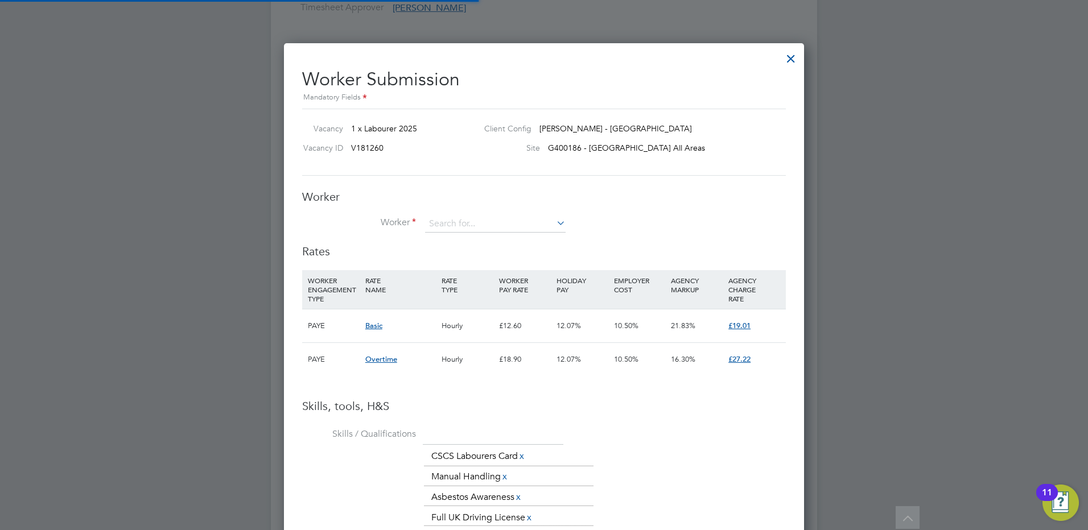
scroll to position [34, 77]
click at [485, 226] on input at bounding box center [495, 224] width 141 height 17
click at [475, 267] on li "Jay Thorburn (2428824)" at bounding box center [513, 270] width 179 height 15
type input "Jay Thorburn (2428824)"
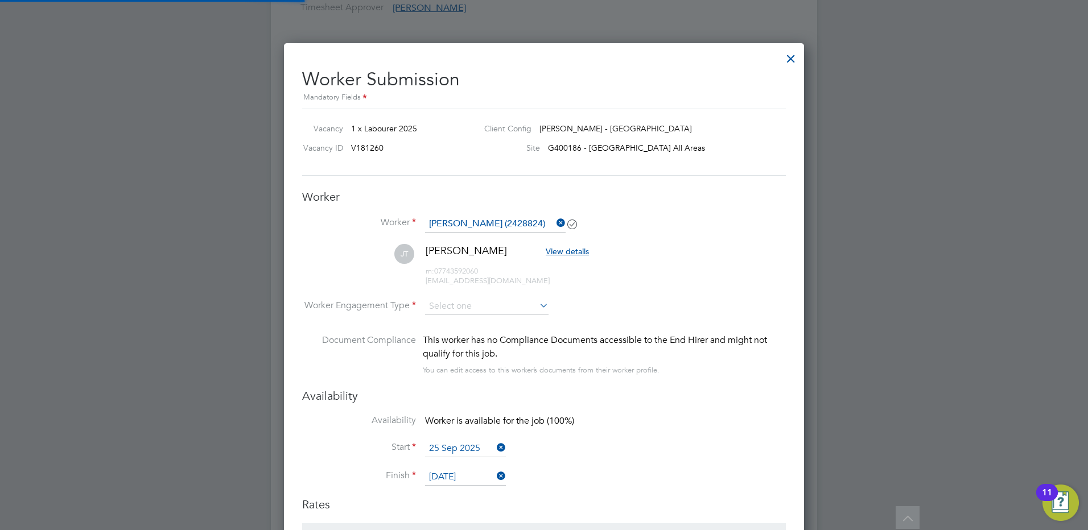
scroll to position [1064, 520]
click at [489, 478] on input "26 Sep 2025" at bounding box center [465, 477] width 81 height 17
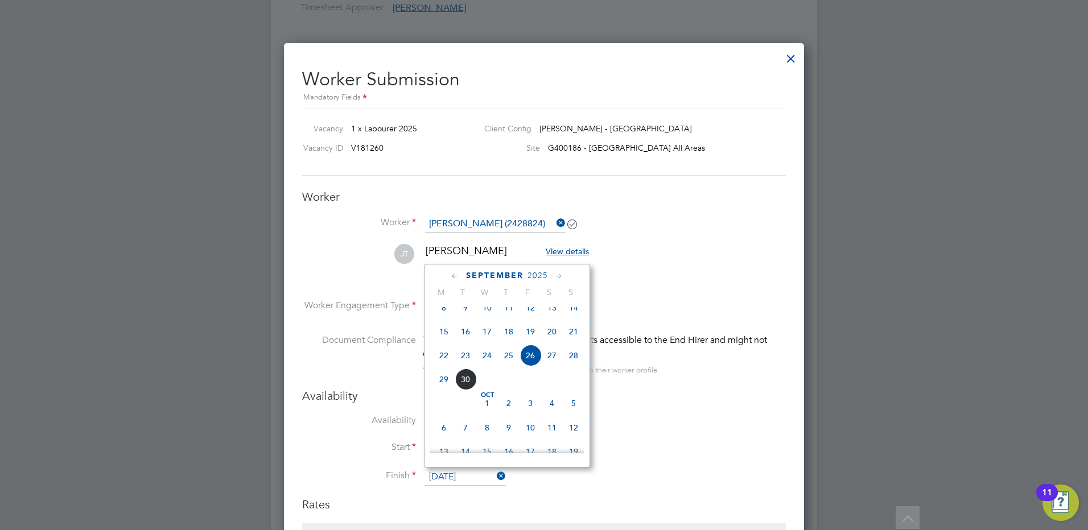
click at [530, 414] on span "3" at bounding box center [530, 403] width 22 height 22
type input "03 Oct 2025"
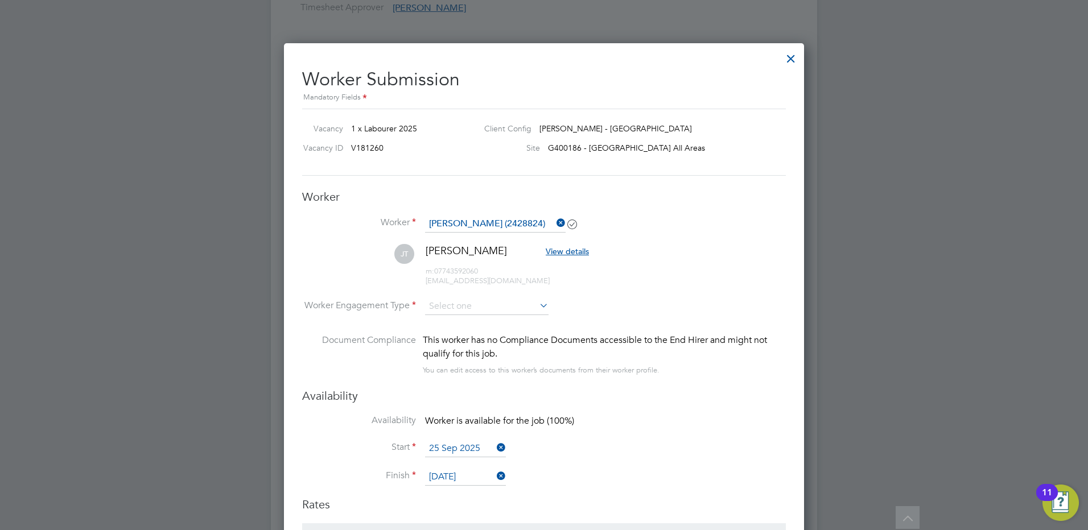
click at [677, 450] on li "Start 25 Sep 2025" at bounding box center [544, 454] width 484 height 28
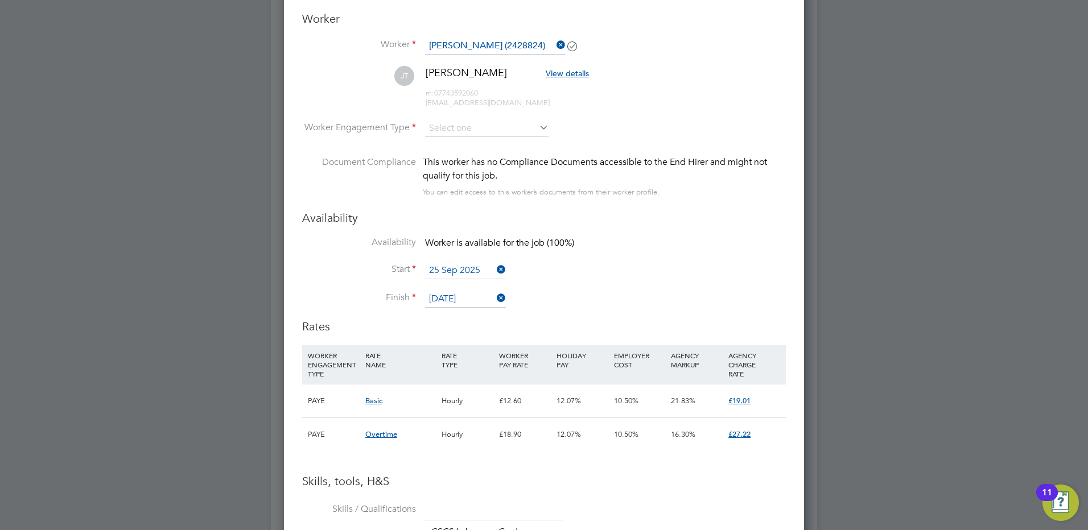
click at [537, 129] on icon at bounding box center [537, 127] width 0 height 16
click at [462, 161] on li "PAYE" at bounding box center [486, 159] width 125 height 15
type input "PAYE"
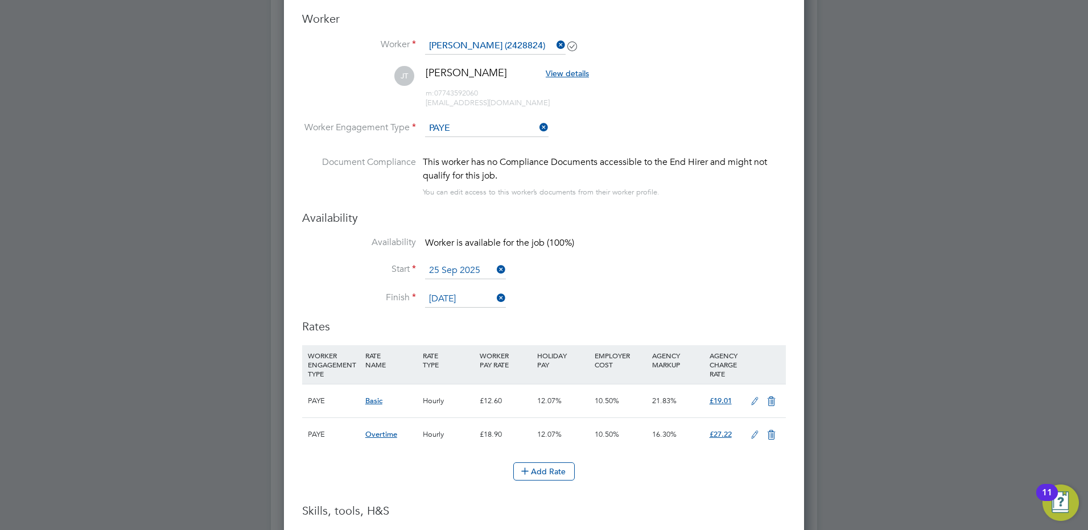
click at [684, 248] on li "Availability Worker is available for the job (100%)" at bounding box center [544, 250] width 484 height 26
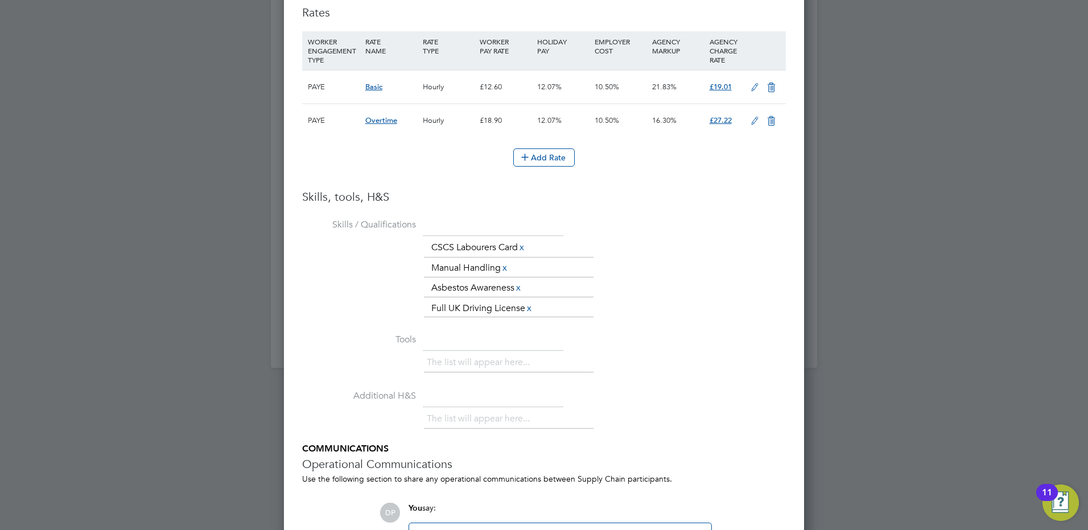
scroll to position [1288, 0]
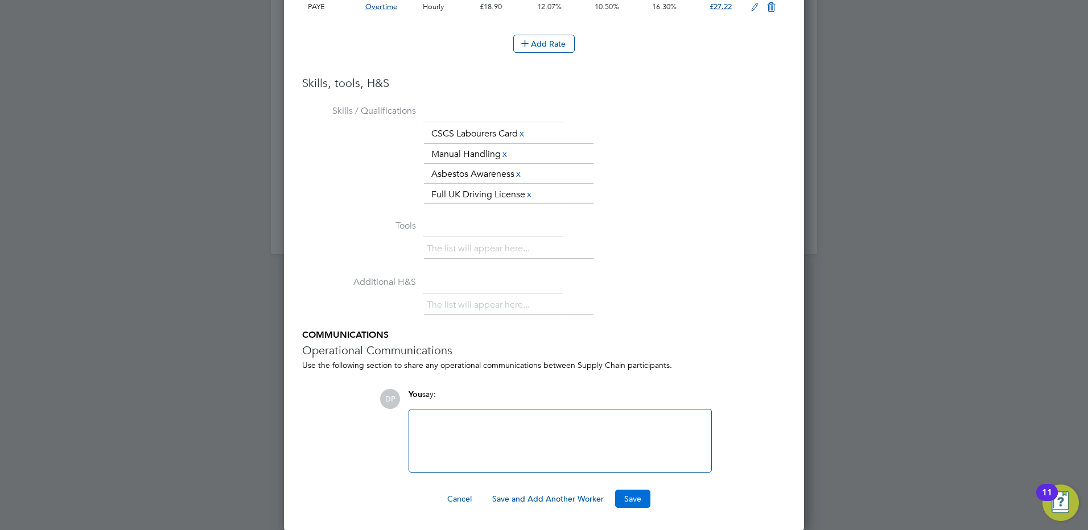
click at [627, 495] on button "Save" at bounding box center [632, 499] width 35 height 18
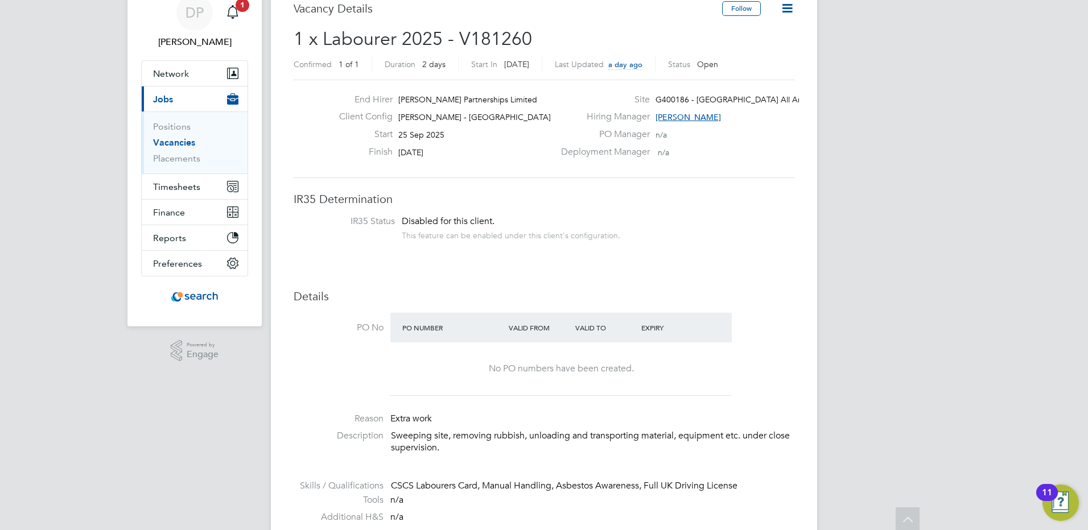
scroll to position [0, 0]
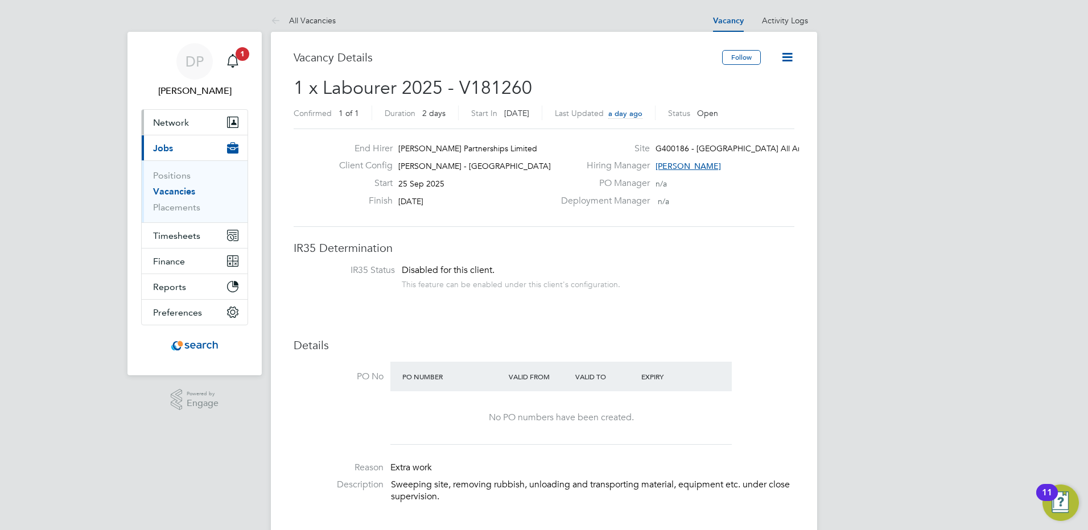
click at [173, 123] on span "Network" at bounding box center [171, 122] width 36 height 11
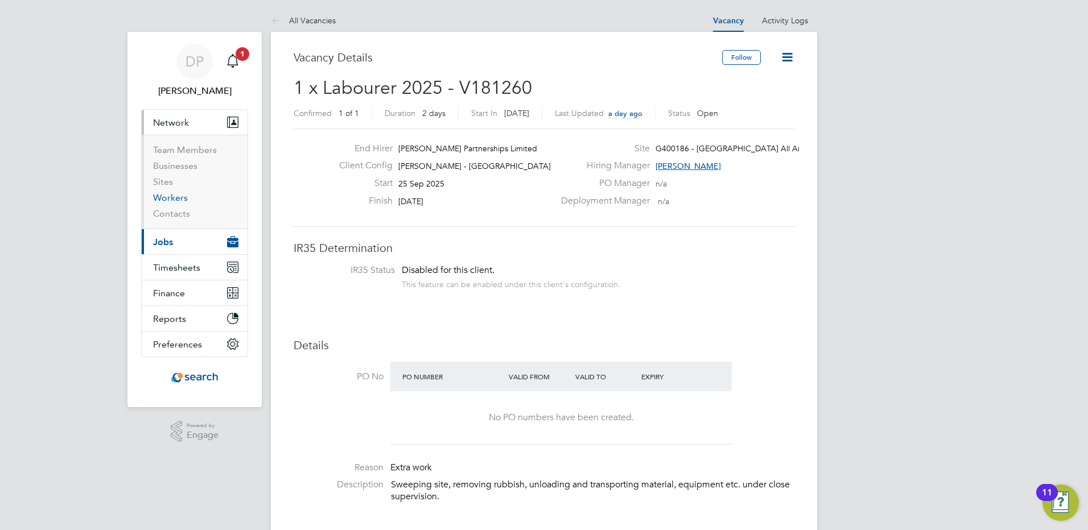
click at [172, 201] on link "Workers" at bounding box center [170, 197] width 35 height 11
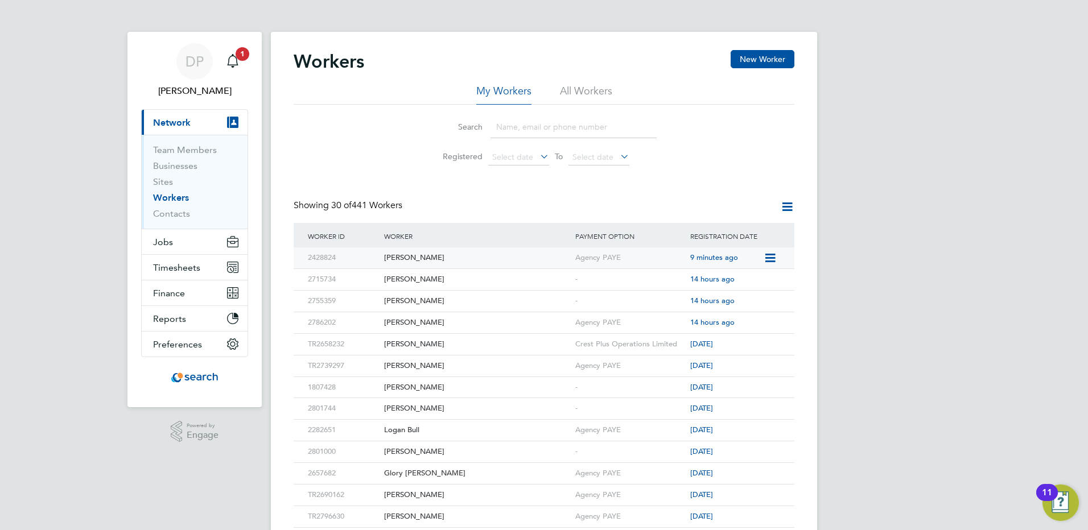
click at [416, 258] on div "[PERSON_NAME]" at bounding box center [476, 257] width 191 height 21
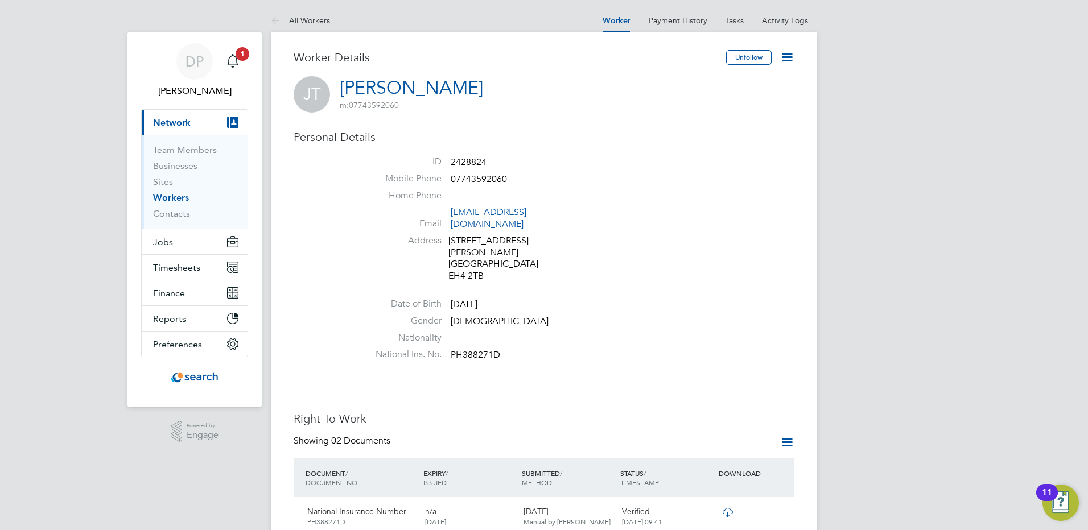
click at [787, 59] on icon at bounding box center [787, 57] width 14 height 14
click at [713, 298] on li "Date of Birth [DEMOGRAPHIC_DATA]" at bounding box center [578, 306] width 432 height 17
click at [168, 246] on span "Jobs" at bounding box center [163, 242] width 20 height 11
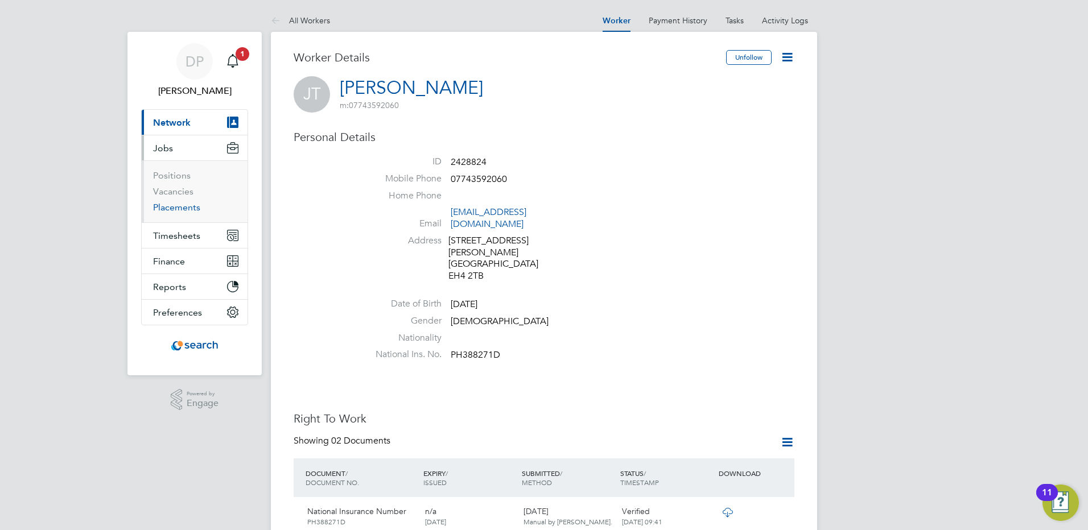
click at [187, 210] on link "Placements" at bounding box center [176, 207] width 47 height 11
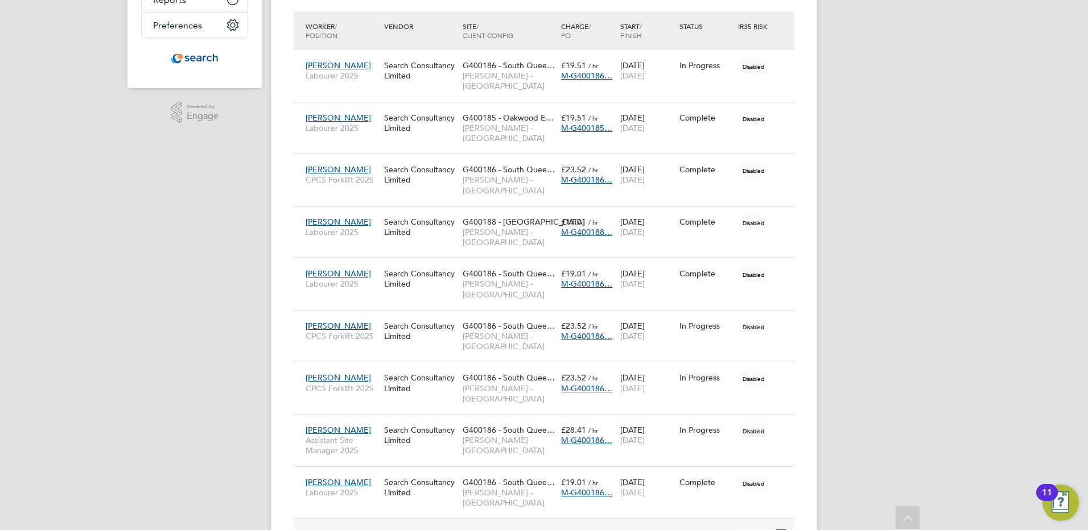
click at [782, 527] on icon at bounding box center [779, 534] width 11 height 14
click at [338, 529] on span "[PERSON_NAME]" at bounding box center [337, 534] width 65 height 10
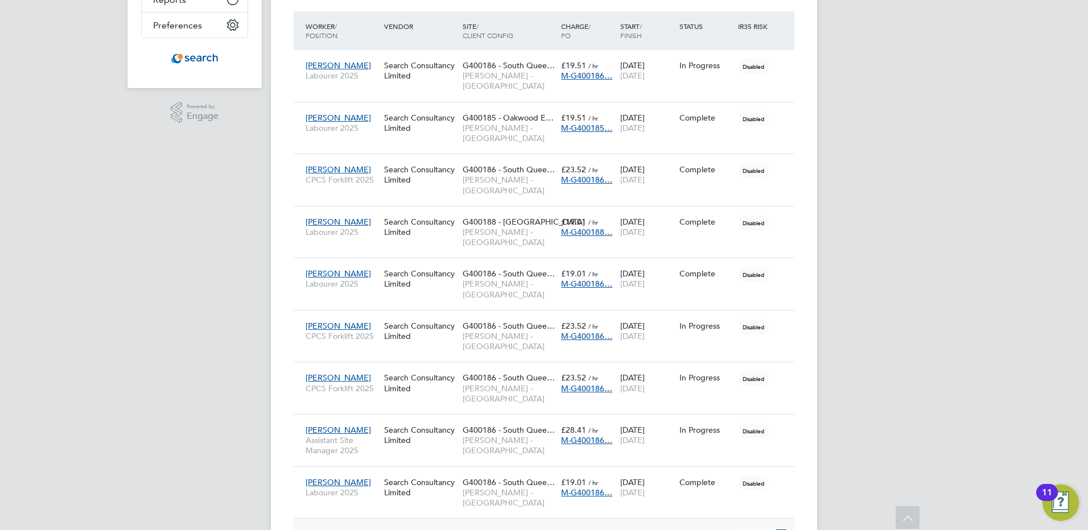
click at [783, 527] on icon at bounding box center [779, 534] width 11 height 14
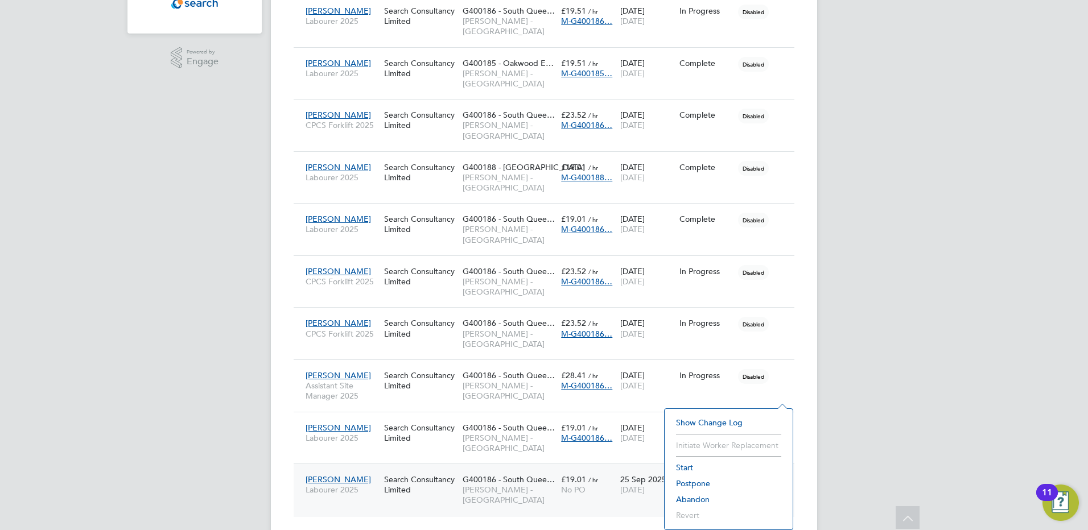
click at [513, 449] on div "Placements New Placement Placements I Follow All Placements Client Config Vendo…" at bounding box center [544, 120] width 546 height 861
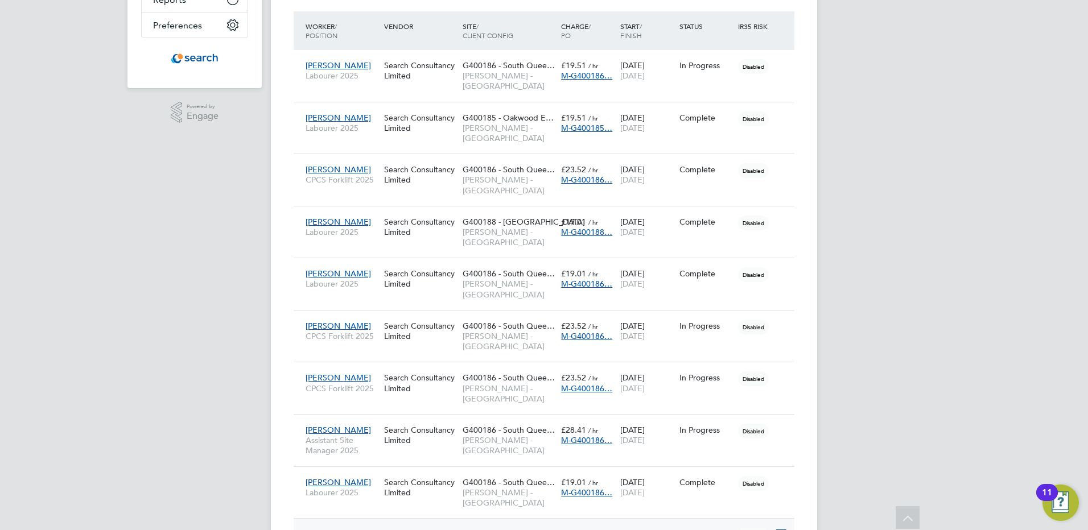
click at [343, 529] on span "[PERSON_NAME]" at bounding box center [337, 534] width 65 height 10
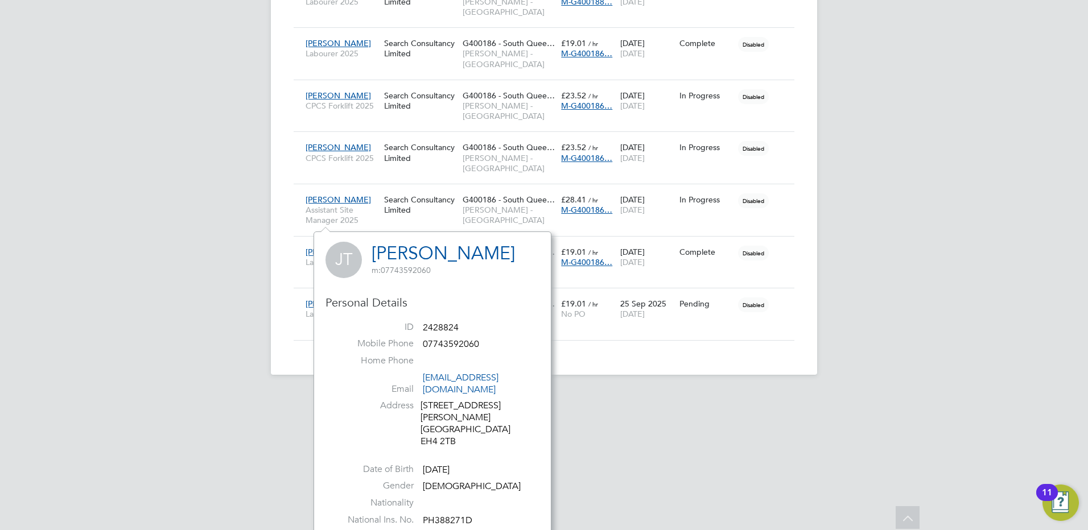
drag, startPoint x: 619, startPoint y: 352, endPoint x: 619, endPoint y: 345, distance: 6.3
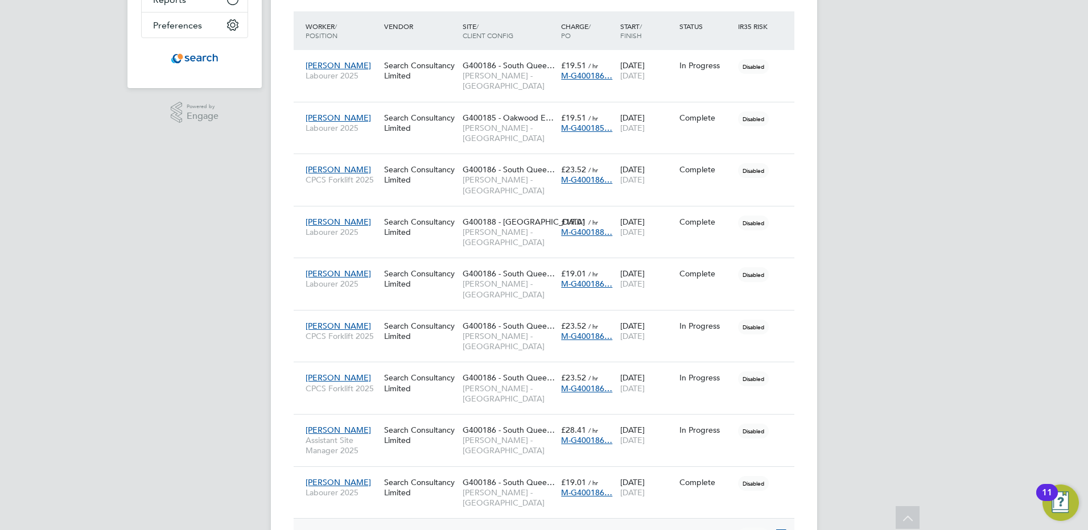
click at [429, 523] on div "Search Consultancy Limited" at bounding box center [420, 539] width 78 height 32
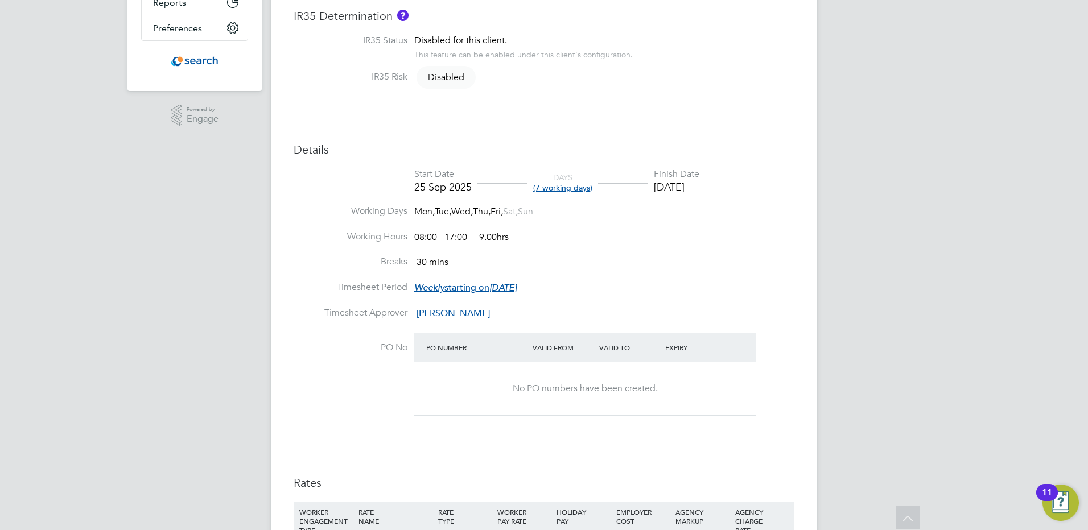
scroll to position [398, 0]
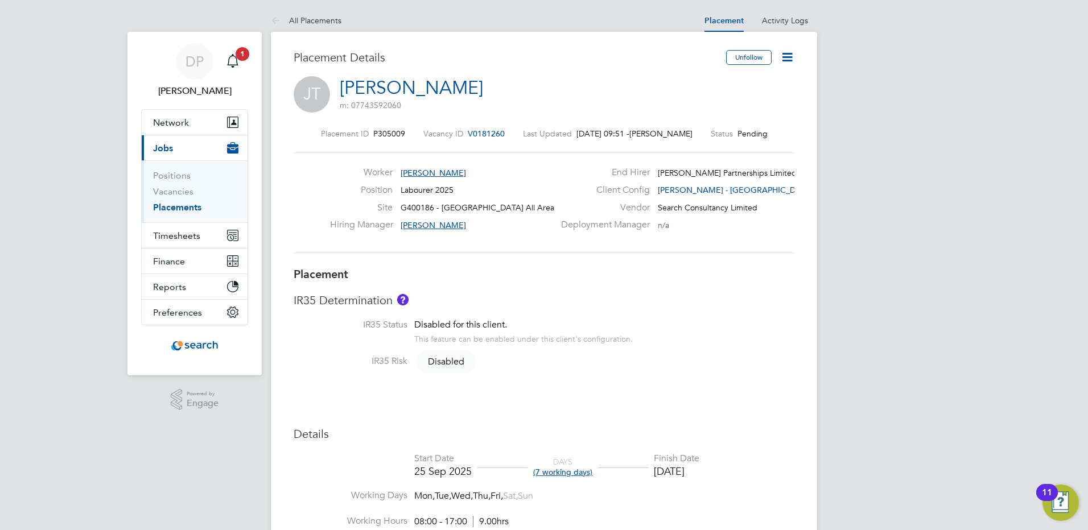
click at [790, 59] on icon at bounding box center [787, 57] width 14 height 14
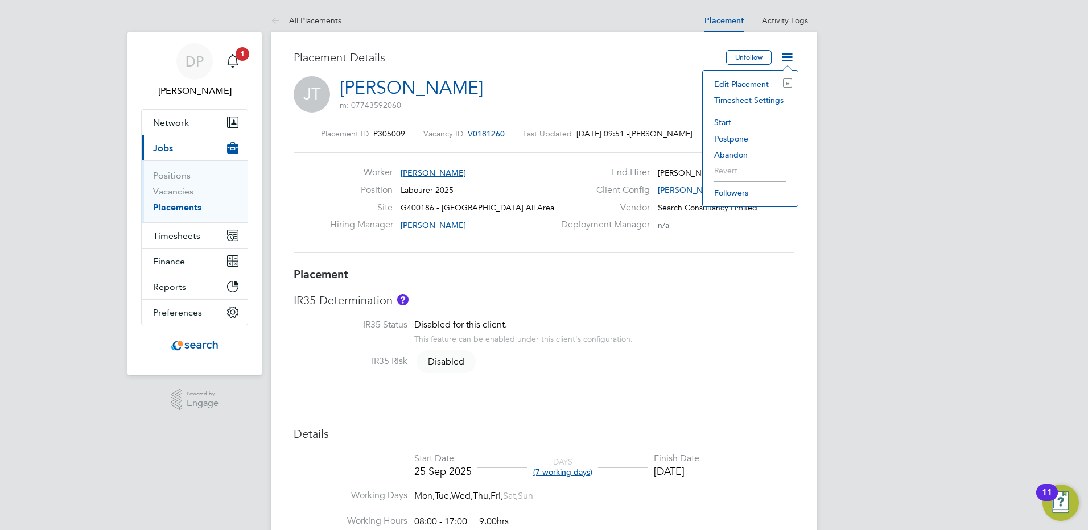
click at [730, 126] on li "Start" at bounding box center [750, 122] width 84 height 16
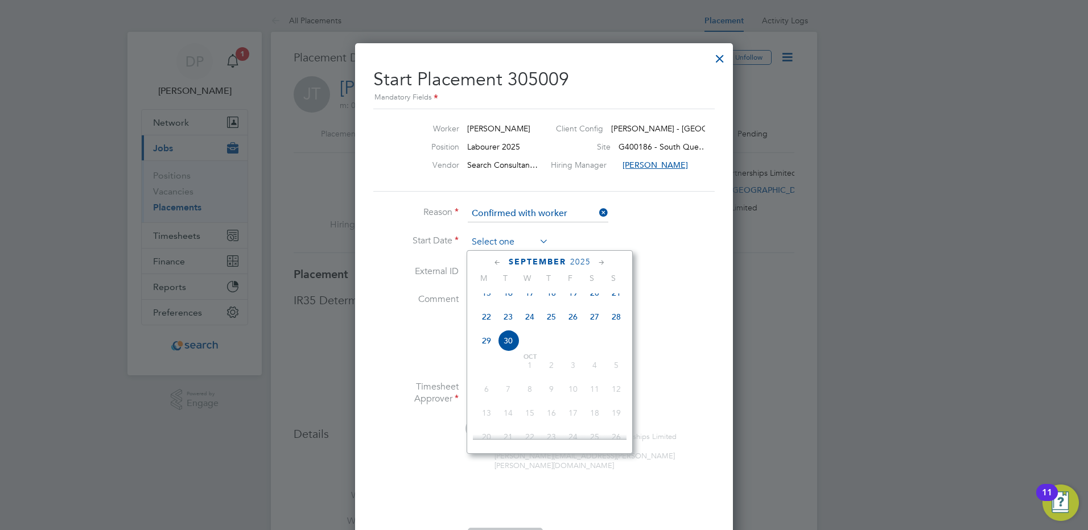
click at [533, 245] on input at bounding box center [508, 242] width 81 height 17
click at [547, 327] on span "25" at bounding box center [551, 317] width 22 height 22
type input "25 Sep 2025"
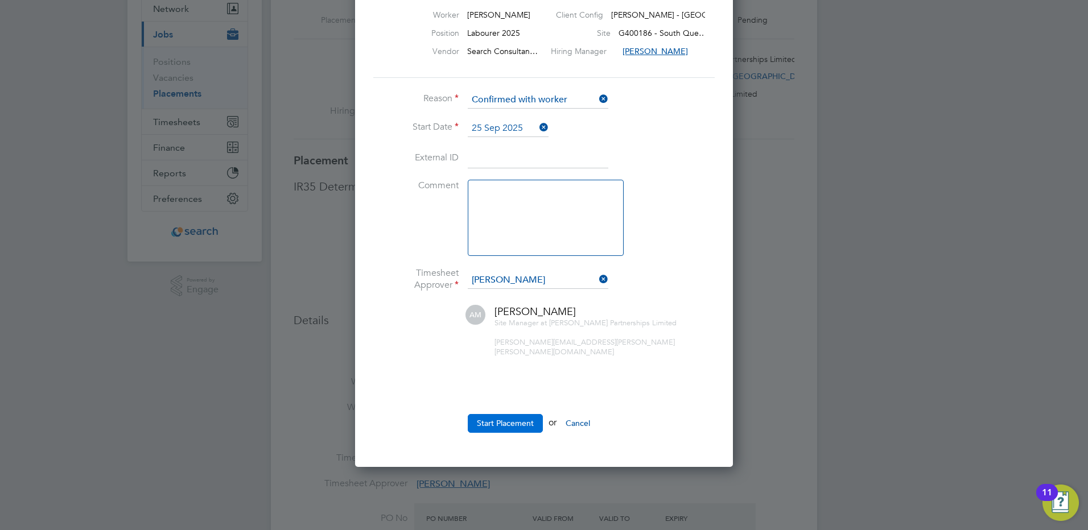
click at [515, 414] on button "Start Placement" at bounding box center [505, 423] width 75 height 18
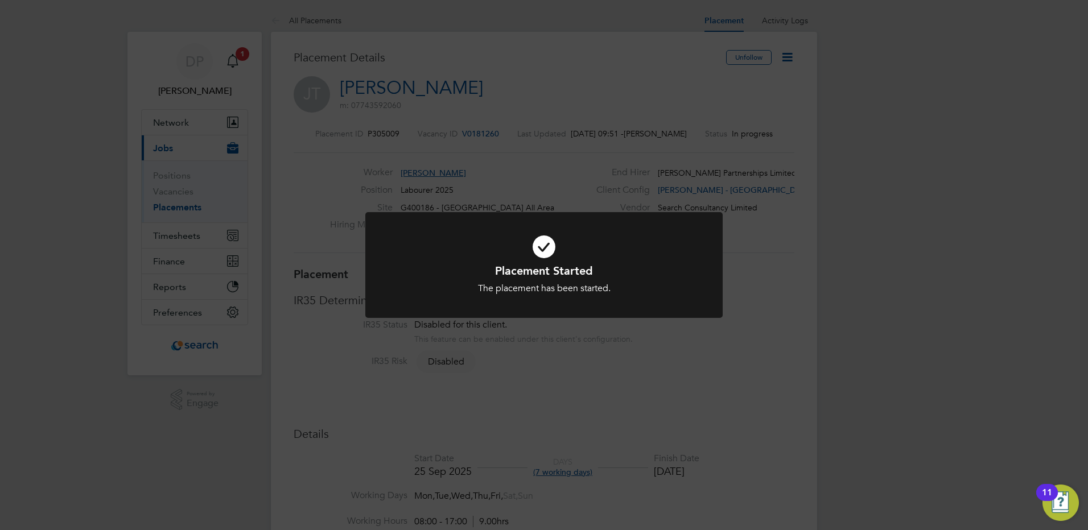
click at [613, 382] on div "Placement Started The placement has been started. Cancel Okay" at bounding box center [544, 265] width 1088 height 530
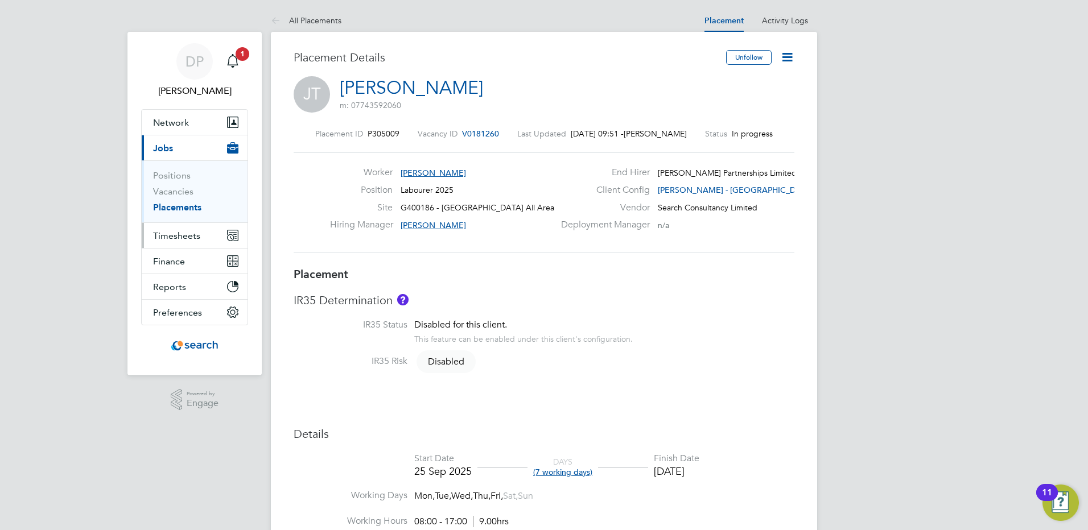
click at [175, 238] on span "Timesheets" at bounding box center [176, 235] width 47 height 11
click at [188, 239] on span "Timesheets" at bounding box center [176, 235] width 47 height 11
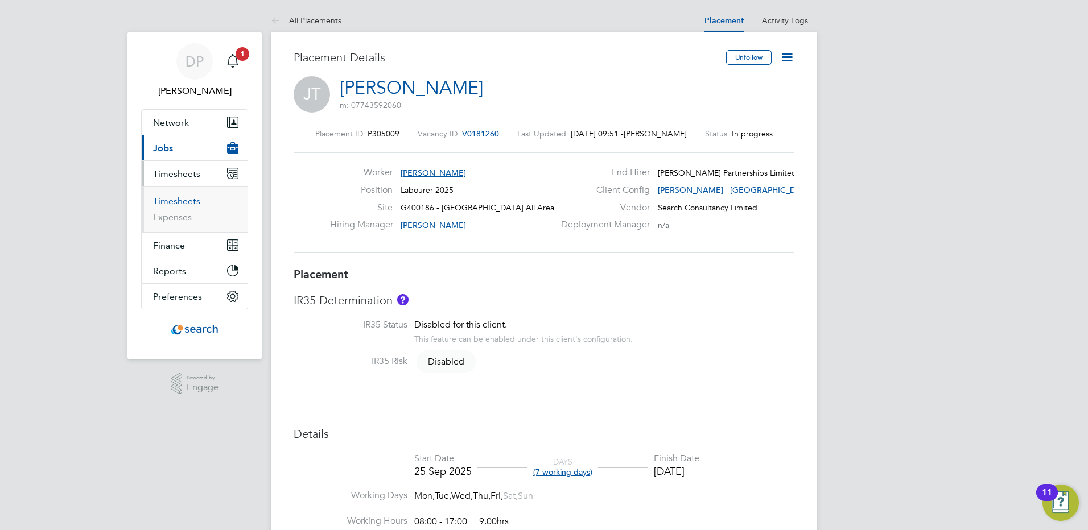
click at [187, 203] on link "Timesheets" at bounding box center [176, 201] width 47 height 11
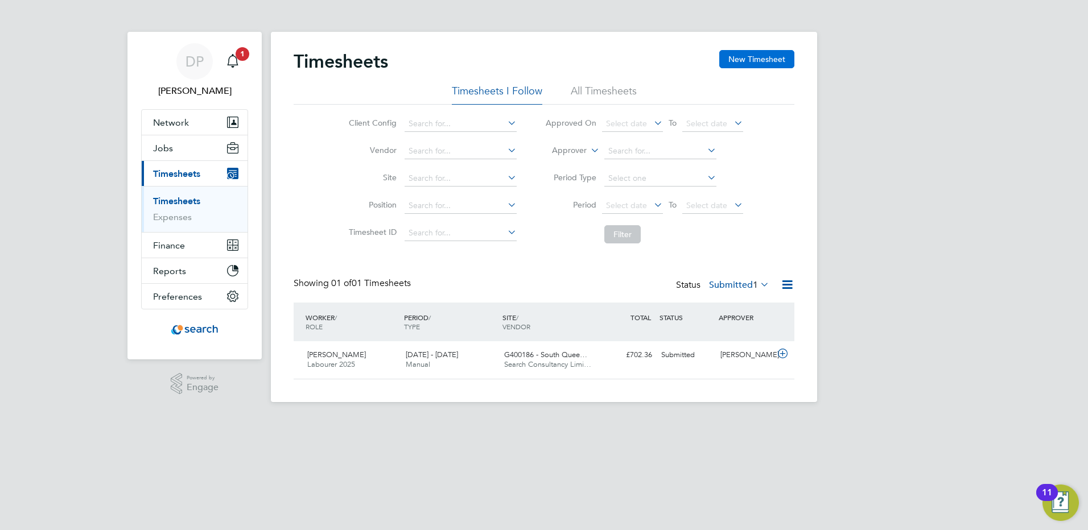
click at [753, 60] on button "New Timesheet" at bounding box center [756, 59] width 75 height 18
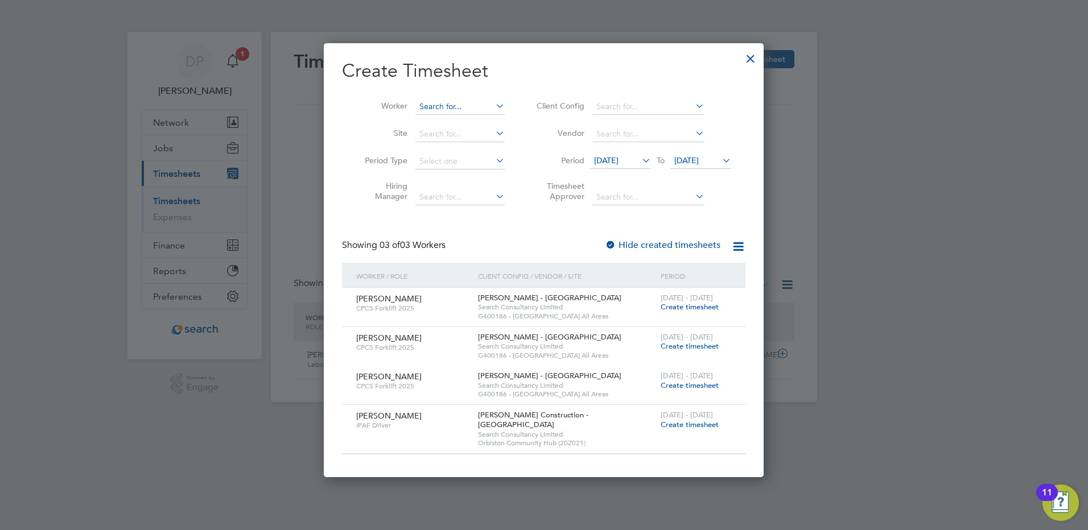
click at [457, 111] on input at bounding box center [459, 107] width 89 height 16
click at [465, 151] on li "[PERSON_NAME]" at bounding box center [485, 152] width 141 height 15
type input "[PERSON_NAME]"
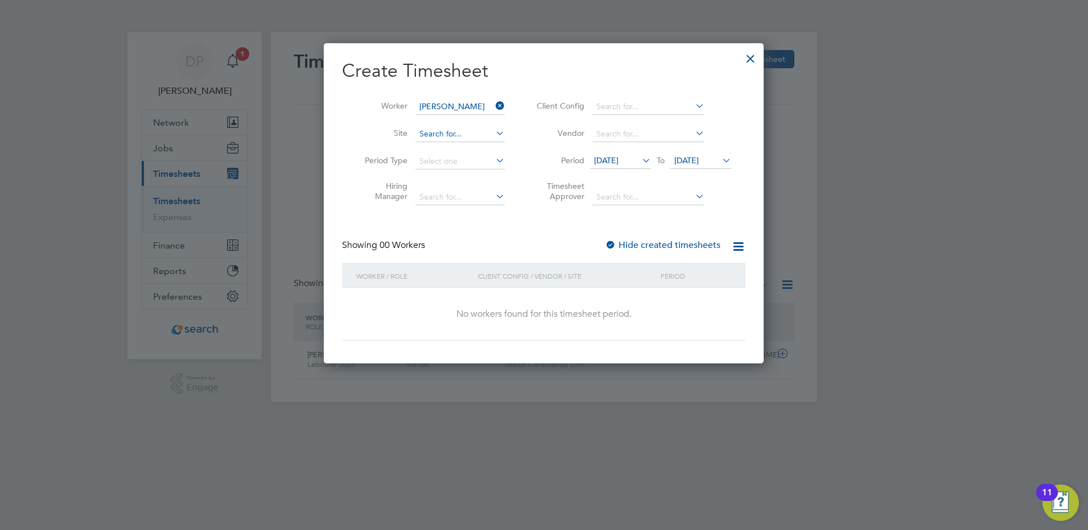
click at [466, 134] on input at bounding box center [459, 134] width 89 height 16
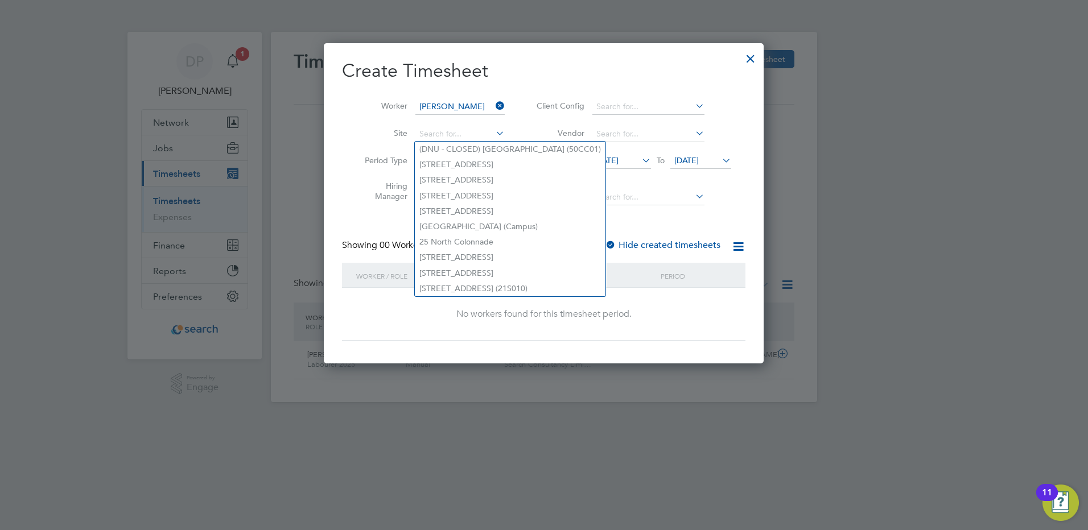
click at [571, 74] on h2 "Create Timesheet" at bounding box center [543, 71] width 403 height 24
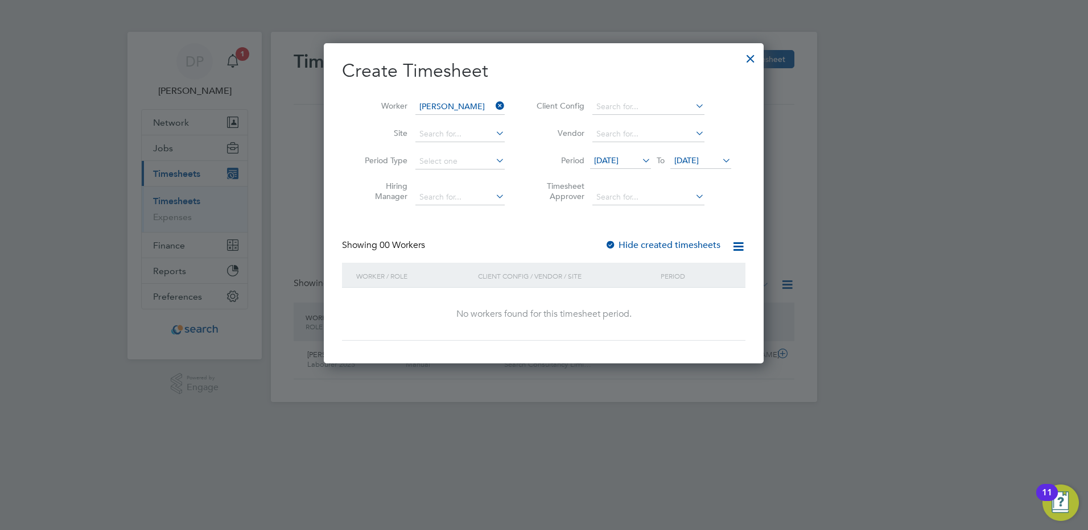
click at [639, 160] on icon at bounding box center [639, 160] width 0 height 16
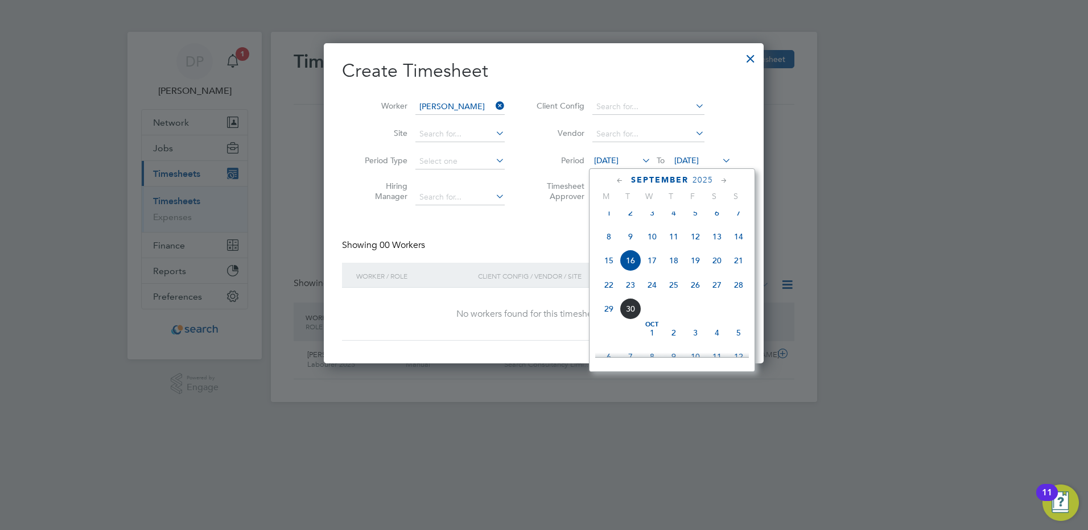
click at [611, 294] on span "22" at bounding box center [609, 285] width 22 height 22
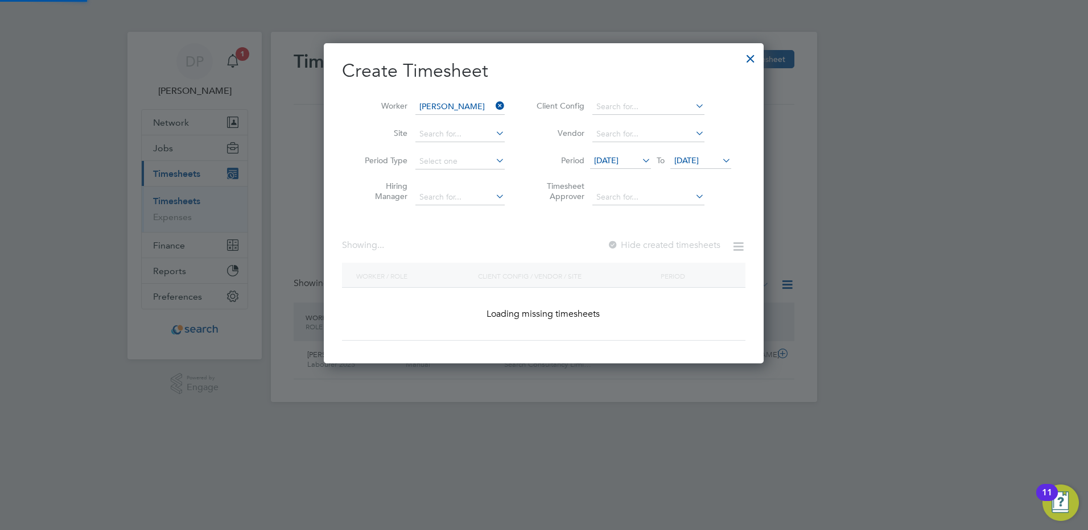
scroll to position [321, 440]
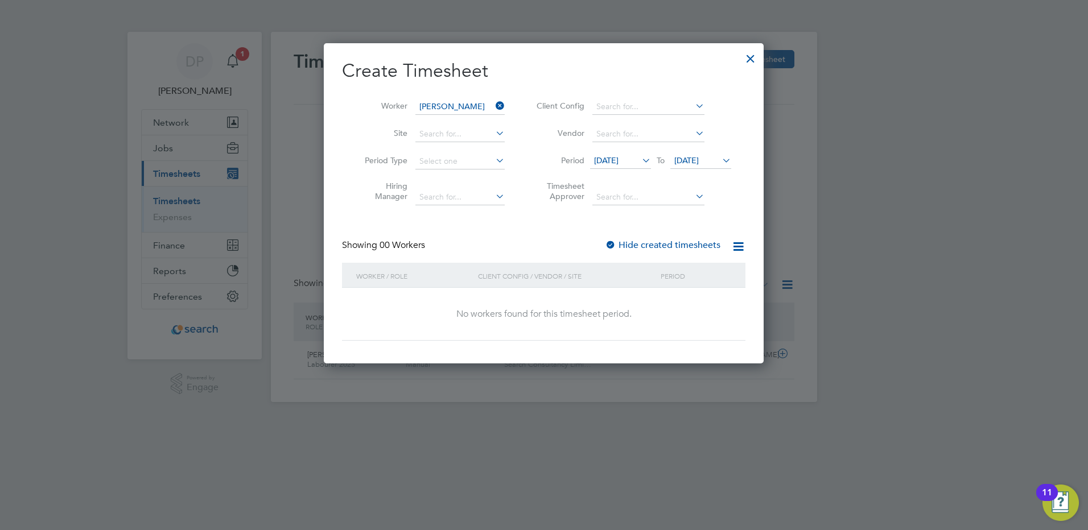
click at [699, 163] on span "[DATE]" at bounding box center [686, 160] width 24 height 10
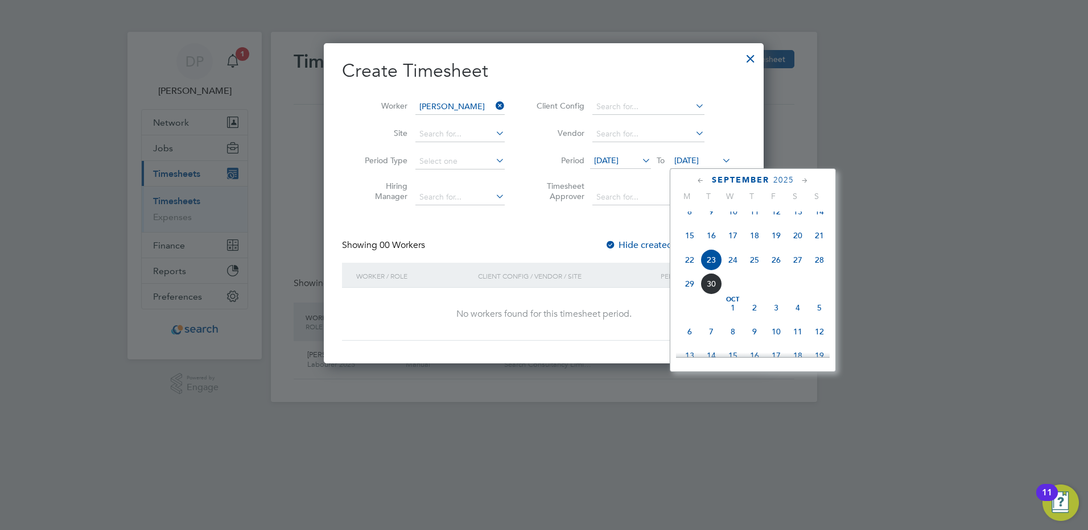
click at [826, 270] on span "28" at bounding box center [819, 260] width 22 height 22
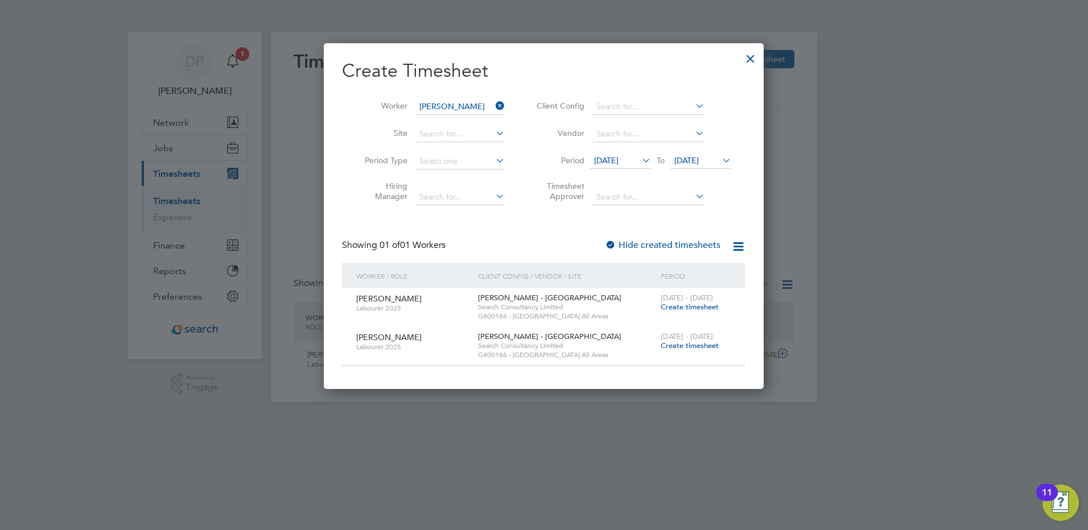
click at [688, 305] on span "Create timesheet" at bounding box center [689, 307] width 58 height 10
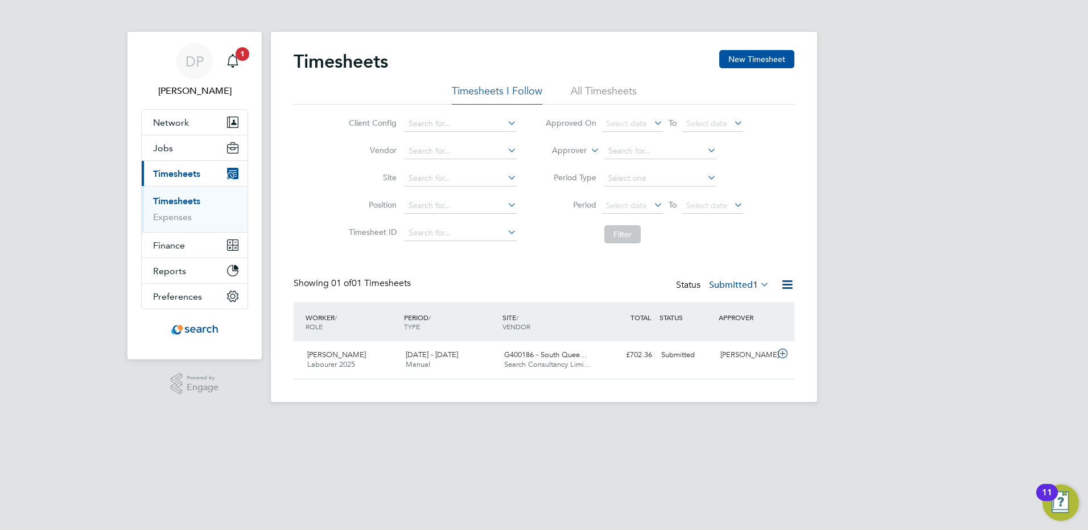
scroll to position [29, 99]
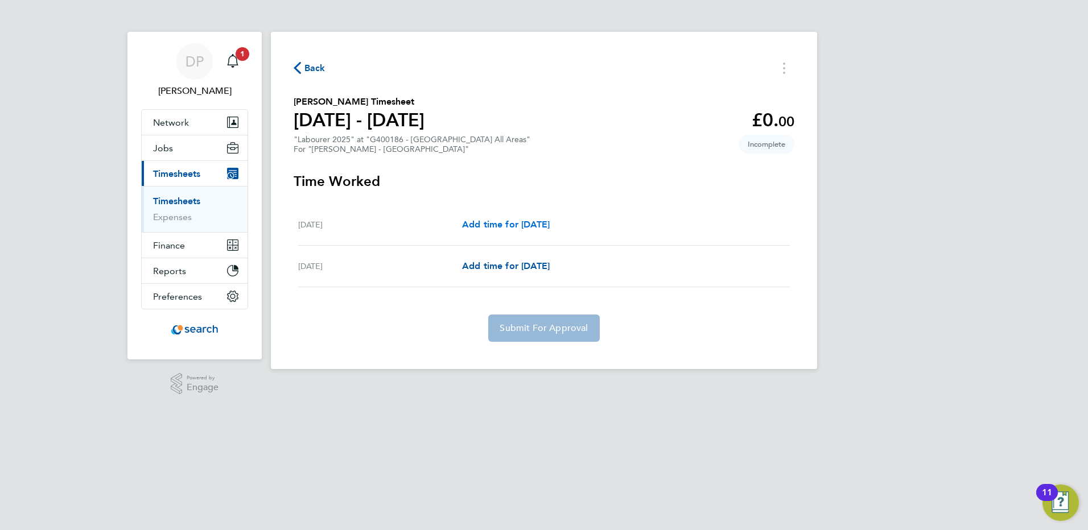
click at [506, 226] on span "Add time for [DATE]" at bounding box center [506, 224] width 88 height 11
select select "30"
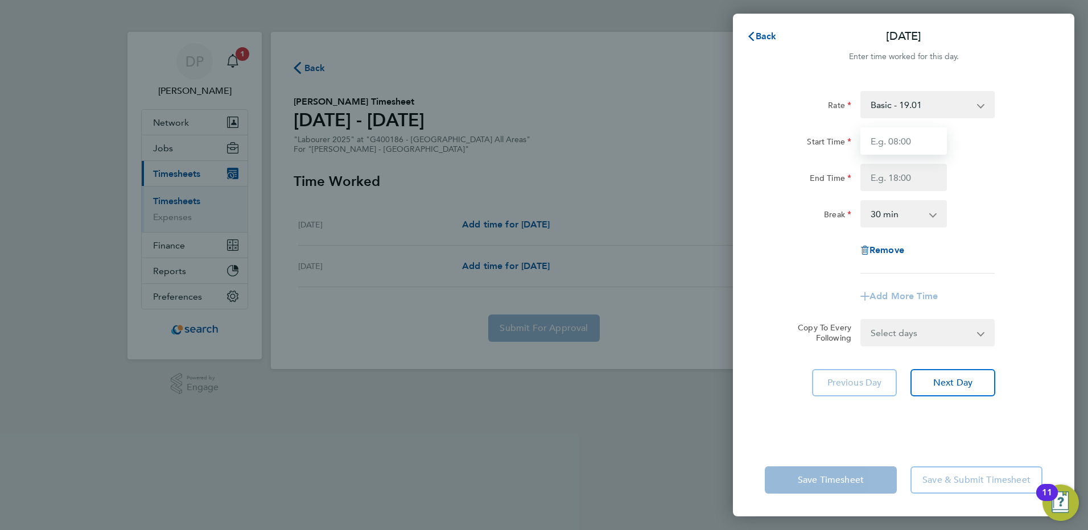
click at [898, 146] on input "Start Time" at bounding box center [903, 140] width 86 height 27
drag, startPoint x: 902, startPoint y: 141, endPoint x: 825, endPoint y: 138, distance: 76.9
click at [825, 138] on div "Start Time 7.00" at bounding box center [903, 140] width 287 height 27
click at [912, 147] on input "8" at bounding box center [903, 140] width 86 height 27
type input "08:00"
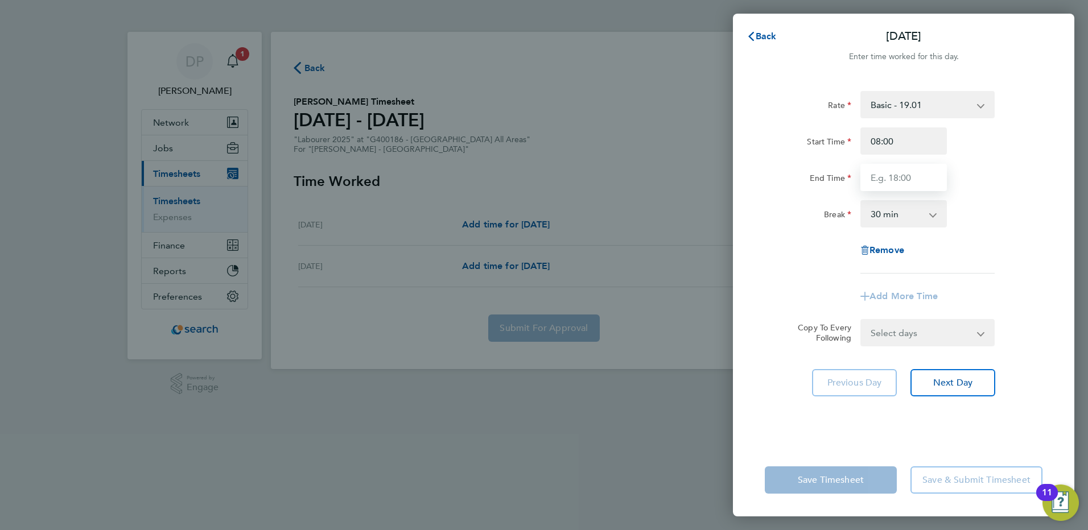
click at [899, 172] on input "End Time" at bounding box center [903, 177] width 86 height 27
type input "15:30"
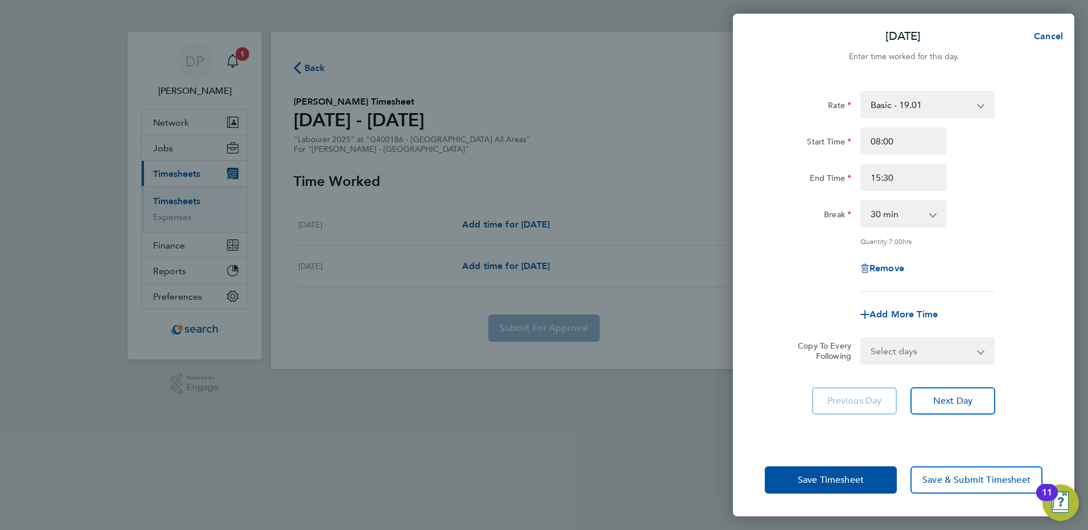
click at [1004, 204] on div "Break 0 min 15 min 30 min 45 min 60 min 75 min 90 min" at bounding box center [903, 213] width 287 height 27
click at [940, 405] on span "Next Day" at bounding box center [952, 400] width 39 height 11
select select "30"
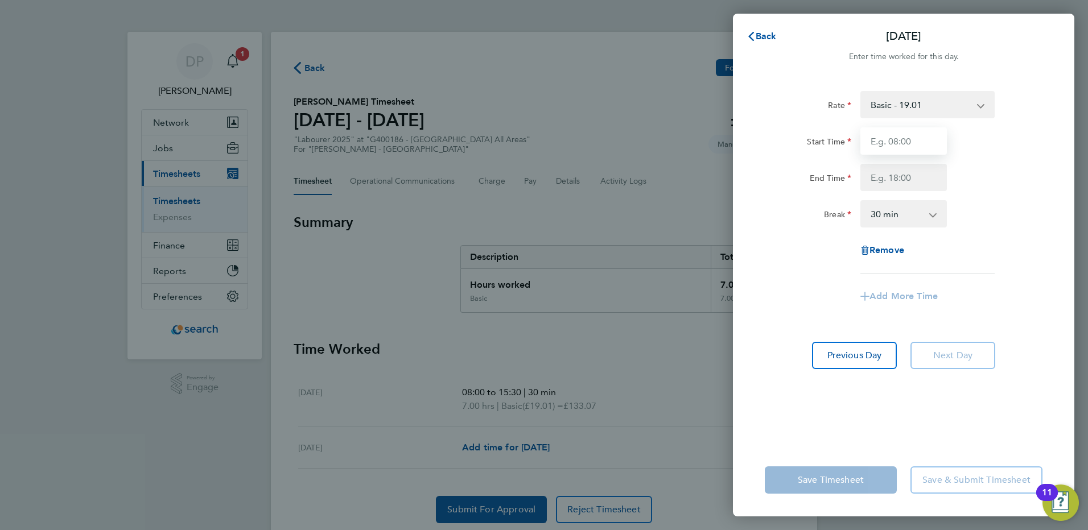
click at [885, 141] on input "Start Time" at bounding box center [903, 140] width 86 height 27
type input "07:00"
click at [889, 182] on input "End Time" at bounding box center [903, 177] width 86 height 27
type input "14:30"
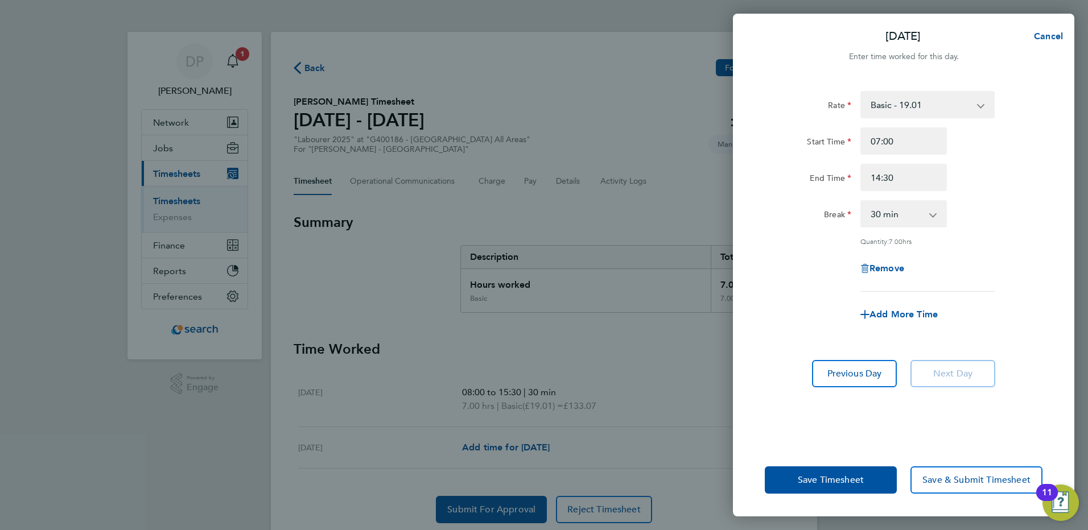
click at [983, 184] on div "End Time 14:30" at bounding box center [903, 177] width 287 height 27
click at [863, 480] on span "Save Timesheet" at bounding box center [831, 479] width 66 height 11
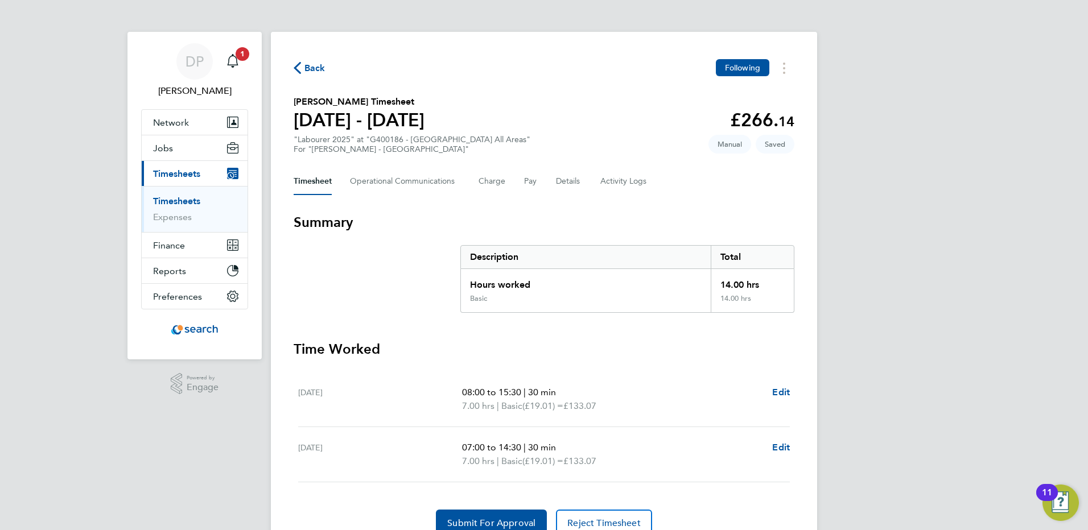
scroll to position [52, 0]
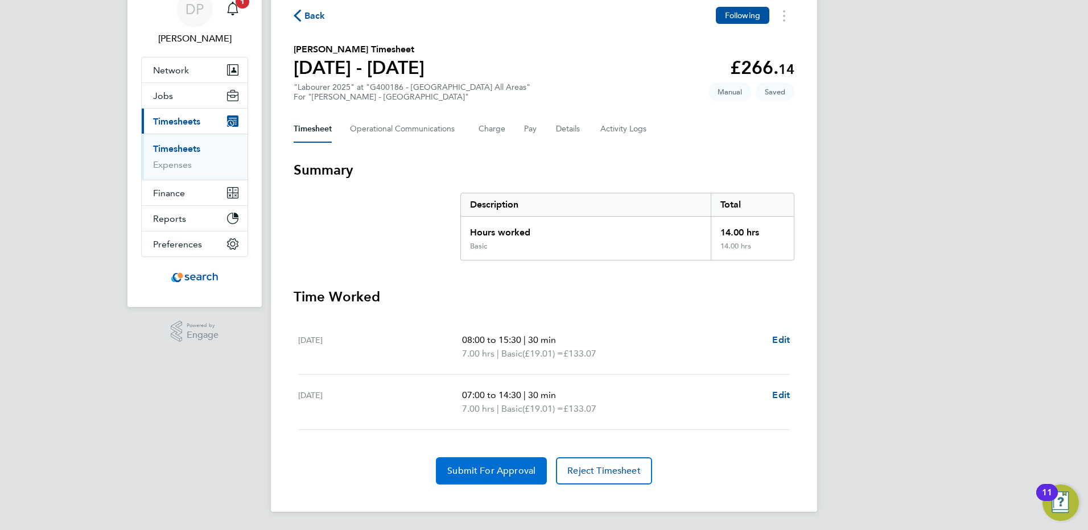
click at [505, 474] on span "Submit For Approval" at bounding box center [491, 470] width 88 height 11
